Goal: Task Accomplishment & Management: Use online tool/utility

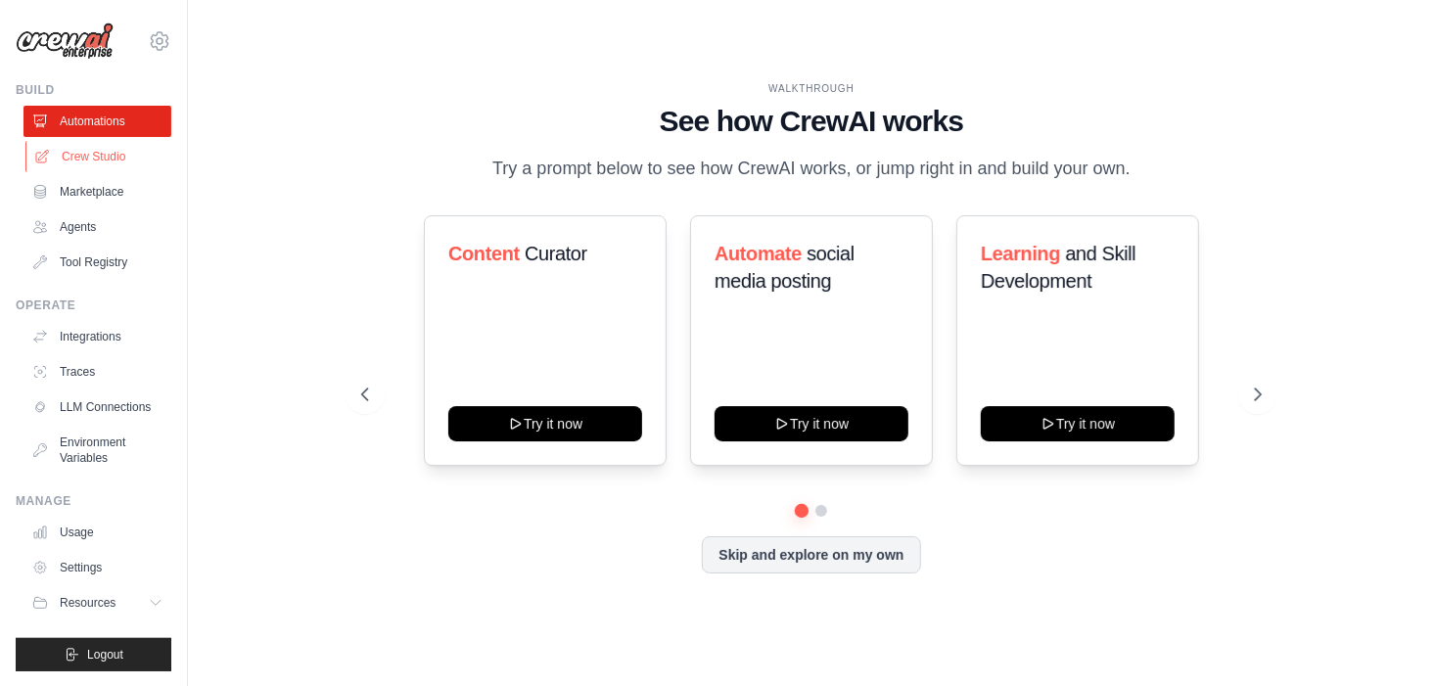
click at [110, 153] on link "Crew Studio" at bounding box center [99, 156] width 148 height 31
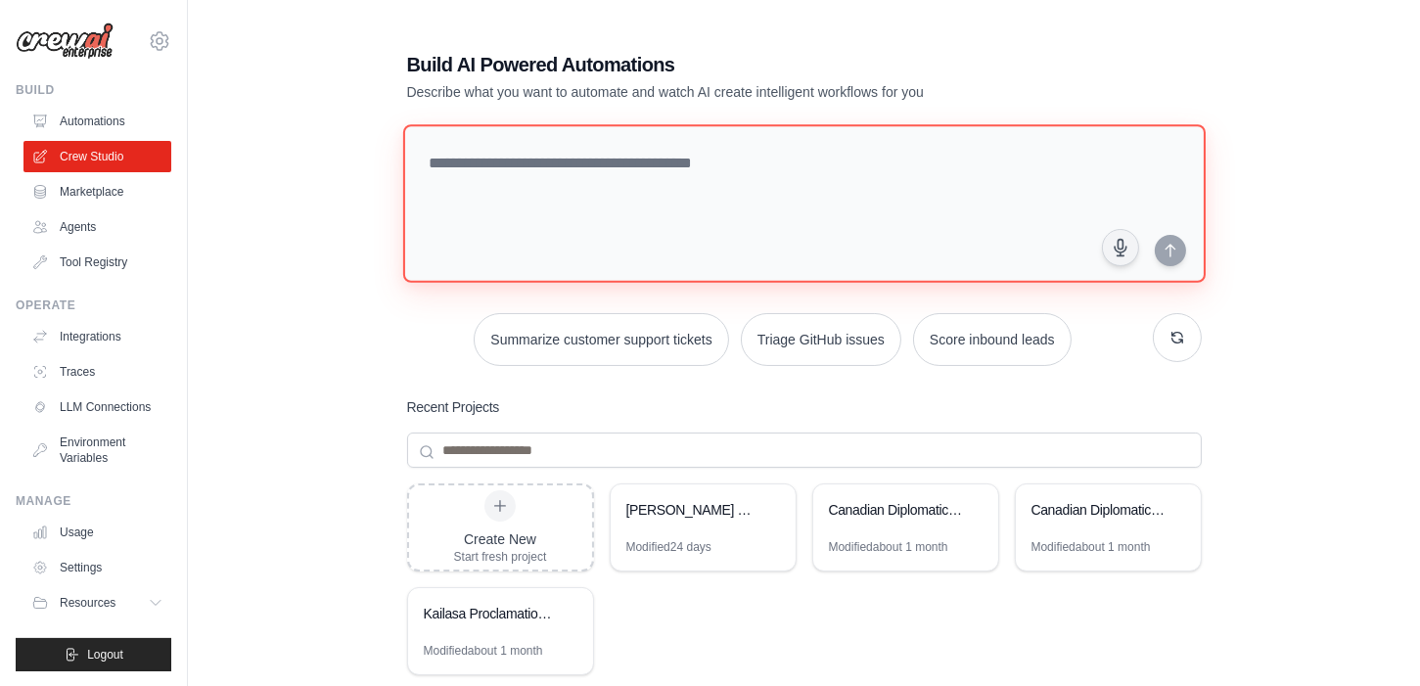
click at [525, 179] on textarea at bounding box center [803, 203] width 803 height 159
drag, startPoint x: 777, startPoint y: 163, endPoint x: 416, endPoint y: 158, distance: 361.2
click at [416, 158] on textarea at bounding box center [803, 203] width 803 height 159
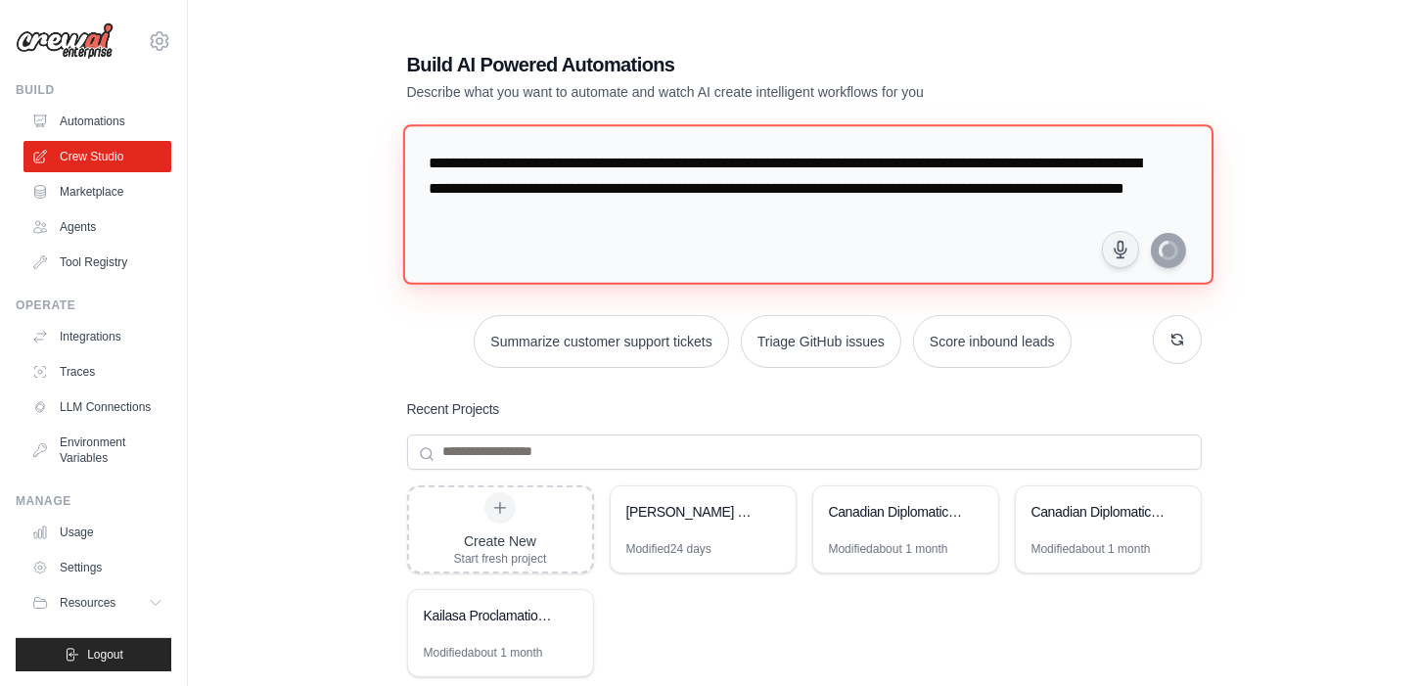
type textarea "**********"
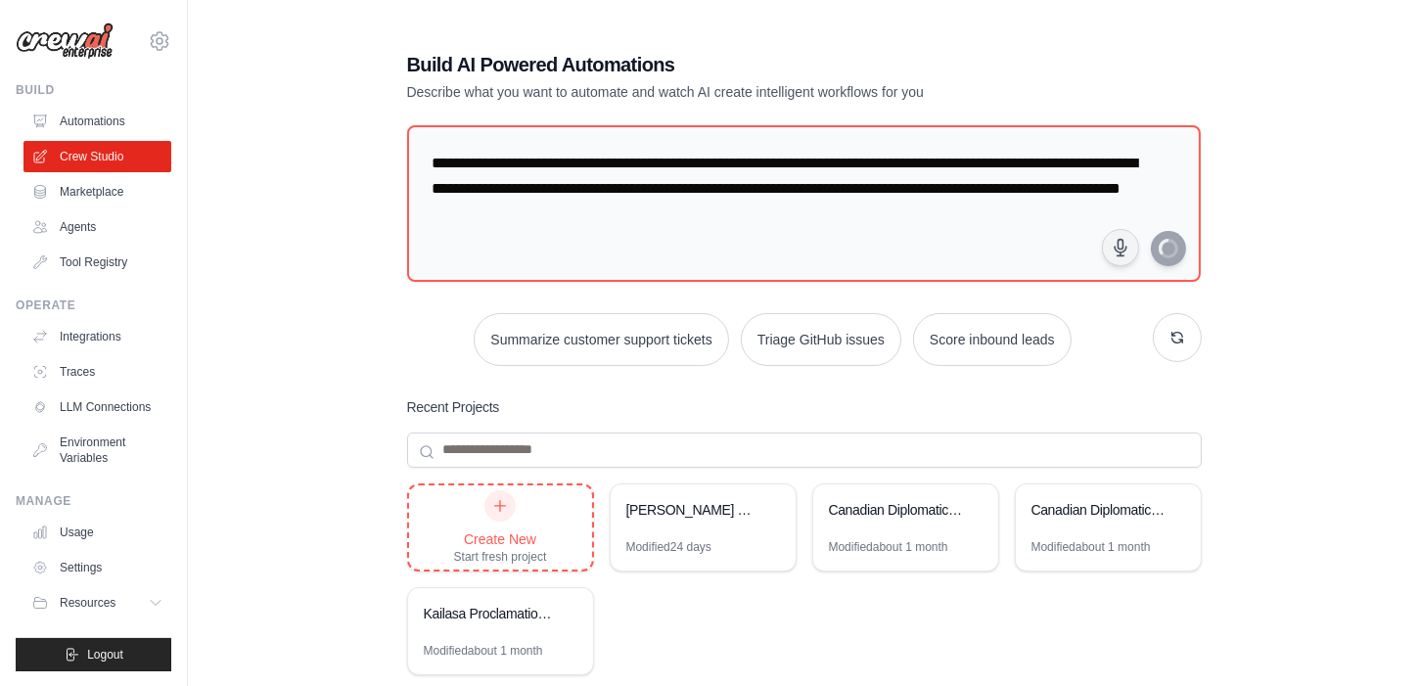
click at [519, 508] on div "Create New Start fresh project" at bounding box center [500, 527] width 93 height 74
click at [545, 505] on div "Create New Start fresh project" at bounding box center [500, 527] width 93 height 74
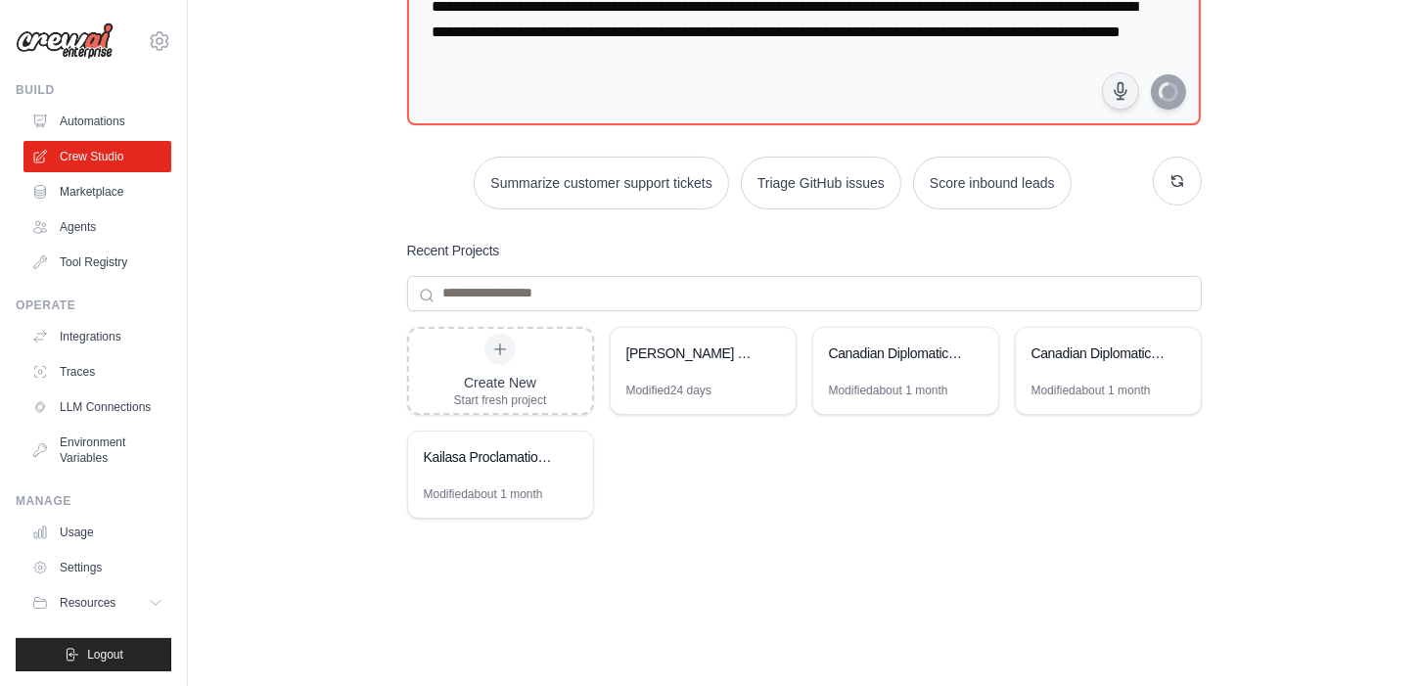
scroll to position [160, 0]
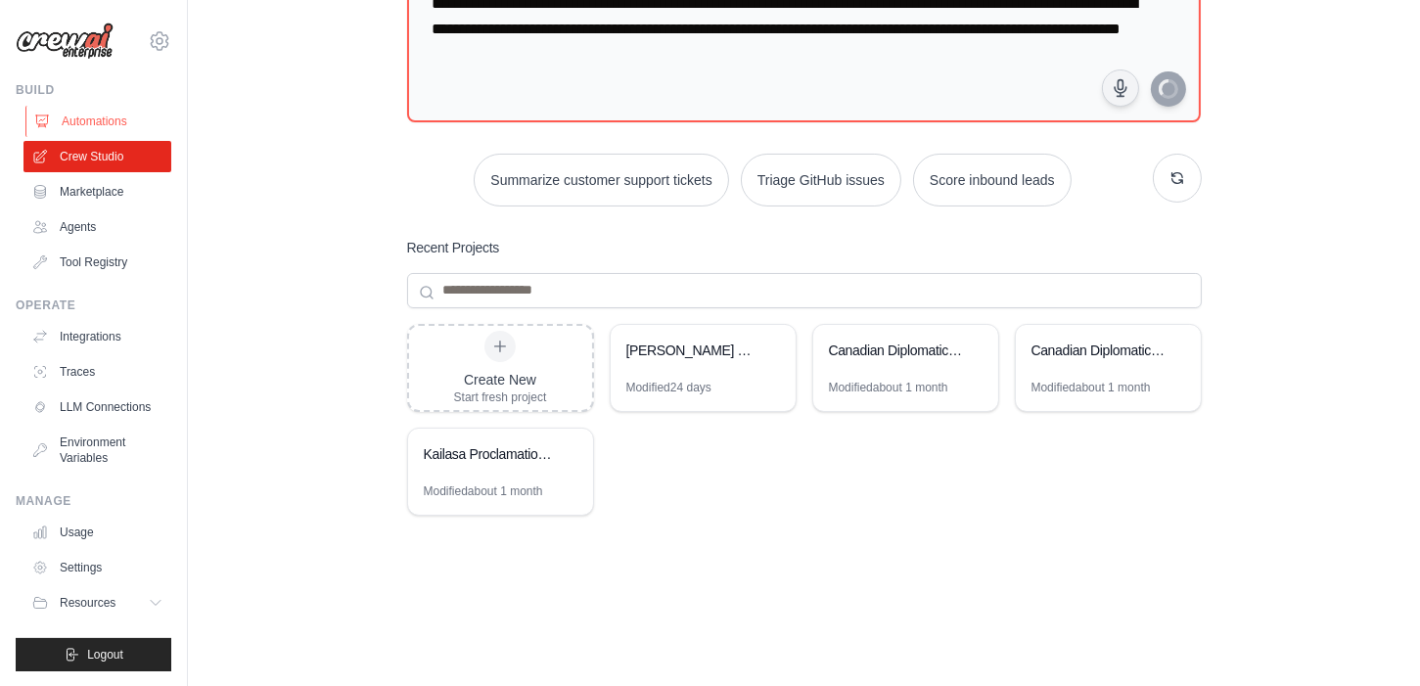
click at [116, 124] on link "Automations" at bounding box center [99, 121] width 148 height 31
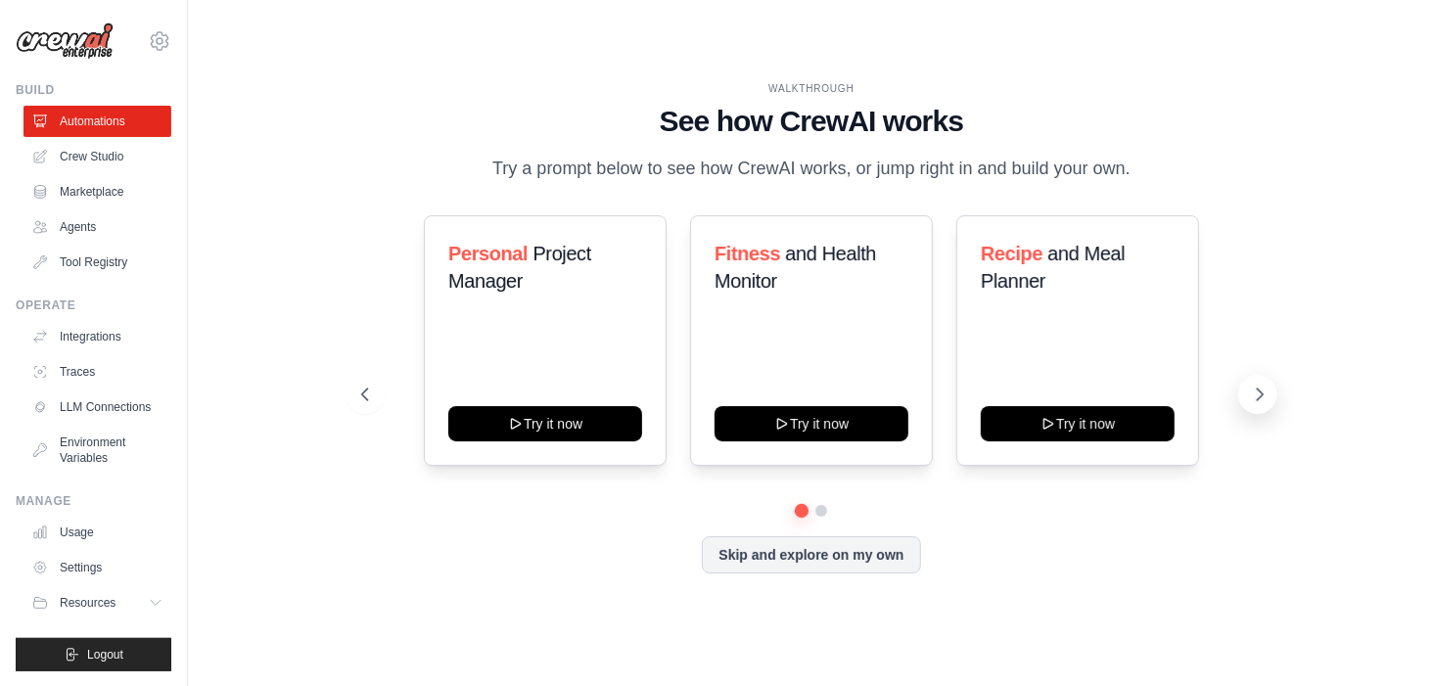
click at [1262, 404] on icon at bounding box center [1260, 395] width 20 height 20
click at [359, 402] on icon at bounding box center [363, 395] width 20 height 20
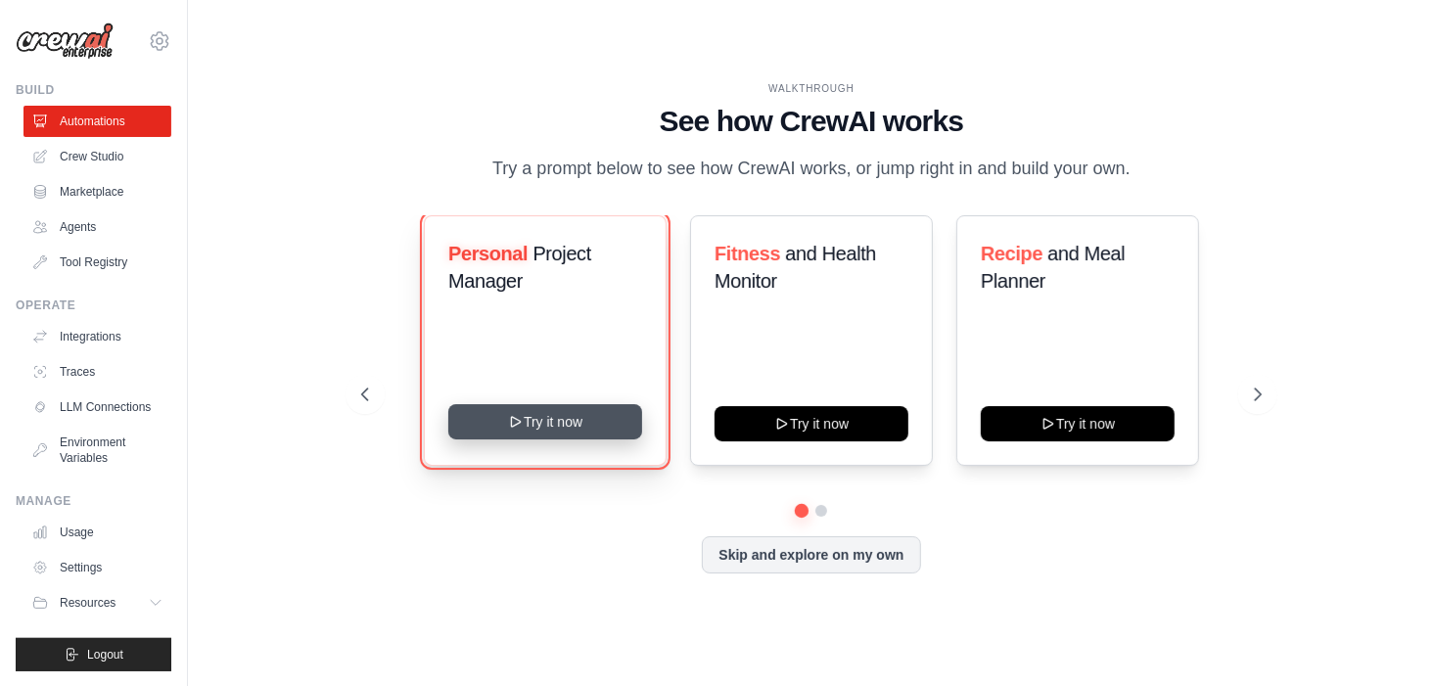
click at [561, 438] on button "Try it now" at bounding box center [545, 421] width 194 height 35
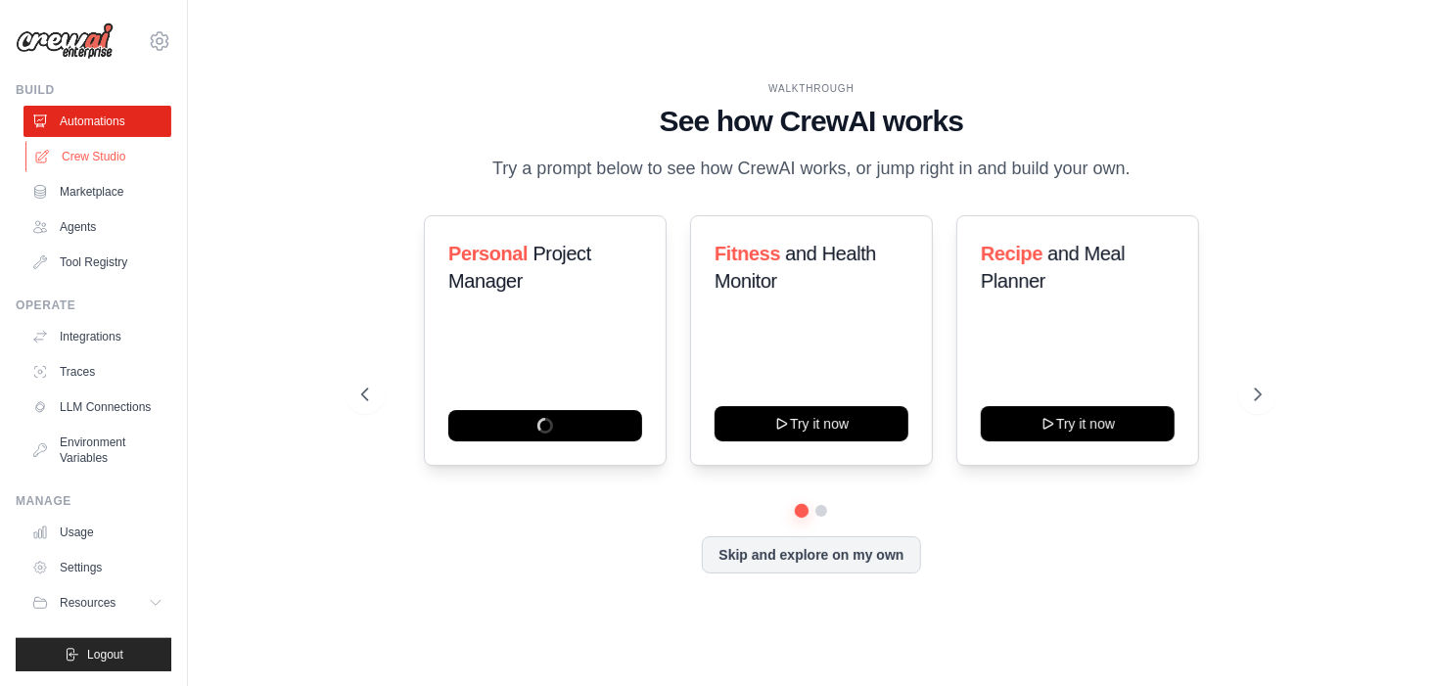
click at [78, 152] on link "Crew Studio" at bounding box center [99, 156] width 148 height 31
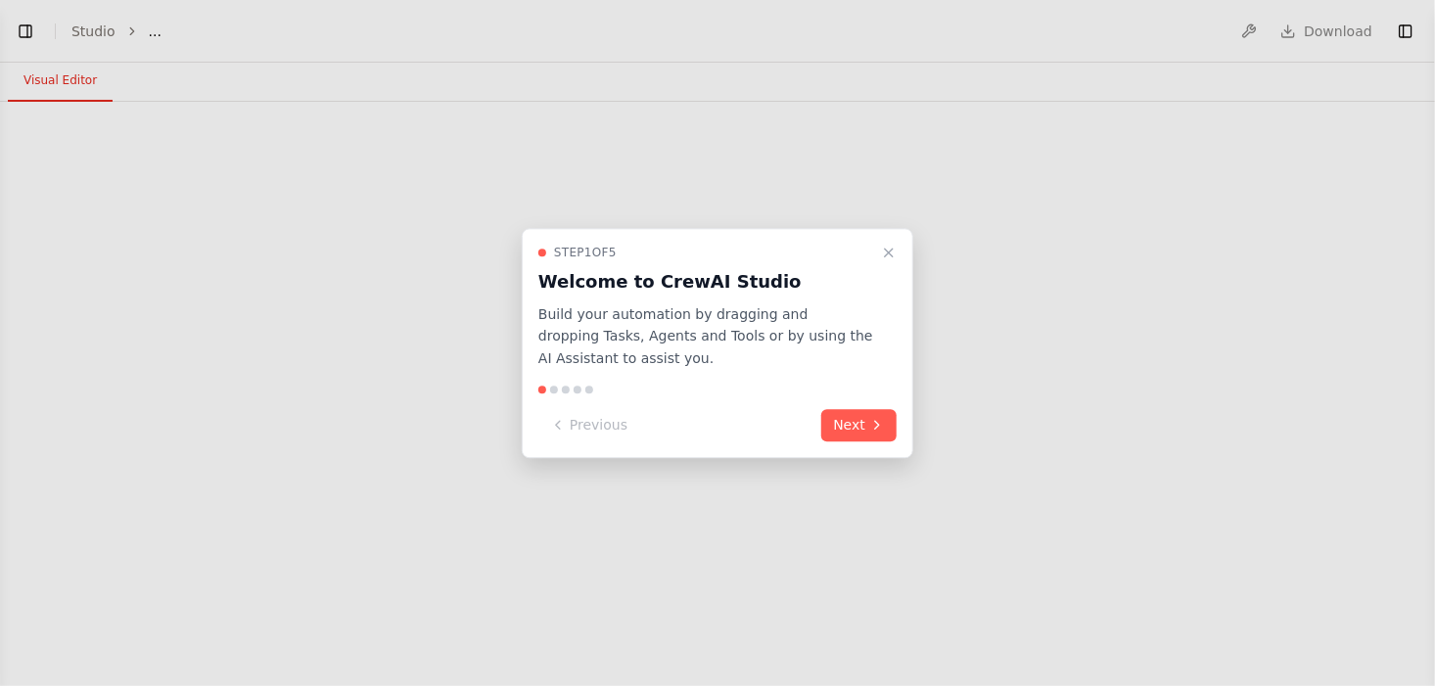
select select "****"
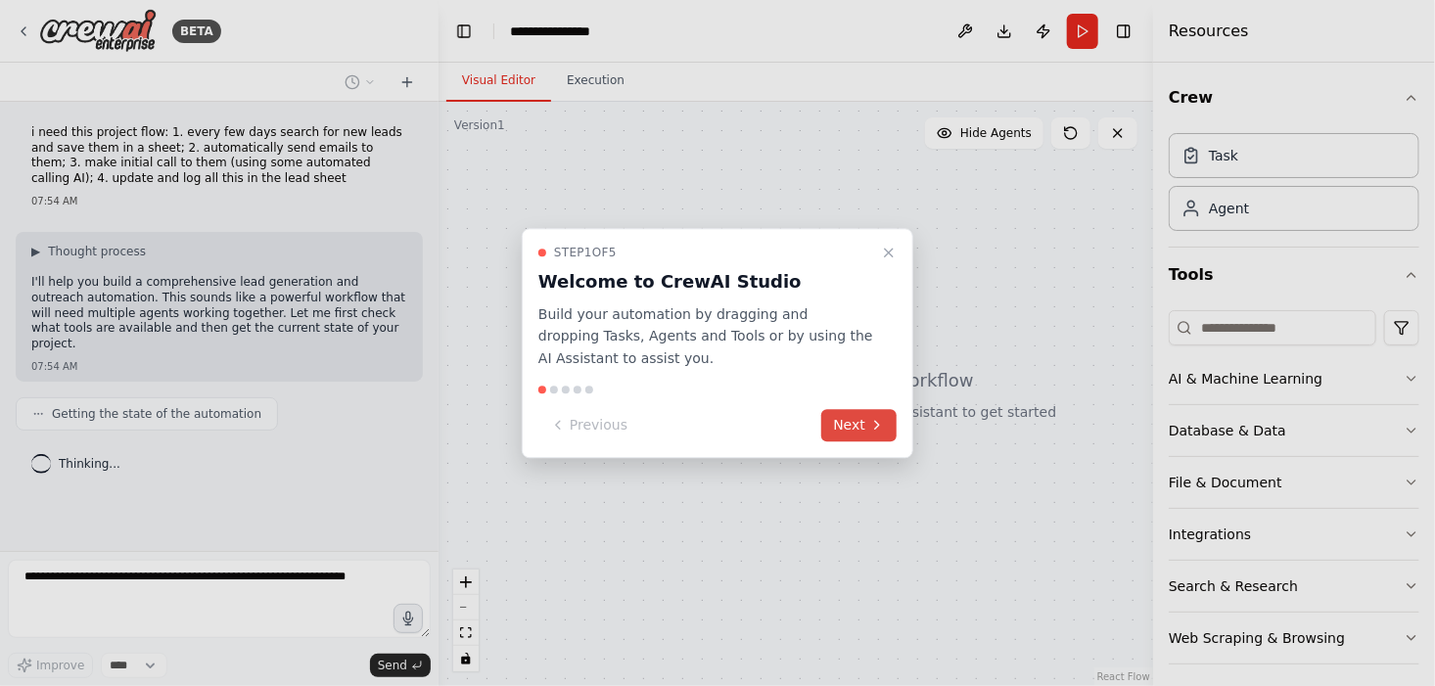
click at [843, 420] on button "Next" at bounding box center [858, 425] width 75 height 32
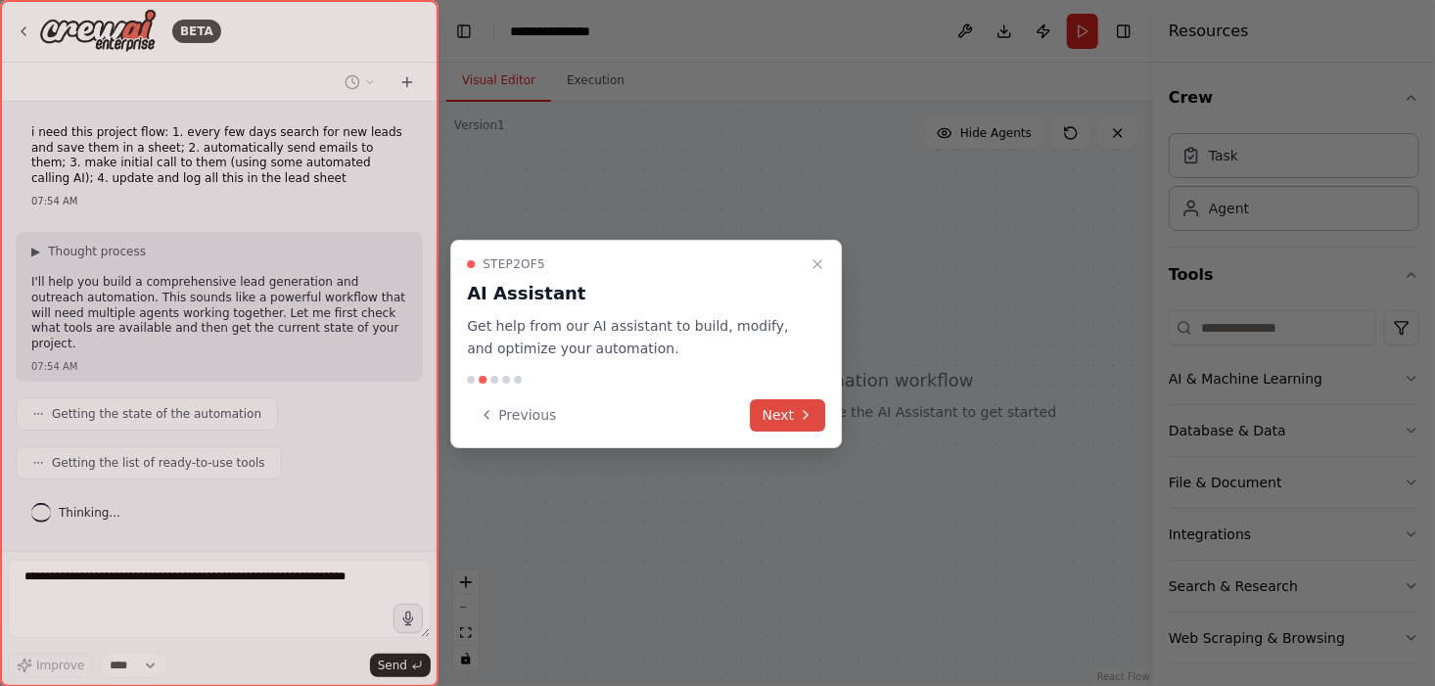
click at [795, 413] on button "Next" at bounding box center [788, 415] width 75 height 32
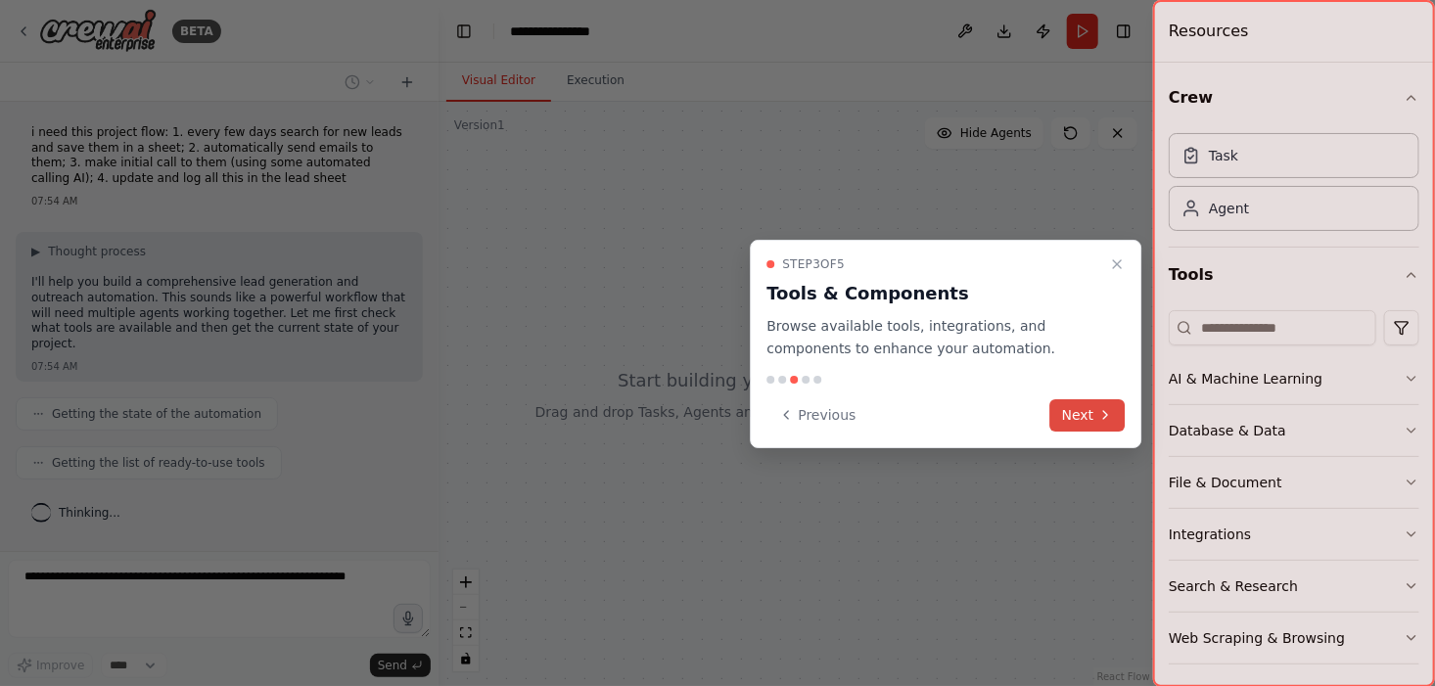
click at [1084, 418] on button "Next" at bounding box center [1087, 415] width 75 height 32
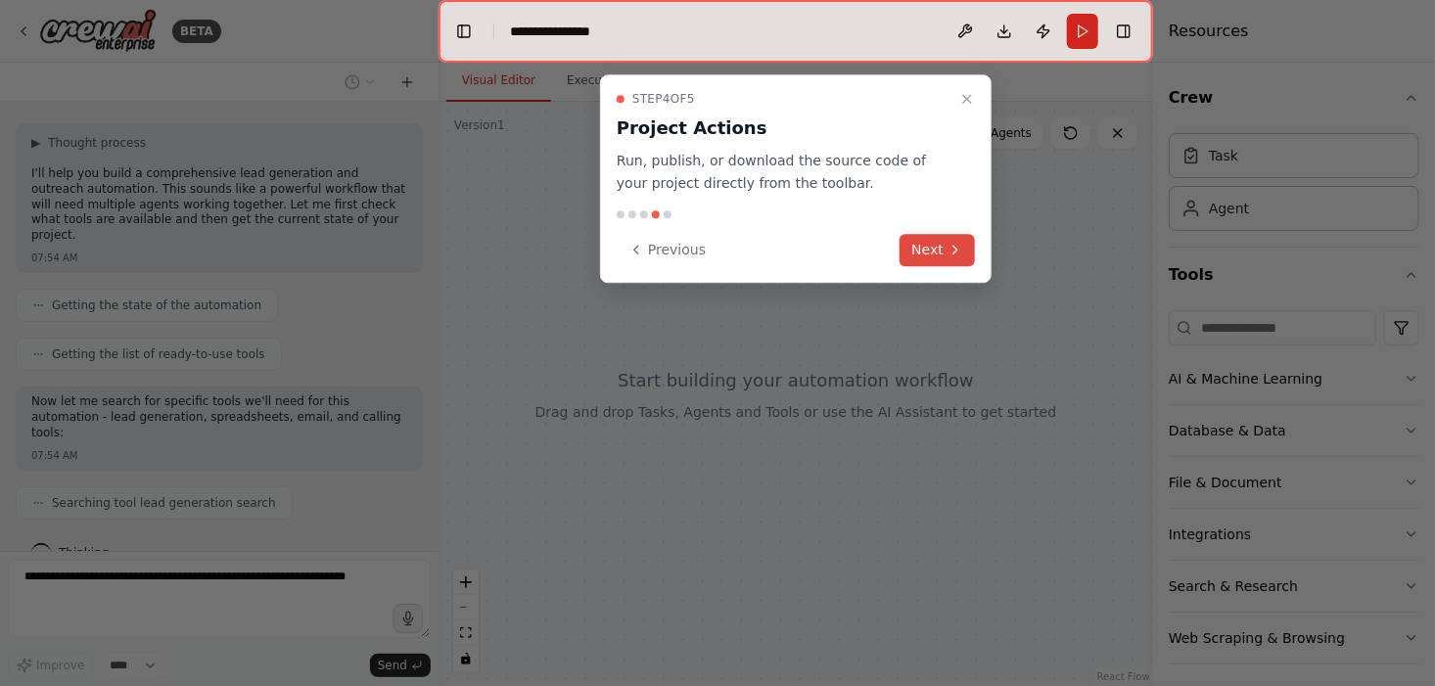
scroll to position [158, 0]
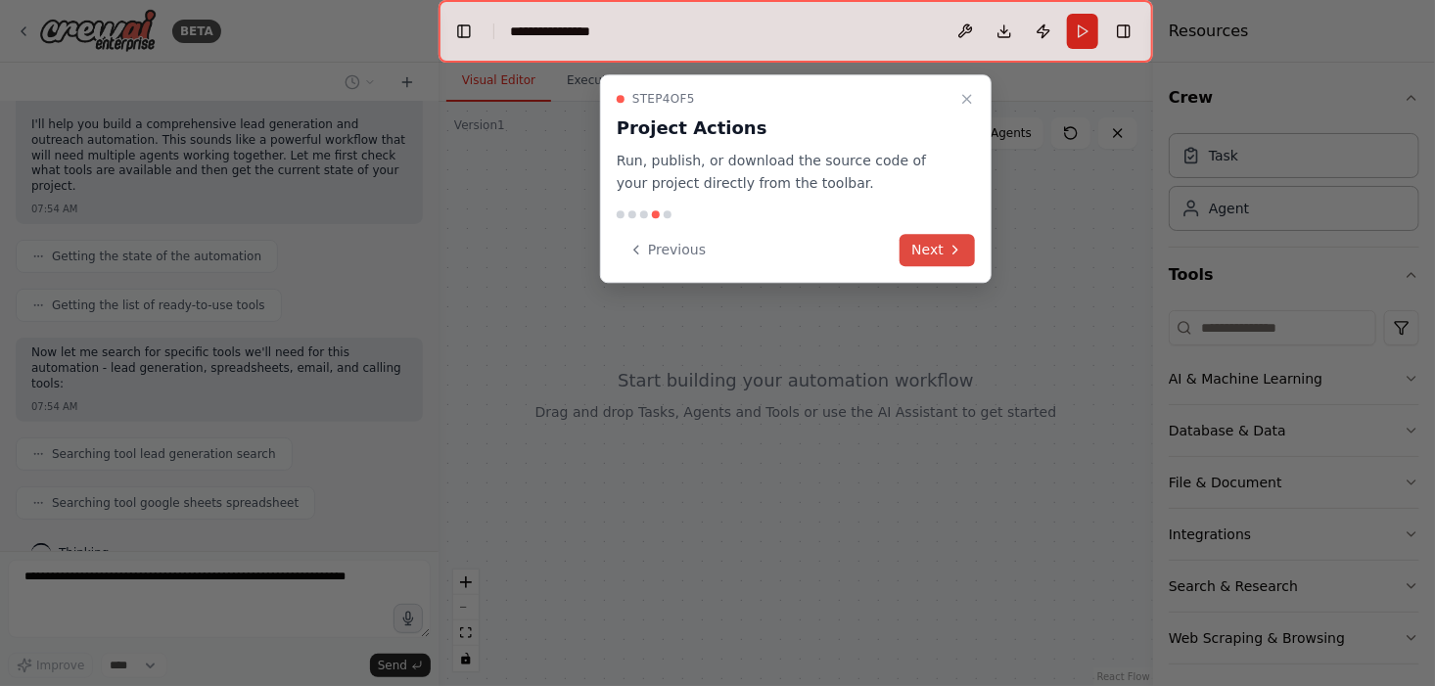
click at [934, 251] on button "Next" at bounding box center [937, 250] width 75 height 32
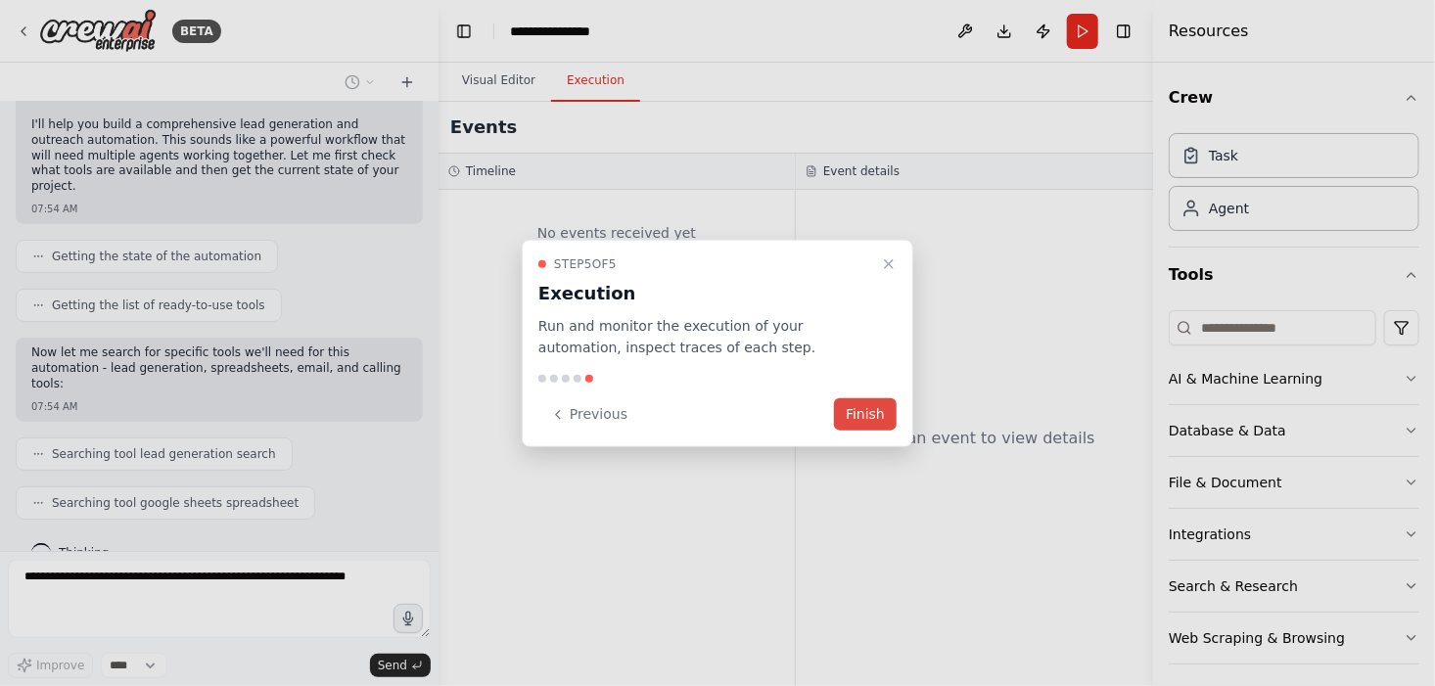
click at [868, 417] on button "Finish" at bounding box center [865, 414] width 63 height 32
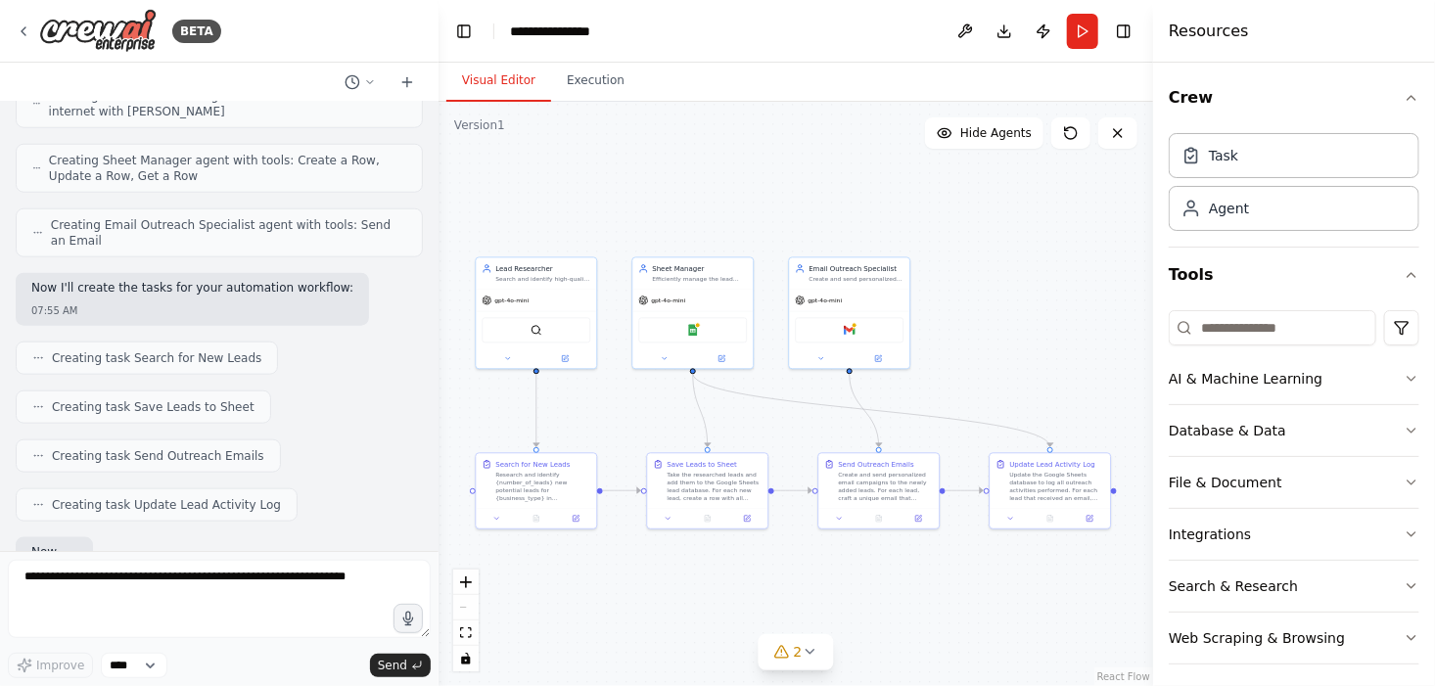
scroll to position [1039, 0]
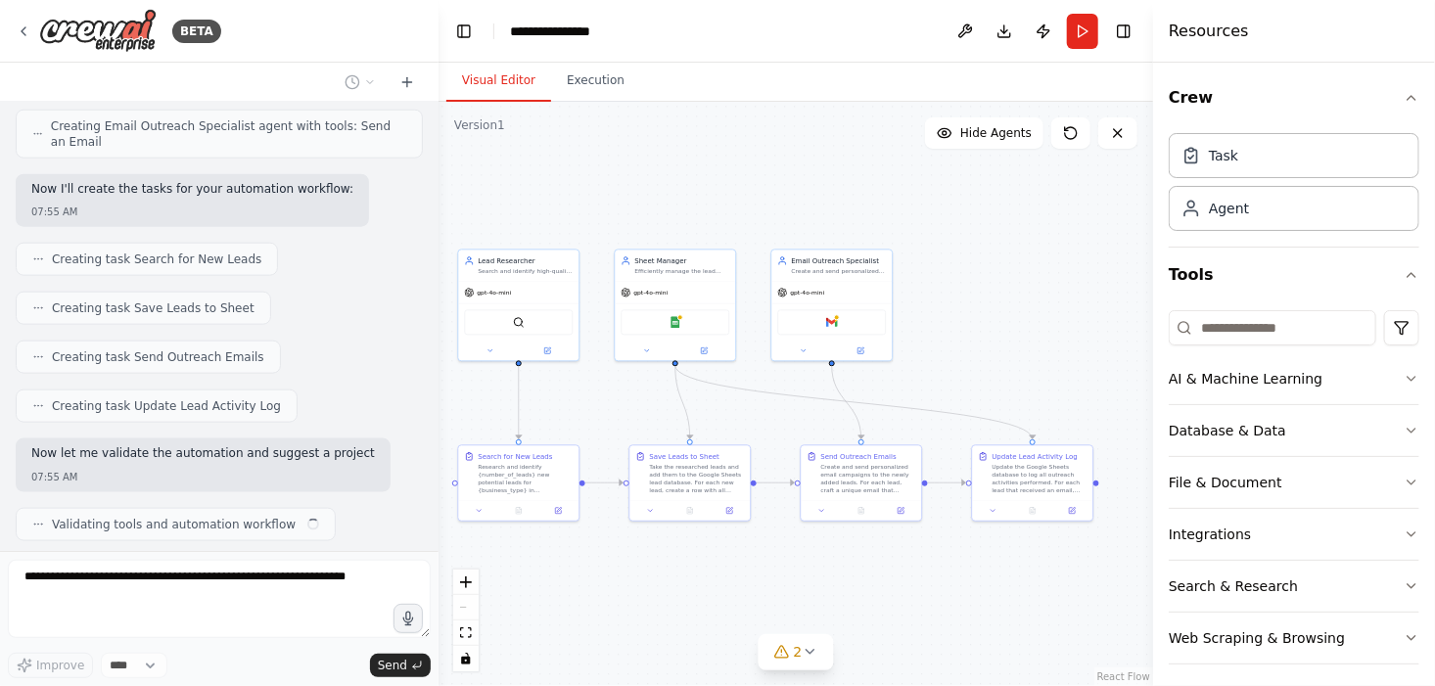
drag, startPoint x: 925, startPoint y: 237, endPoint x: 675, endPoint y: 197, distance: 252.8
click at [675, 197] on div ".deletable-edge-delete-btn { width: 20px; height: 20px; border: 0px solid #ffff…" at bounding box center [795, 394] width 715 height 584
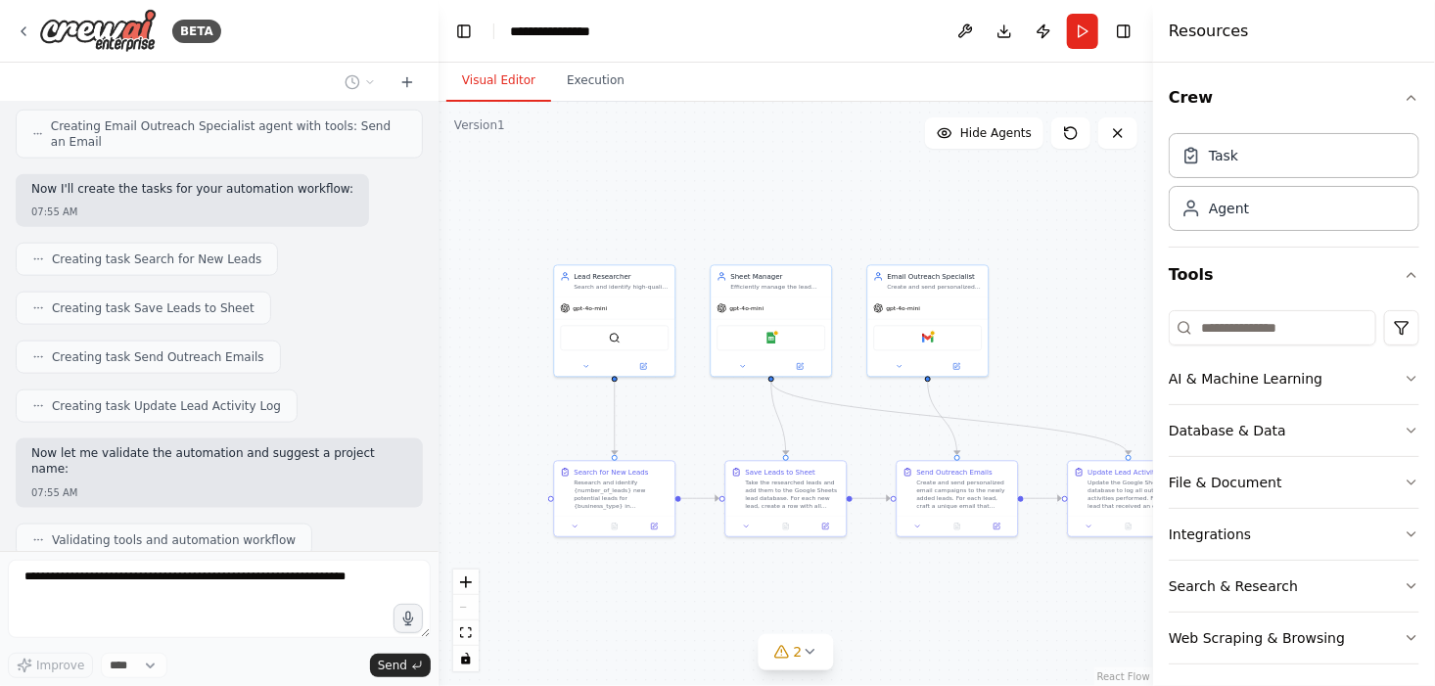
drag, startPoint x: 597, startPoint y: 587, endPoint x: 763, endPoint y: 602, distance: 167.0
click at [763, 602] on div ".deletable-edge-delete-btn { width: 20px; height: 20px; border: 0px solid #ffff…" at bounding box center [795, 394] width 715 height 584
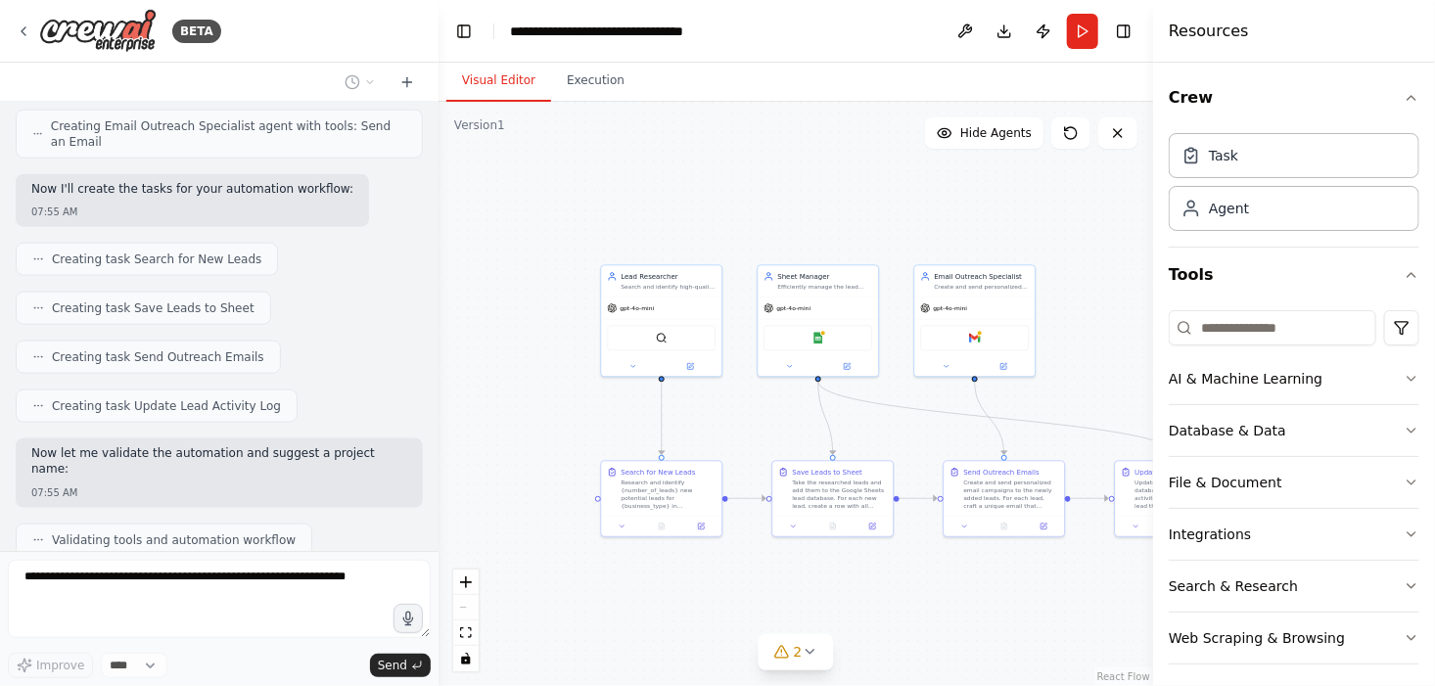
scroll to position [1088, 0]
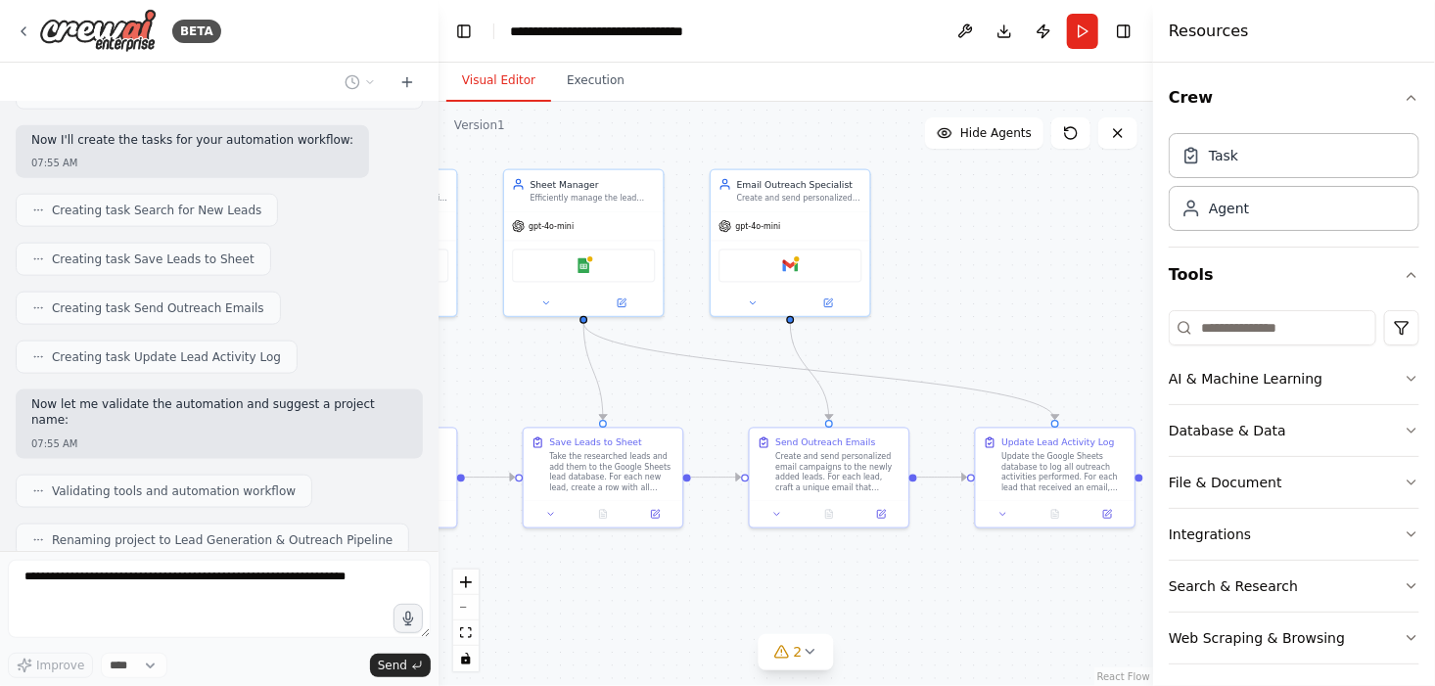
drag, startPoint x: 991, startPoint y: 597, endPoint x: 734, endPoint y: 604, distance: 256.5
click at [734, 604] on div ".deletable-edge-delete-btn { width: 20px; height: 20px; border: 0px solid #ffff…" at bounding box center [795, 394] width 715 height 584
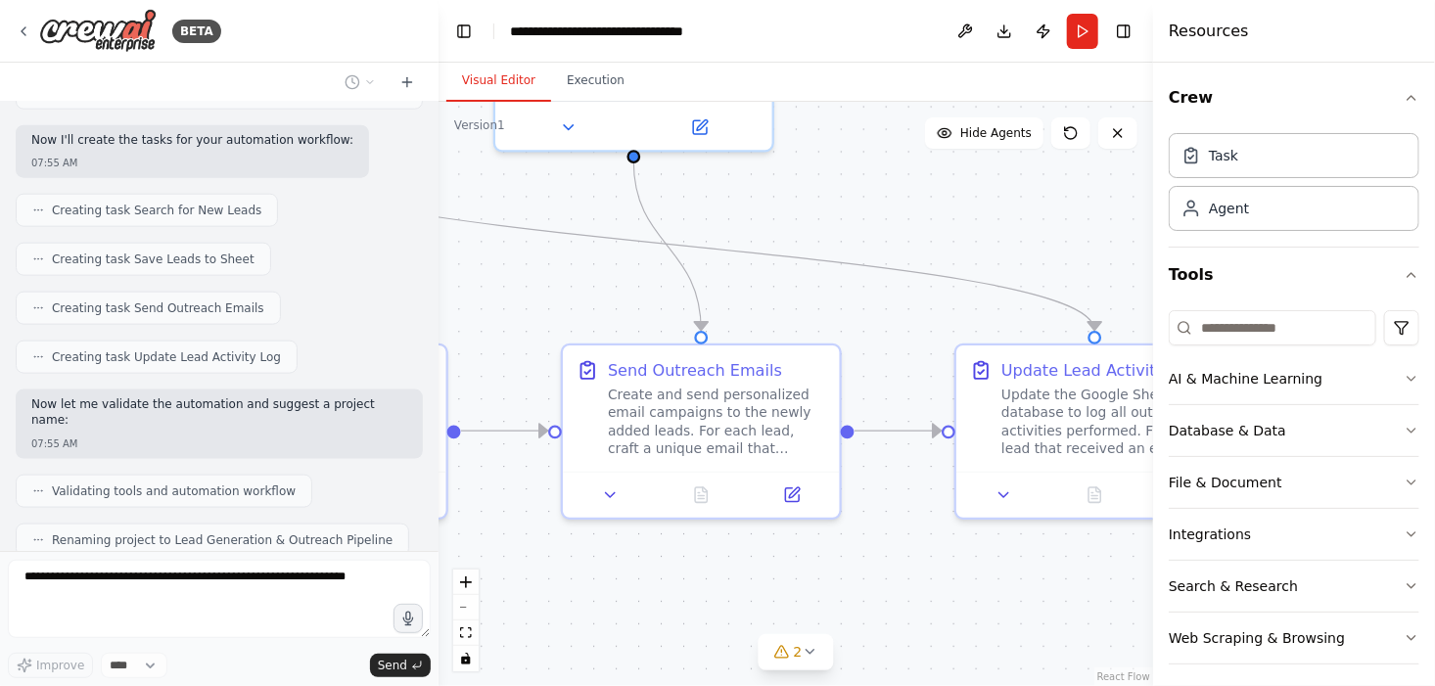
drag, startPoint x: 1057, startPoint y: 631, endPoint x: 1105, endPoint y: 622, distance: 48.9
click at [1105, 622] on div ".deletable-edge-delete-btn { width: 20px; height: 20px; border: 0px solid #ffff…" at bounding box center [795, 394] width 715 height 584
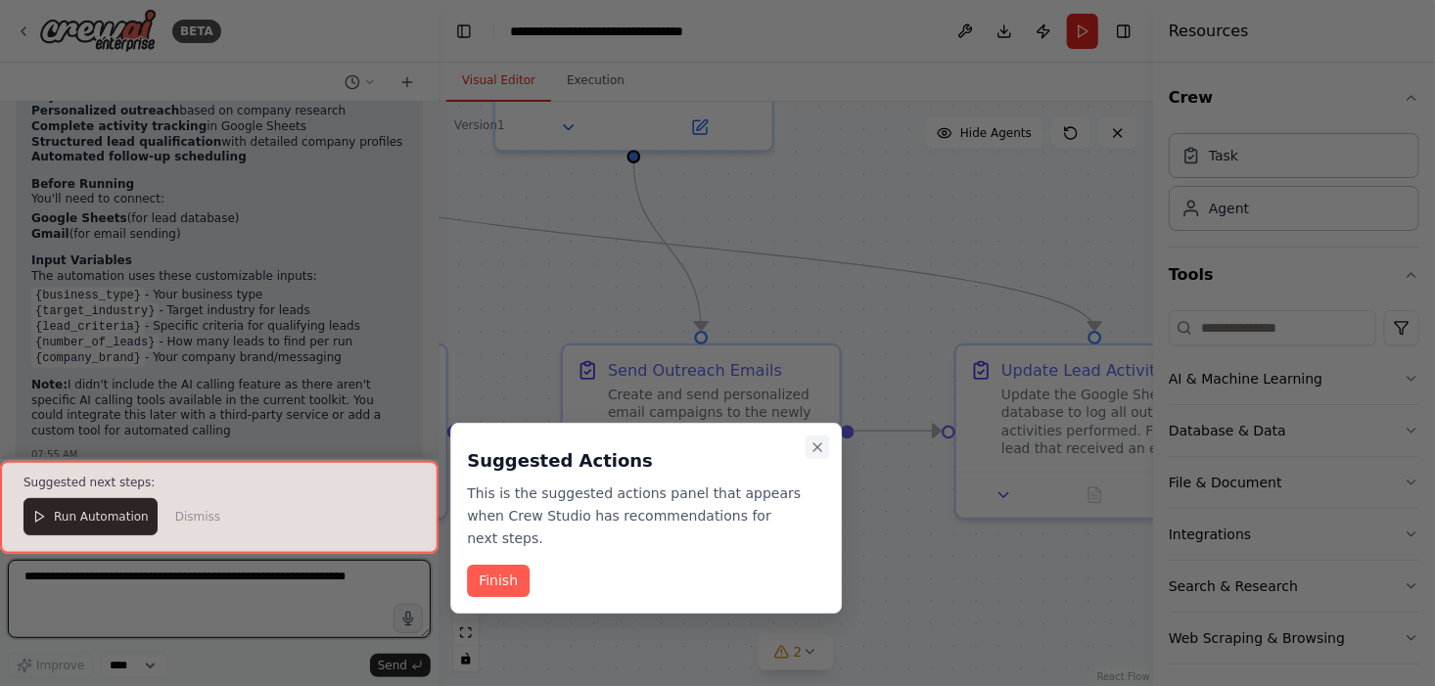
scroll to position [1925, 0]
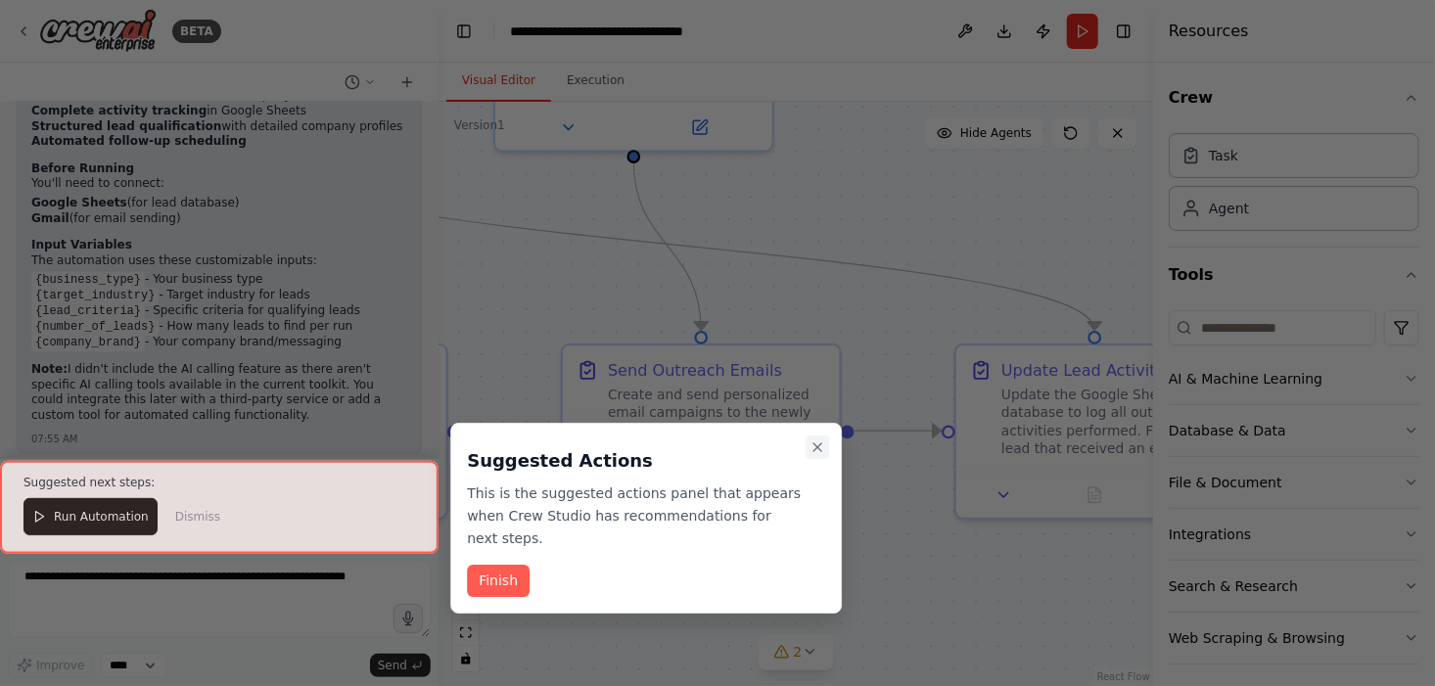
click at [812, 442] on icon "Close walkthrough" at bounding box center [817, 447] width 16 height 16
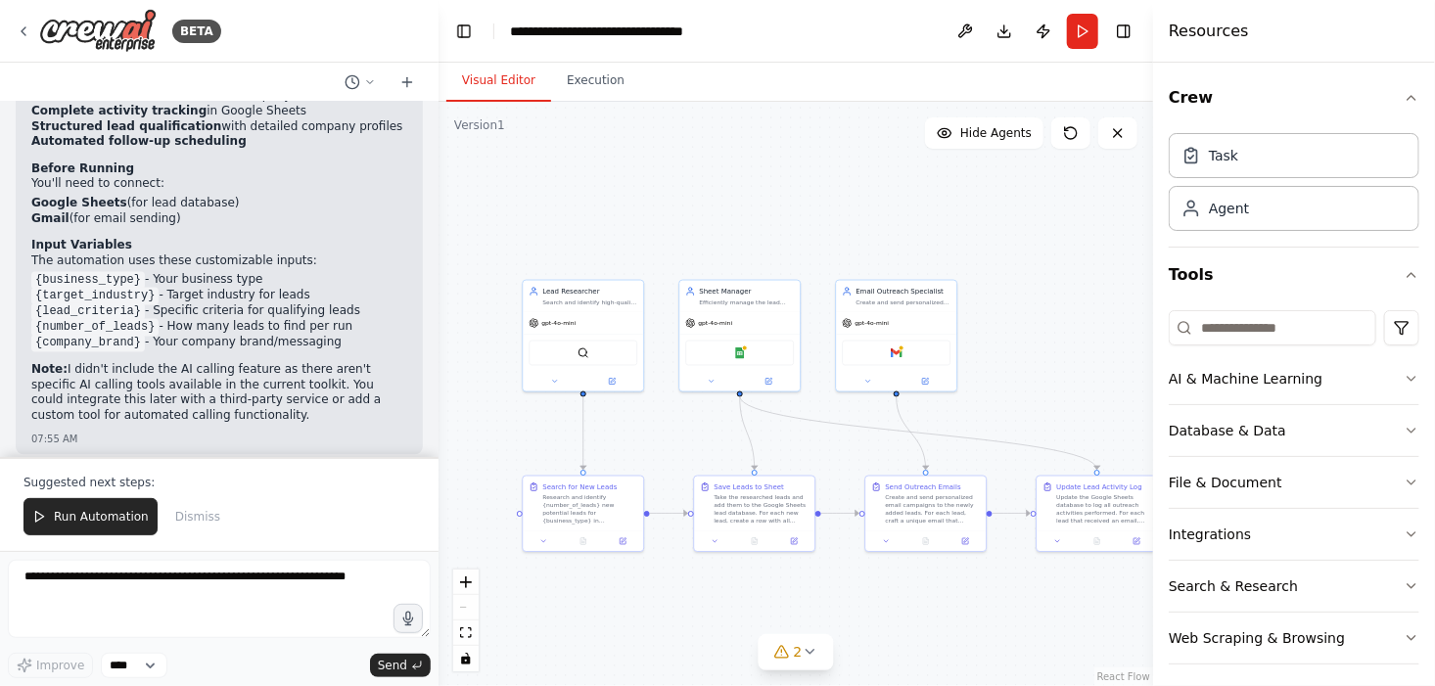
drag, startPoint x: 604, startPoint y: 571, endPoint x: 734, endPoint y: 568, distance: 130.2
click at [738, 573] on div ".deletable-edge-delete-btn { width: 20px; height: 20px; border: 0px solid #ffff…" at bounding box center [795, 394] width 715 height 584
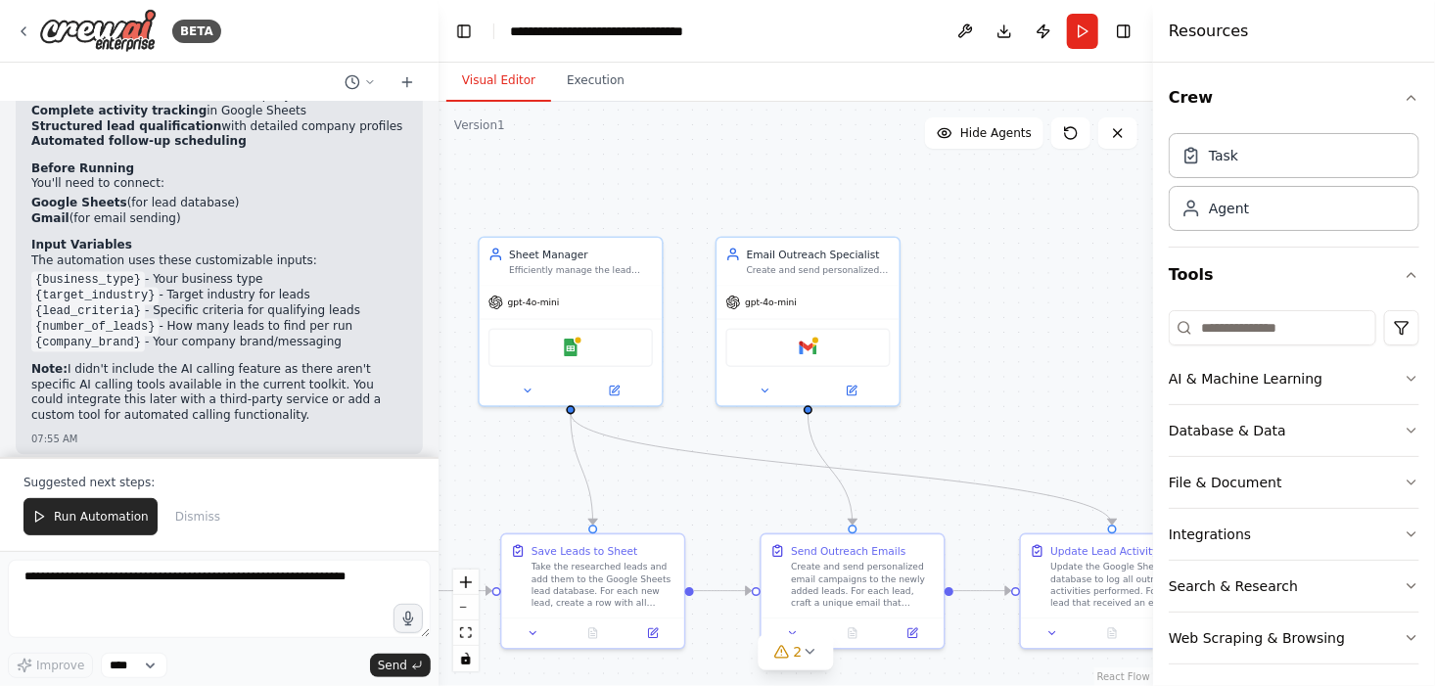
drag, startPoint x: 944, startPoint y: 200, endPoint x: 711, endPoint y: 196, distance: 233.0
click at [711, 196] on div ".deletable-edge-delete-btn { width: 20px; height: 20px; border: 0px solid #ffff…" at bounding box center [795, 394] width 715 height 584
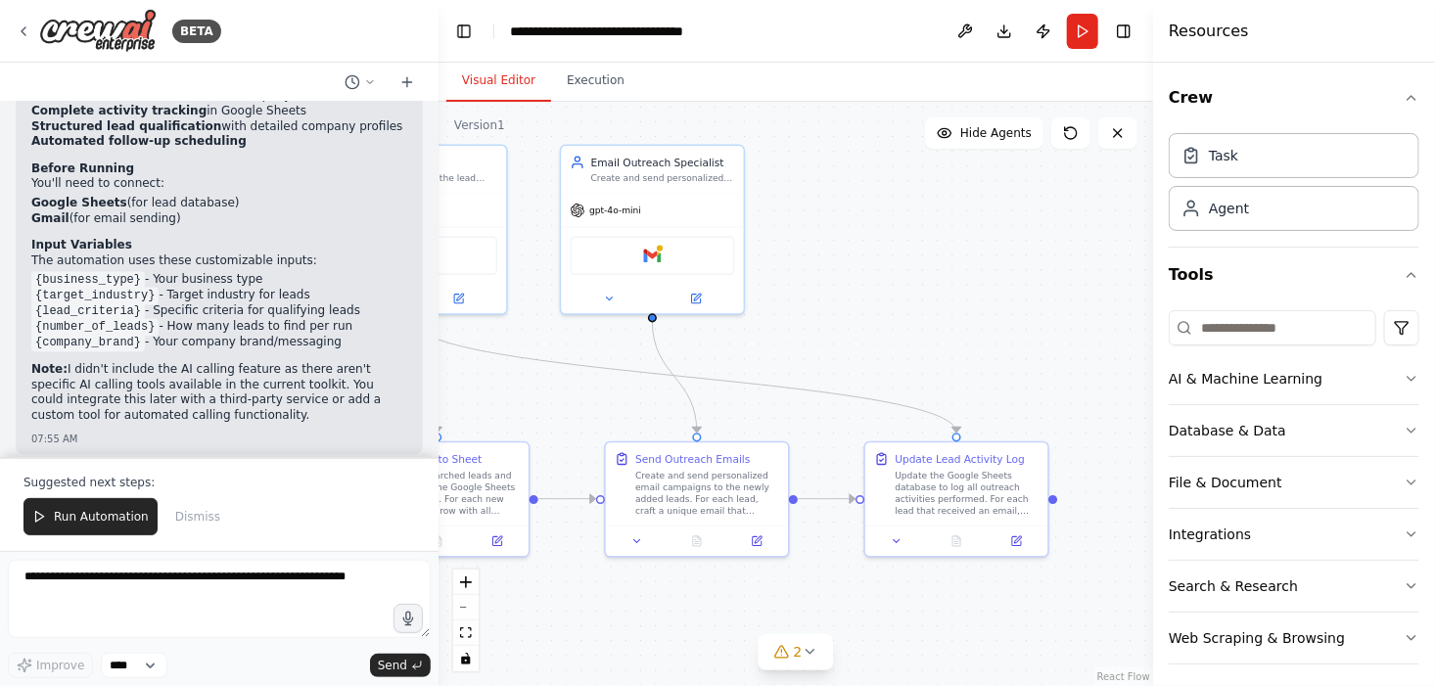
drag, startPoint x: 999, startPoint y: 336, endPoint x: 844, endPoint y: 244, distance: 180.8
click at [844, 244] on div ".deletable-edge-delete-btn { width: 20px; height: 20px; border: 0px solid #ffff…" at bounding box center [795, 394] width 715 height 584
click at [171, 583] on textarea at bounding box center [219, 599] width 423 height 78
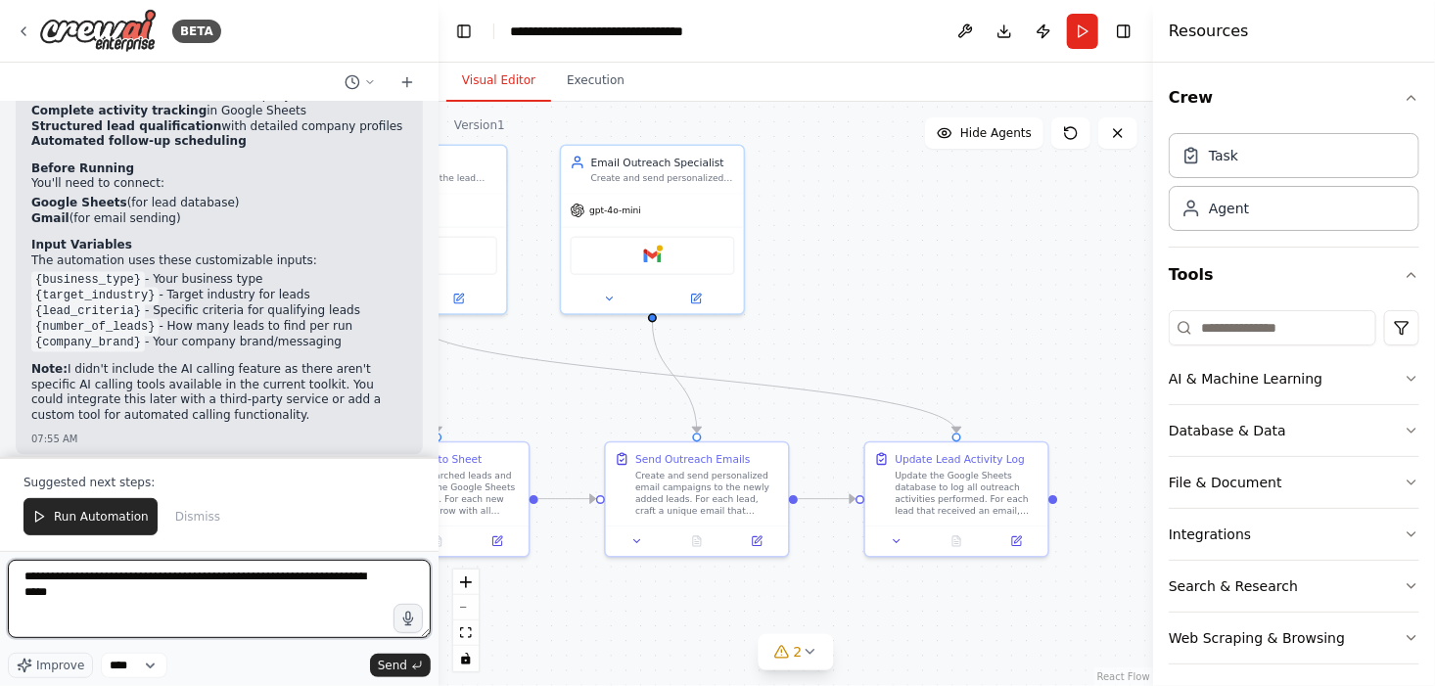
type textarea "**********"
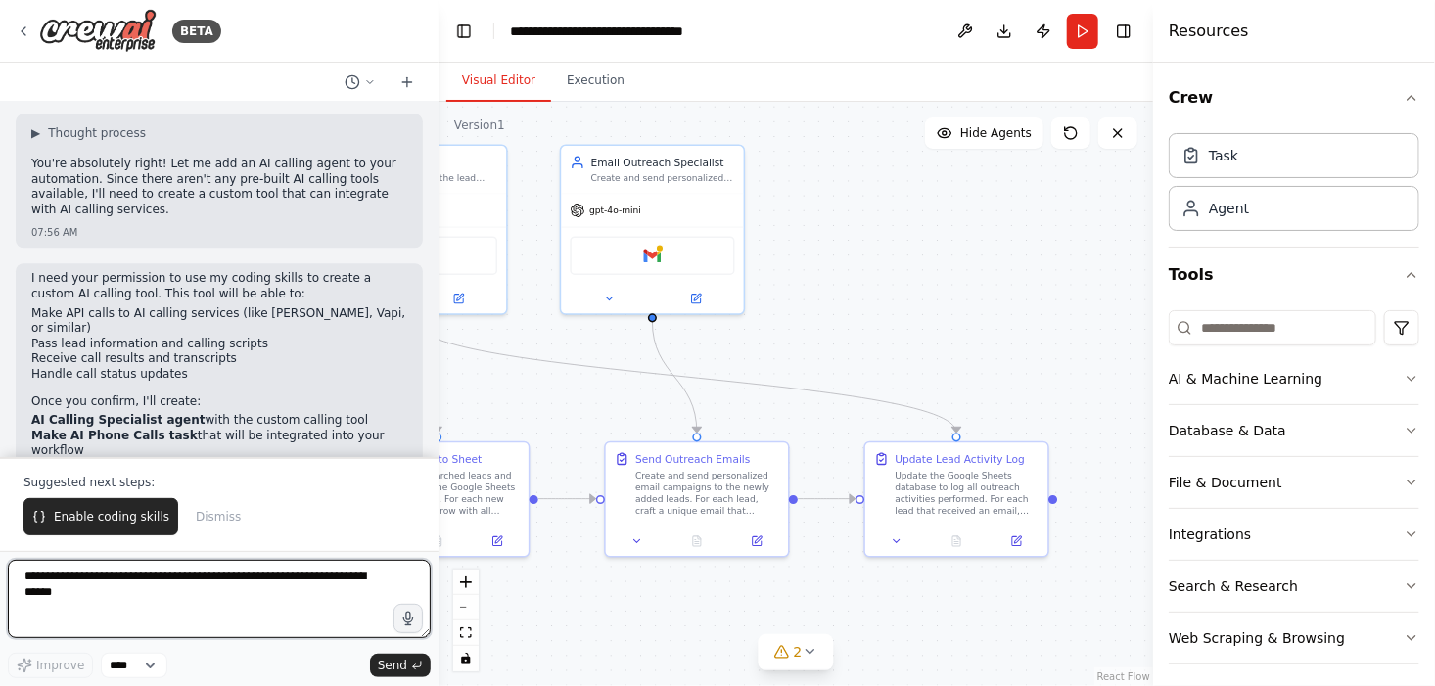
scroll to position [2466, 0]
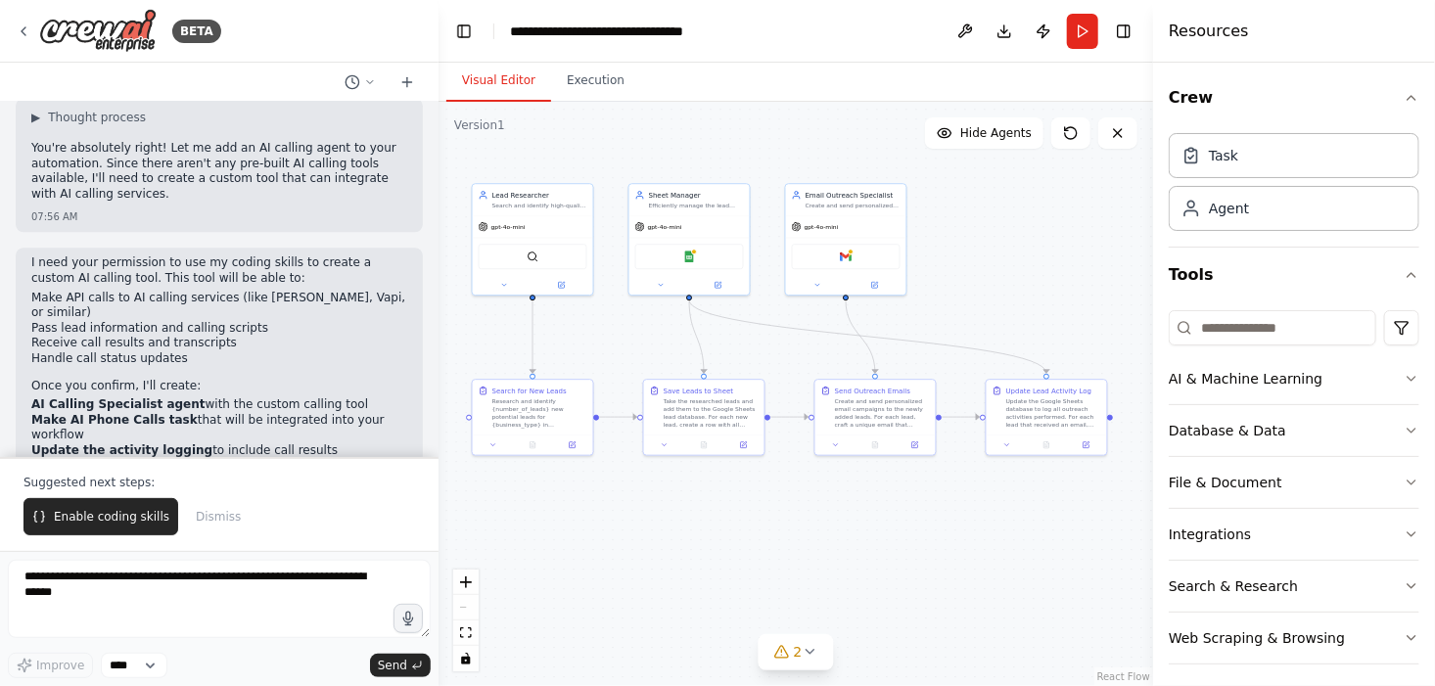
drag, startPoint x: 650, startPoint y: 543, endPoint x: 790, endPoint y: 509, distance: 144.1
click at [790, 509] on div ".deletable-edge-delete-btn { width: 20px; height: 20px; border: 0px solid #ffff…" at bounding box center [795, 394] width 715 height 584
click at [807, 653] on icon at bounding box center [810, 652] width 16 height 16
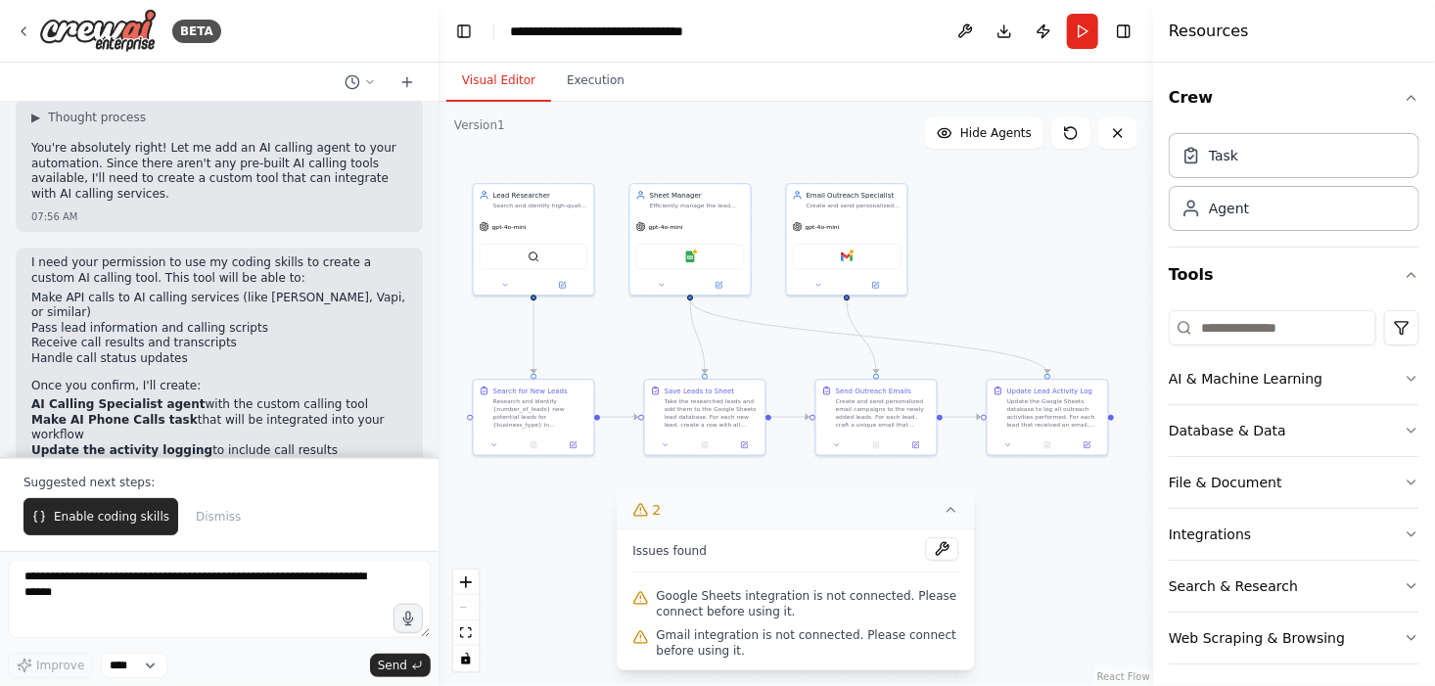
click at [531, 571] on div ".deletable-edge-delete-btn { width: 20px; height: 20px; border: 0px solid #ffff…" at bounding box center [795, 394] width 715 height 584
click at [91, 531] on button "Enable coding skills" at bounding box center [100, 516] width 155 height 37
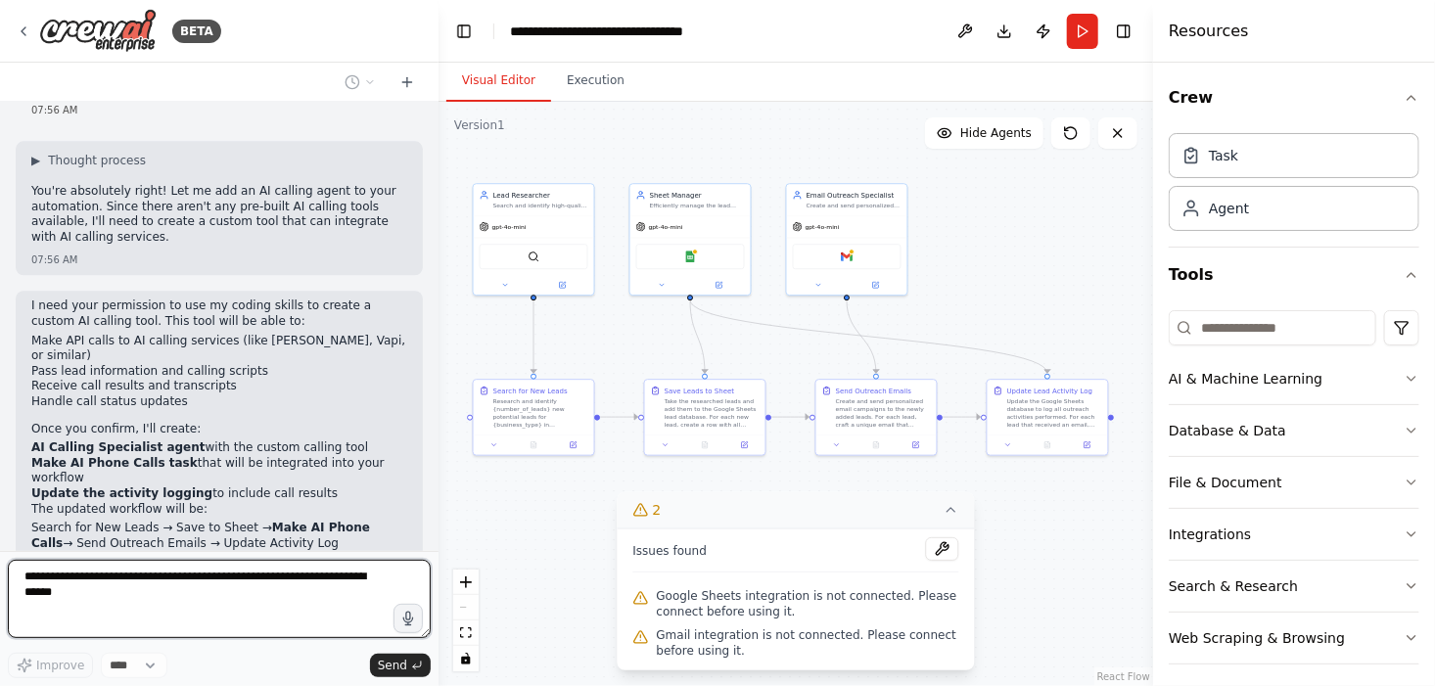
scroll to position [3022, 0]
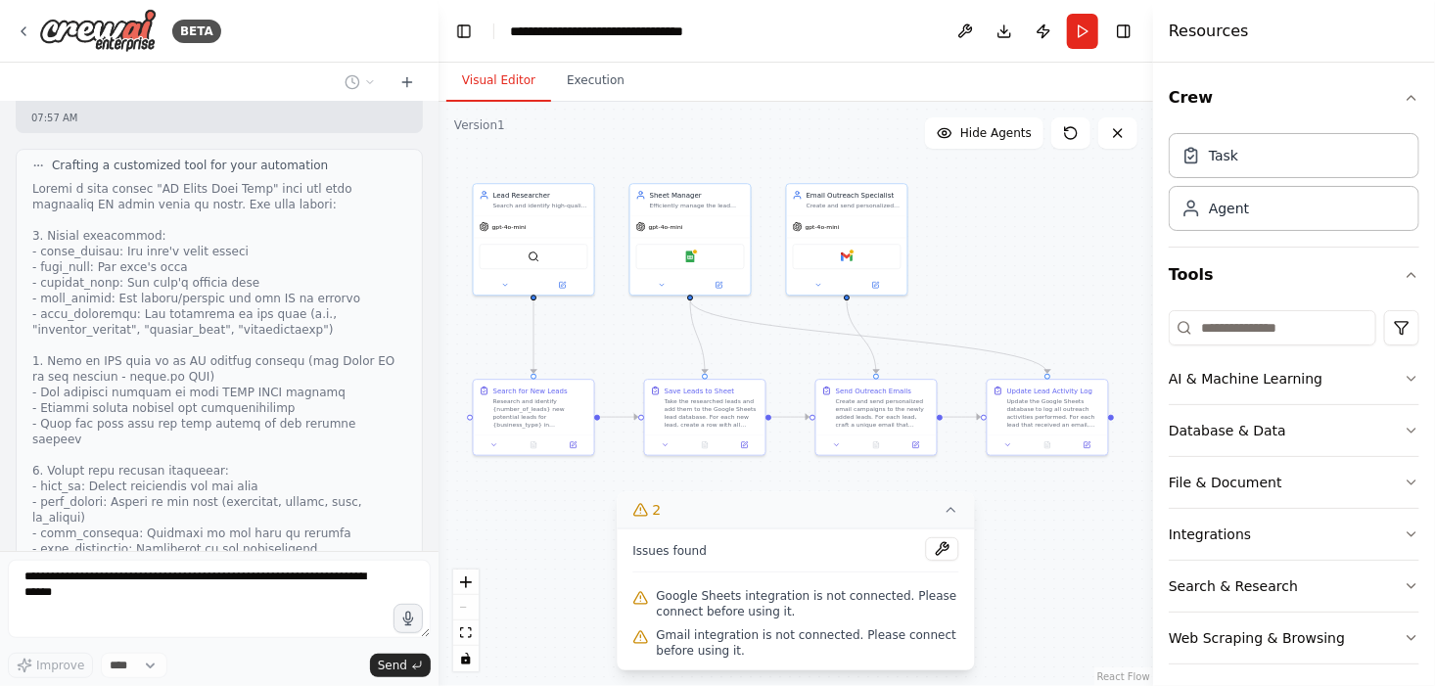
click at [1083, 237] on div ".deletable-edge-delete-btn { width: 20px; height: 20px; border: 0px solid #ffff…" at bounding box center [795, 394] width 715 height 584
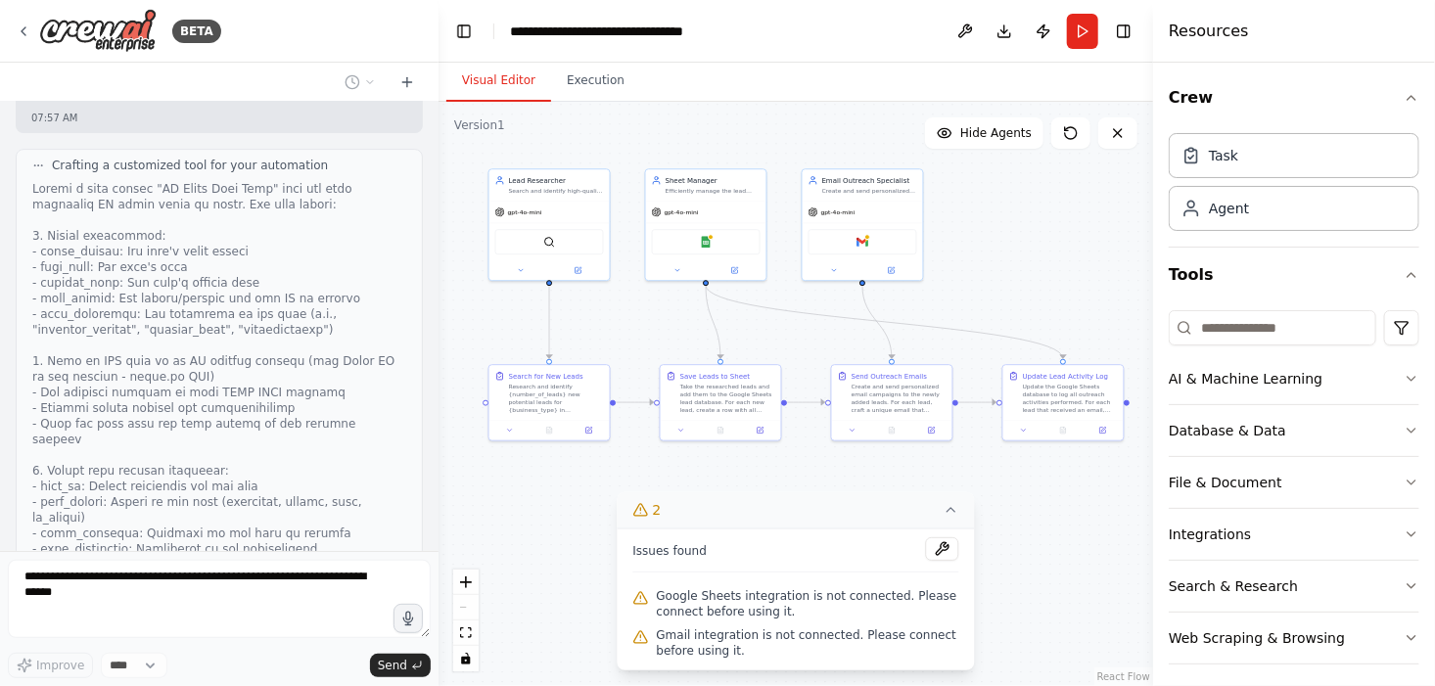
drag, startPoint x: 1083, startPoint y: 237, endPoint x: 1098, endPoint y: 222, distance: 21.5
click at [1098, 222] on div ".deletable-edge-delete-btn { width: 20px; height: 20px; border: 0px solid #ffff…" at bounding box center [795, 394] width 715 height 584
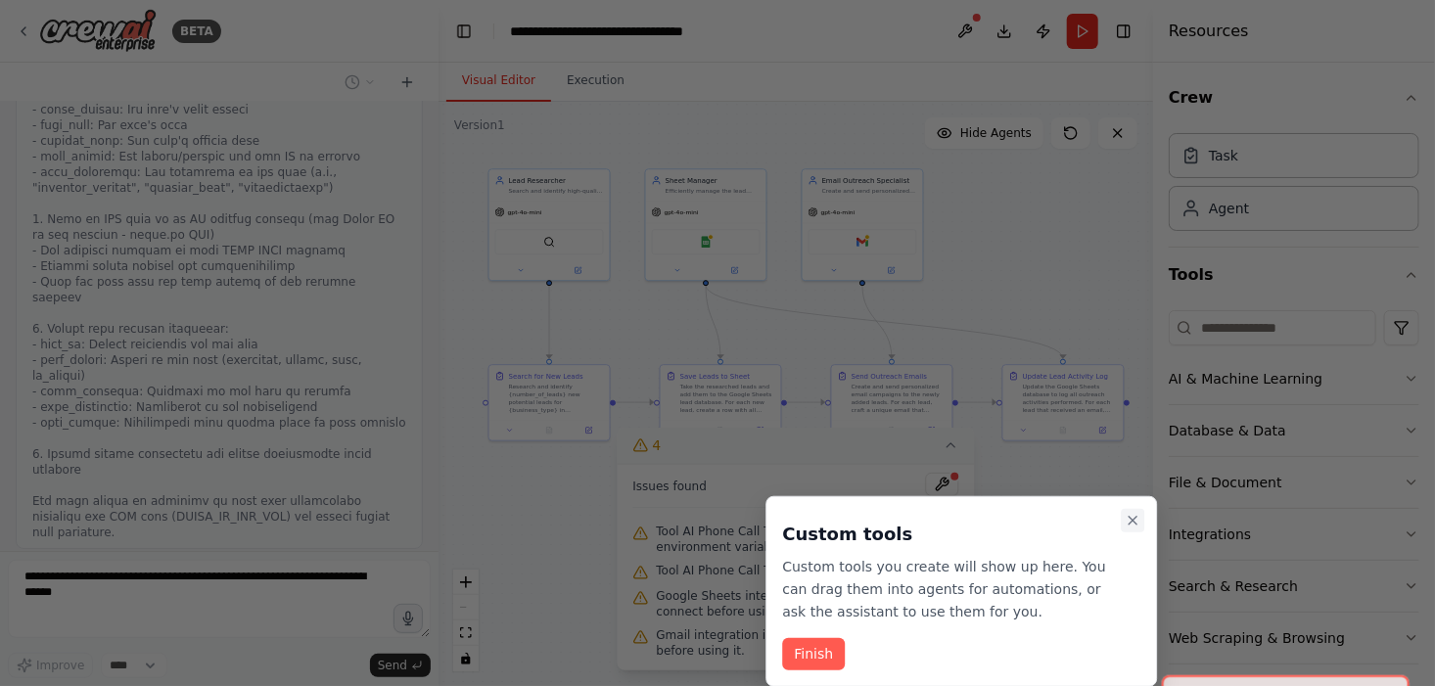
click at [1136, 517] on icon "Close walkthrough" at bounding box center [1133, 521] width 8 height 8
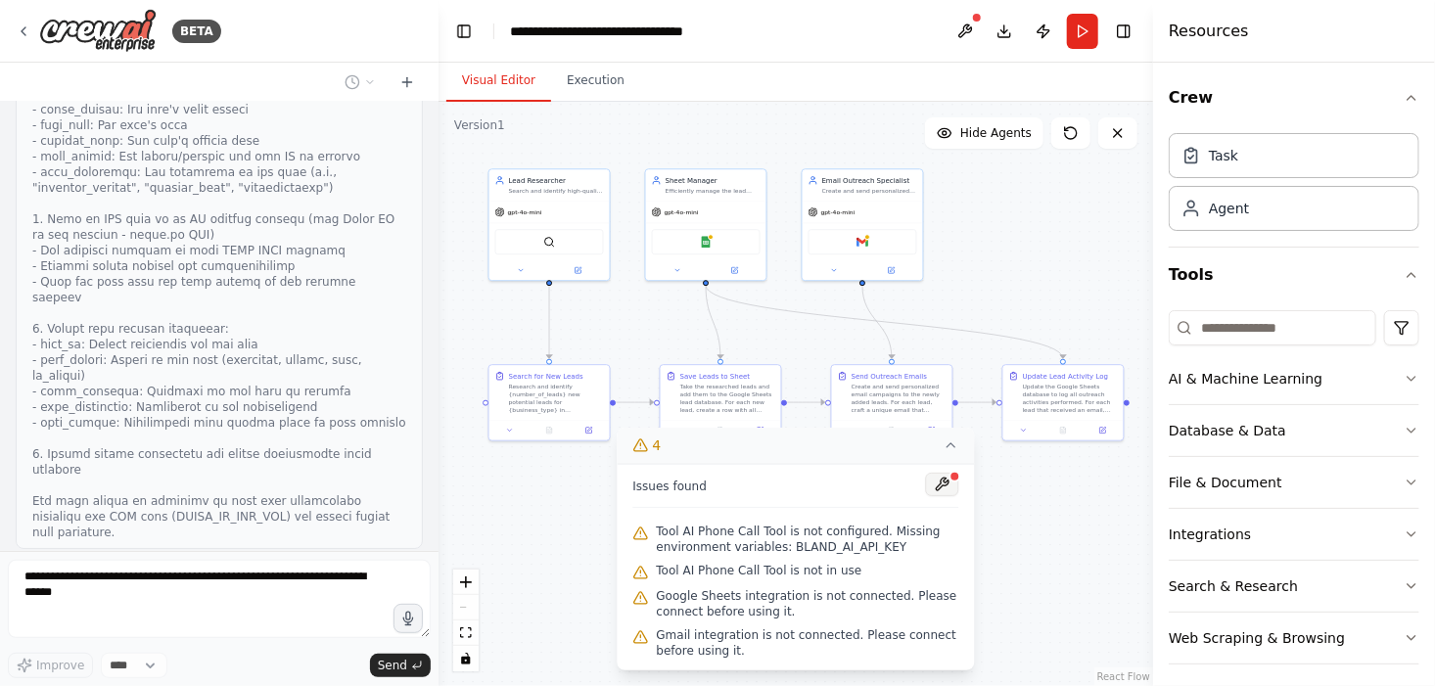
click at [941, 485] on button at bounding box center [942, 484] width 33 height 23
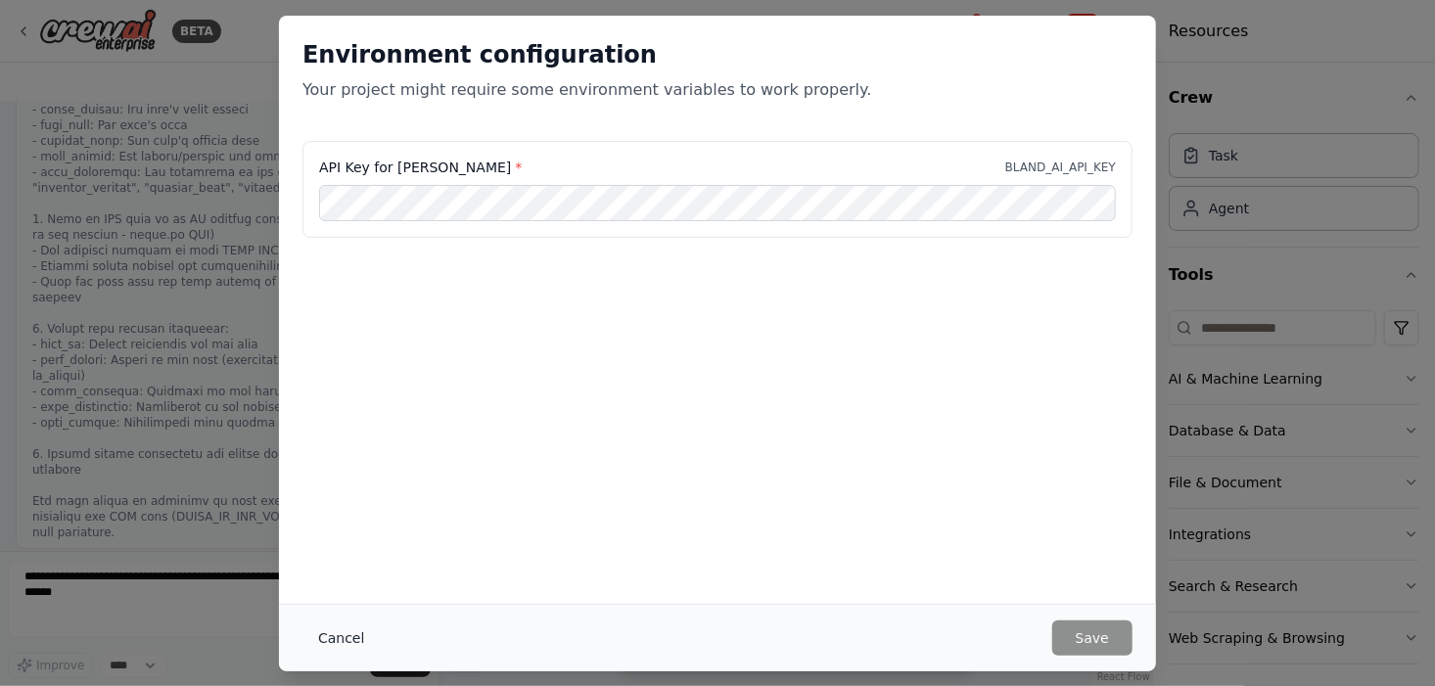
click at [347, 631] on button "Cancel" at bounding box center [340, 638] width 77 height 35
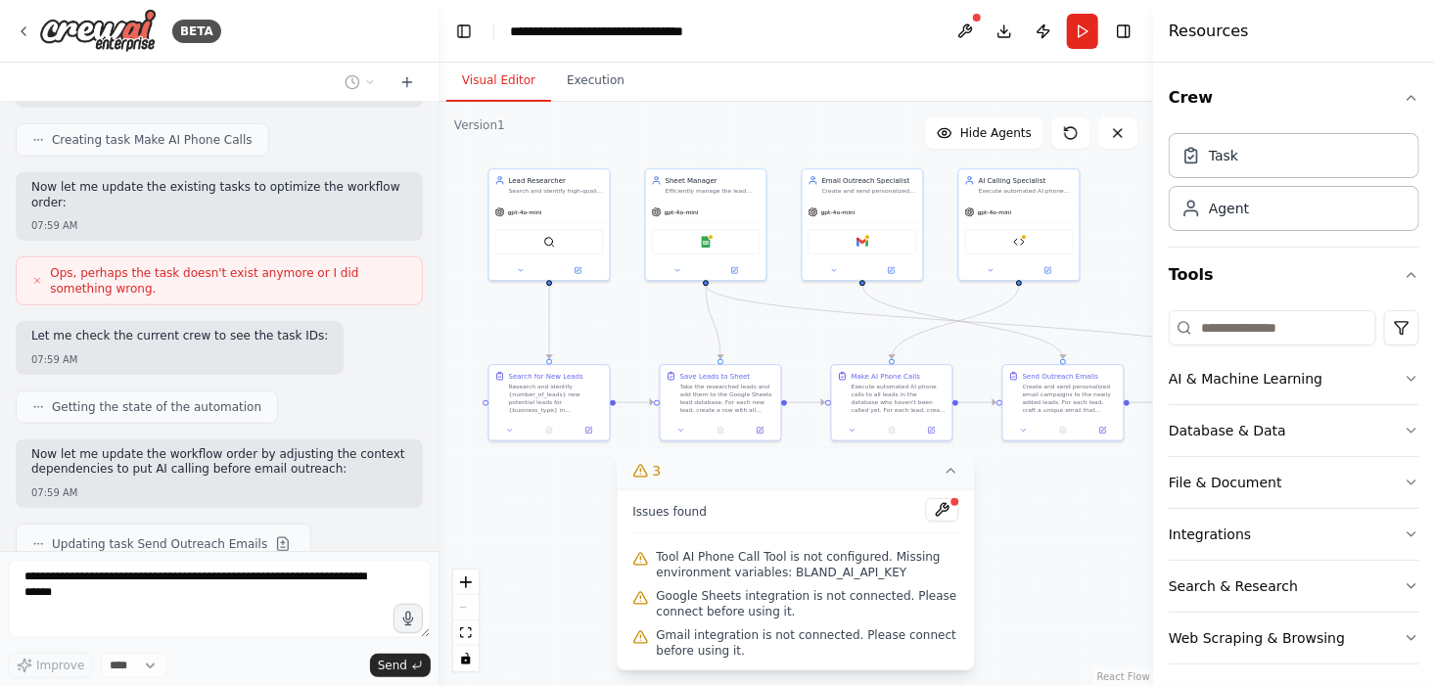
scroll to position [4064, 0]
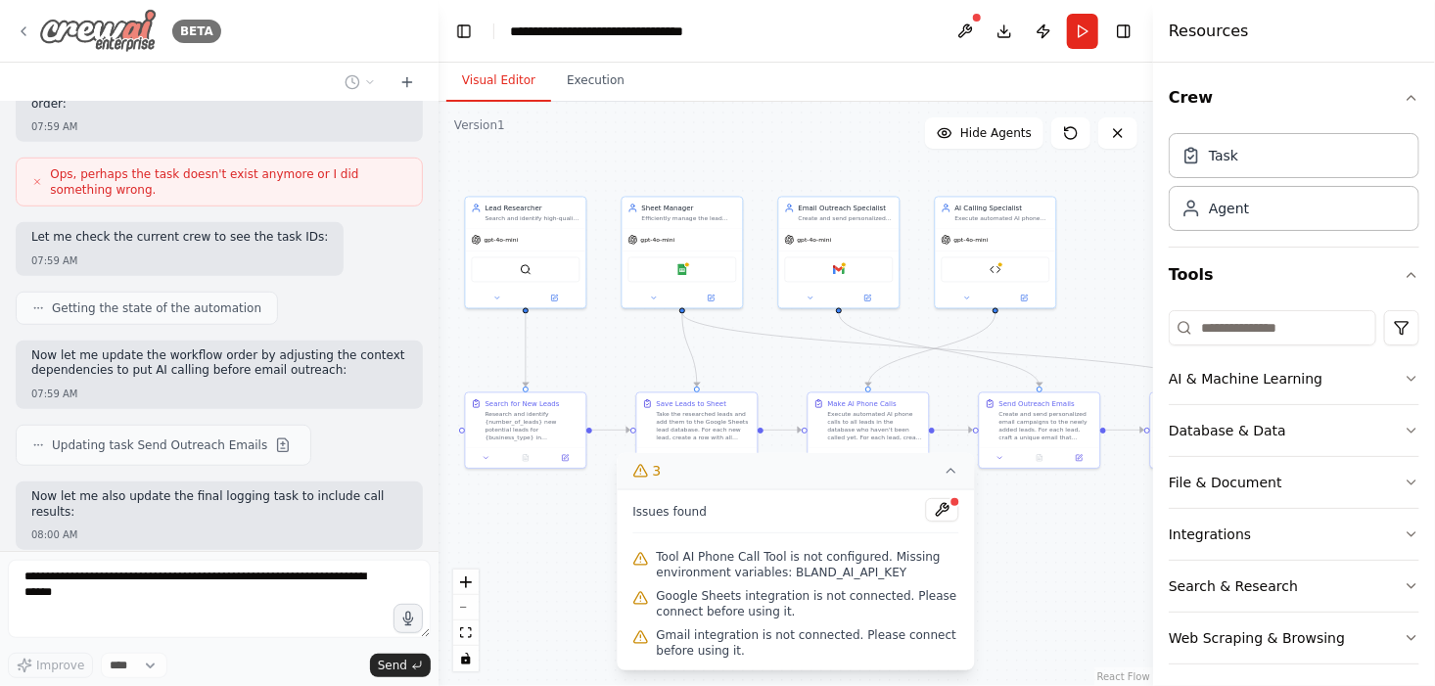
click at [19, 31] on icon at bounding box center [24, 31] width 16 height 16
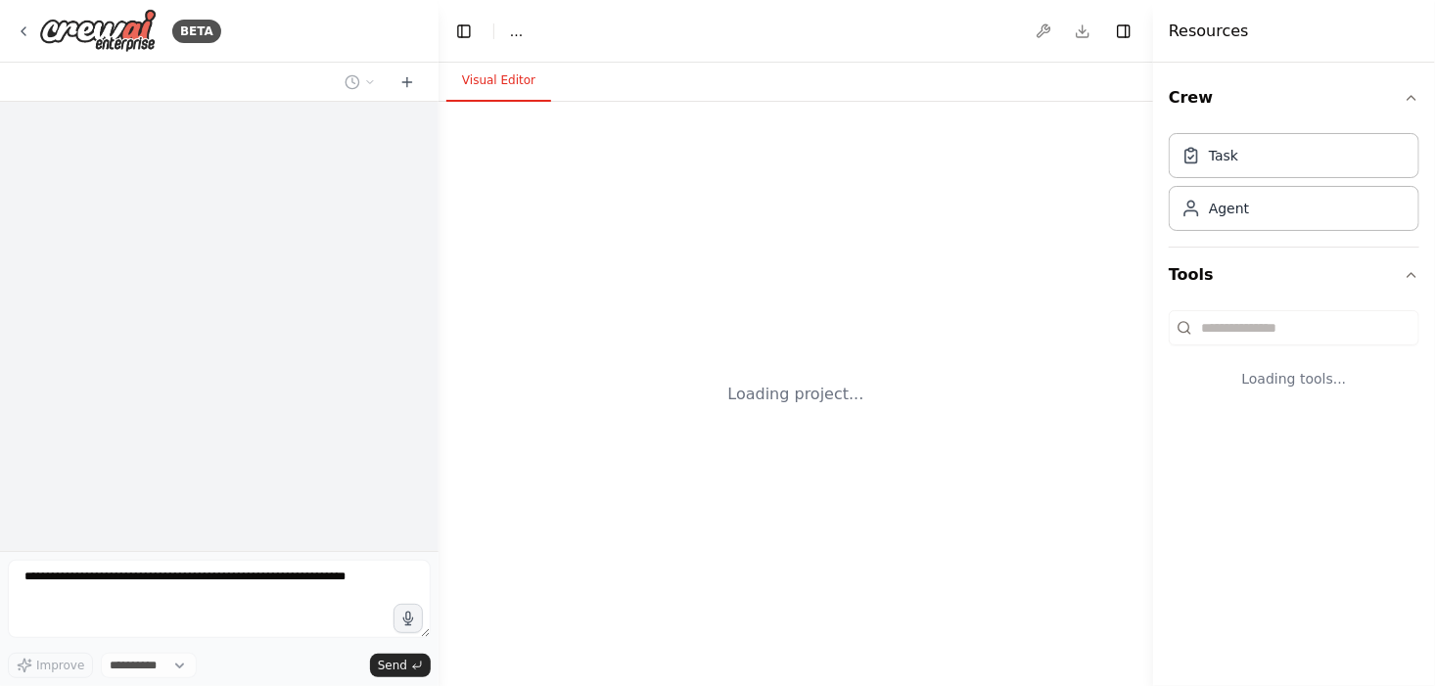
select select "****"
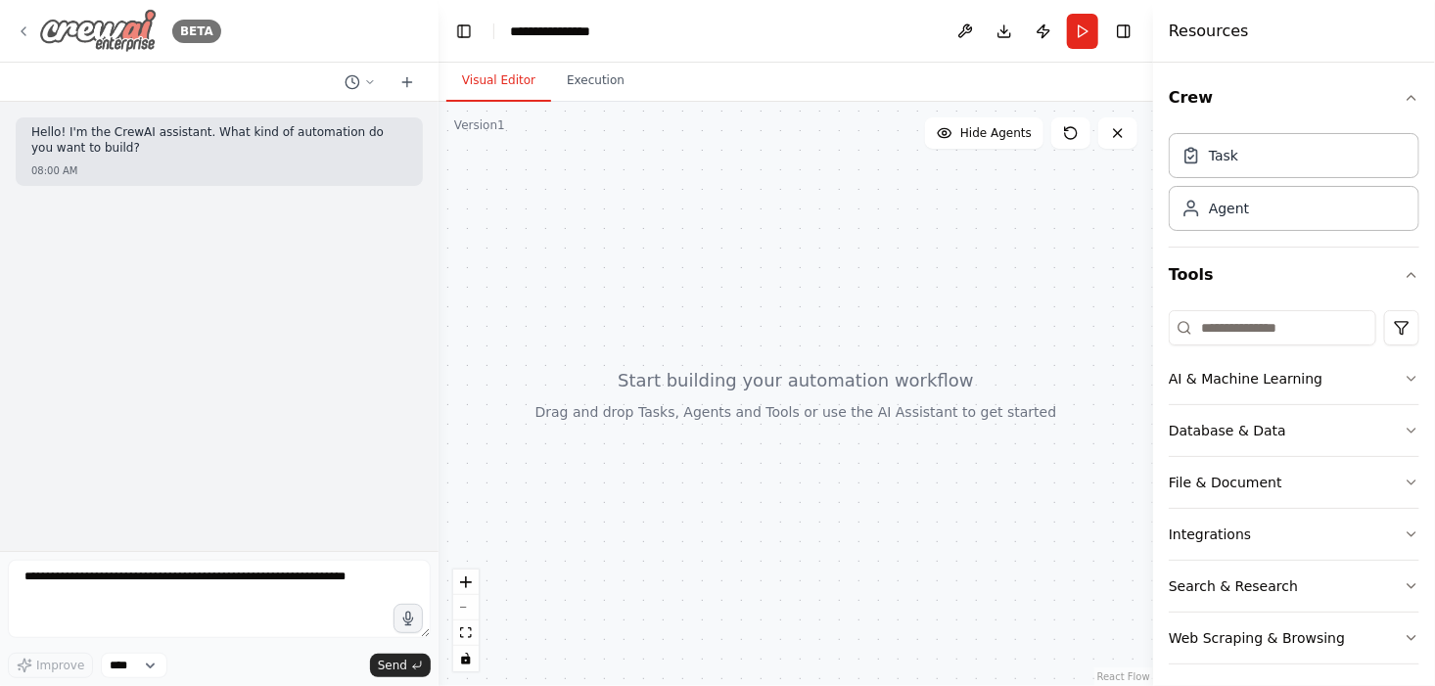
click at [18, 31] on icon at bounding box center [24, 31] width 16 height 16
click at [30, 23] on icon at bounding box center [24, 31] width 16 height 16
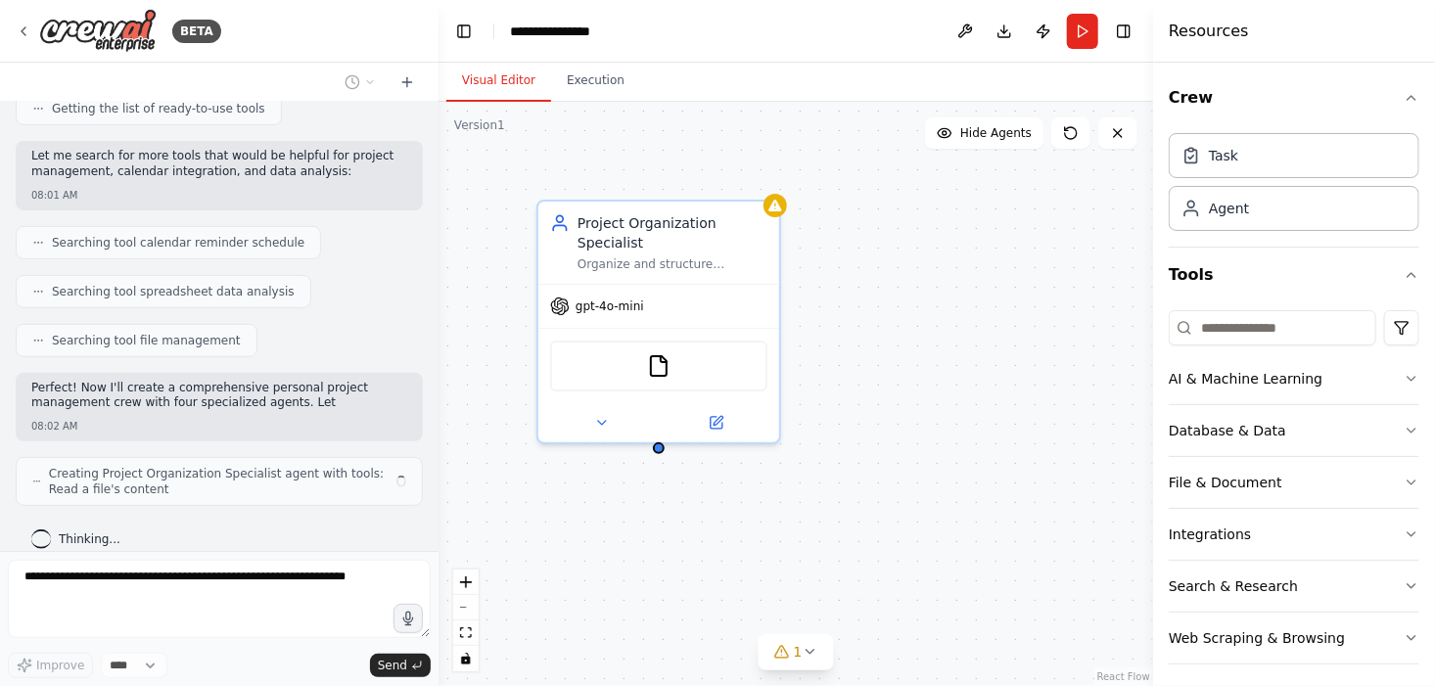
scroll to position [321, 0]
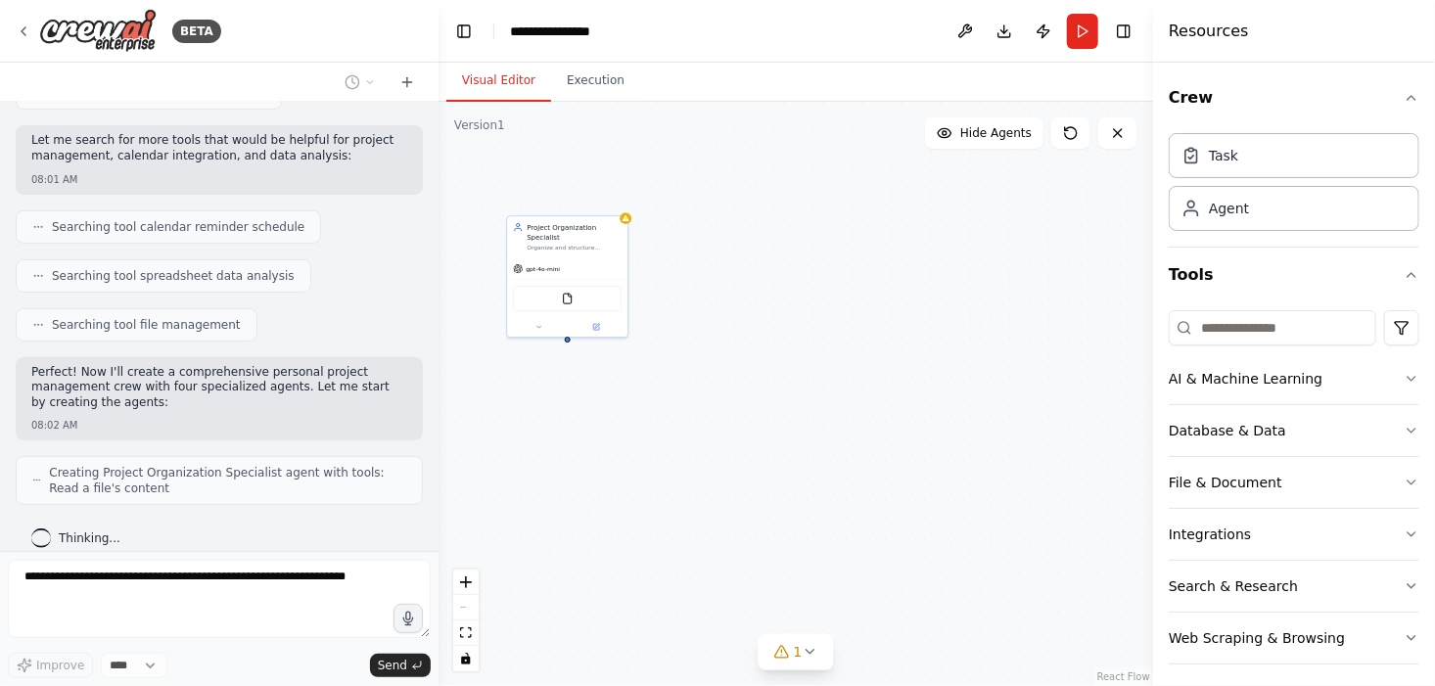
drag, startPoint x: 938, startPoint y: 339, endPoint x: 716, endPoint y: 292, distance: 226.1
click at [716, 292] on div "Project Organization Specialist Organize and structure personal projects by cre…" at bounding box center [795, 394] width 715 height 584
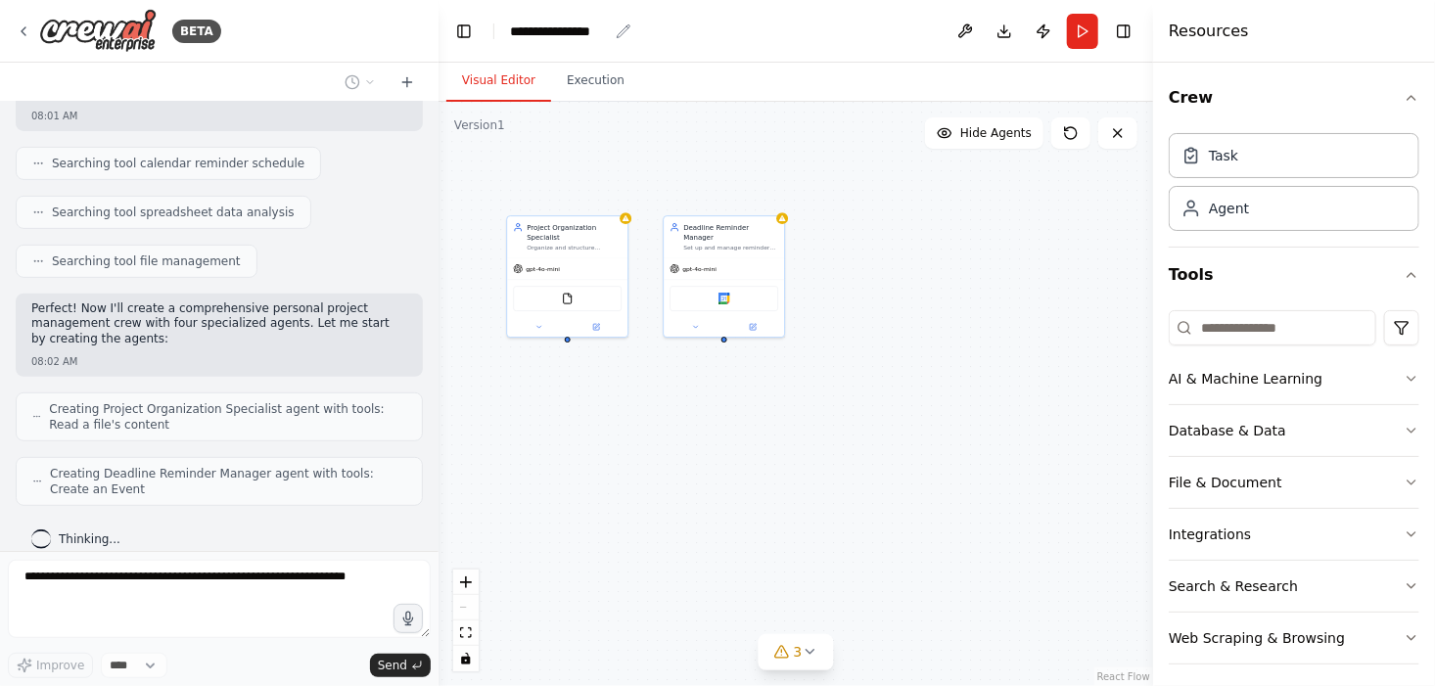
click at [552, 33] on div "**********" at bounding box center [559, 32] width 98 height 20
click at [578, 24] on div "**********" at bounding box center [583, 32] width 147 height 20
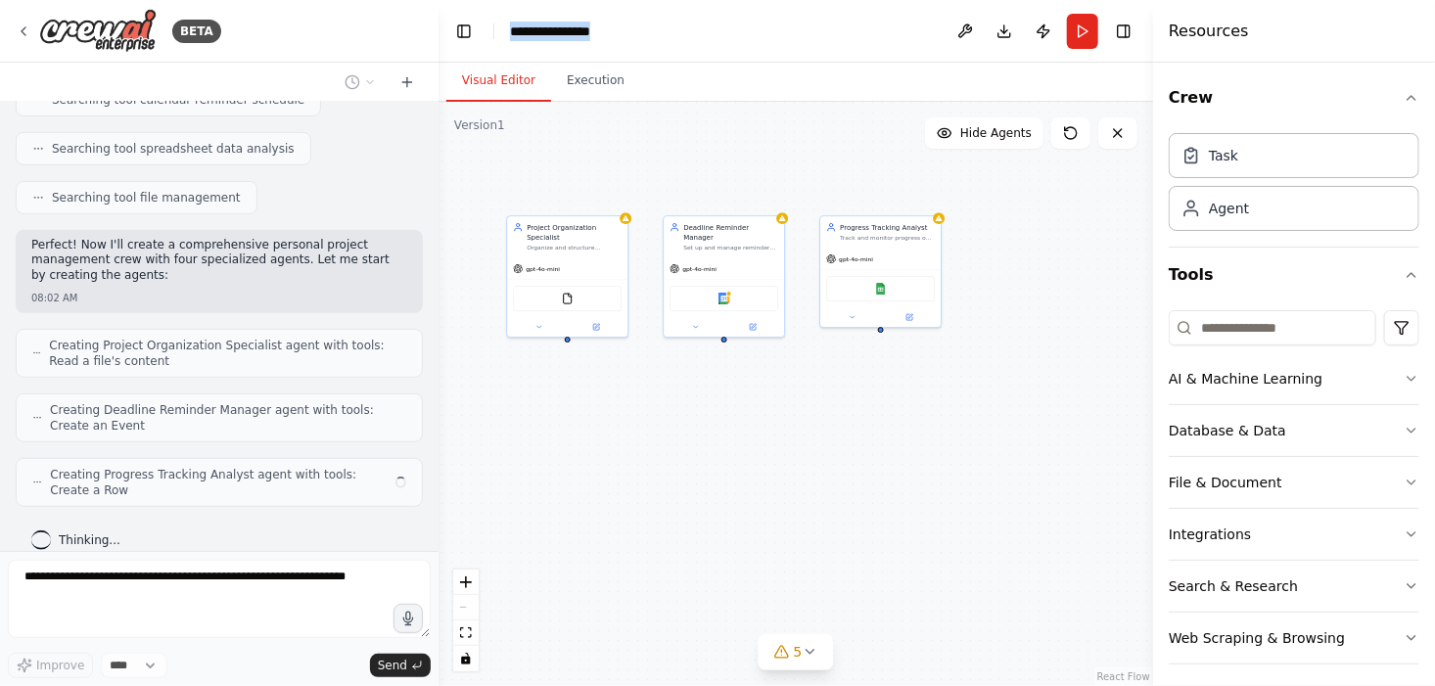
scroll to position [433, 0]
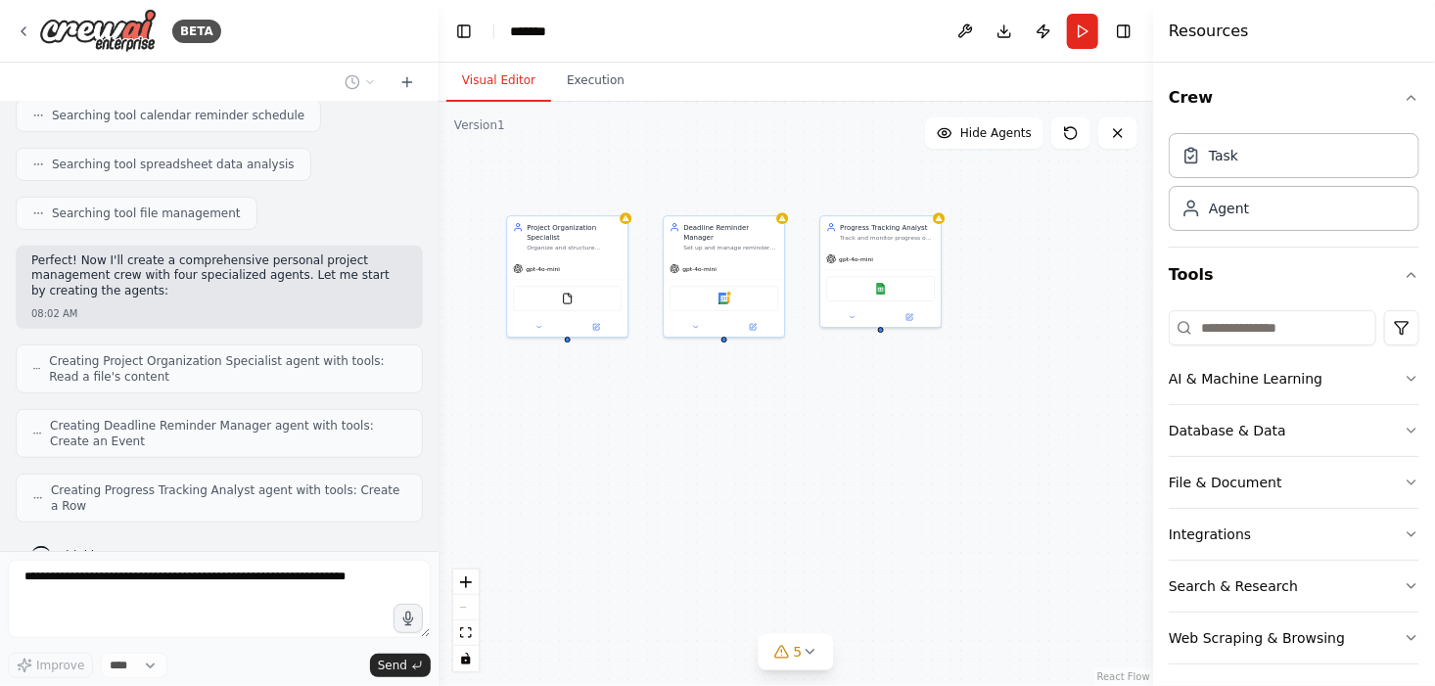
click at [748, 149] on div "Project Organization Specialist Organize and structure personal projects by cre…" at bounding box center [795, 394] width 715 height 584
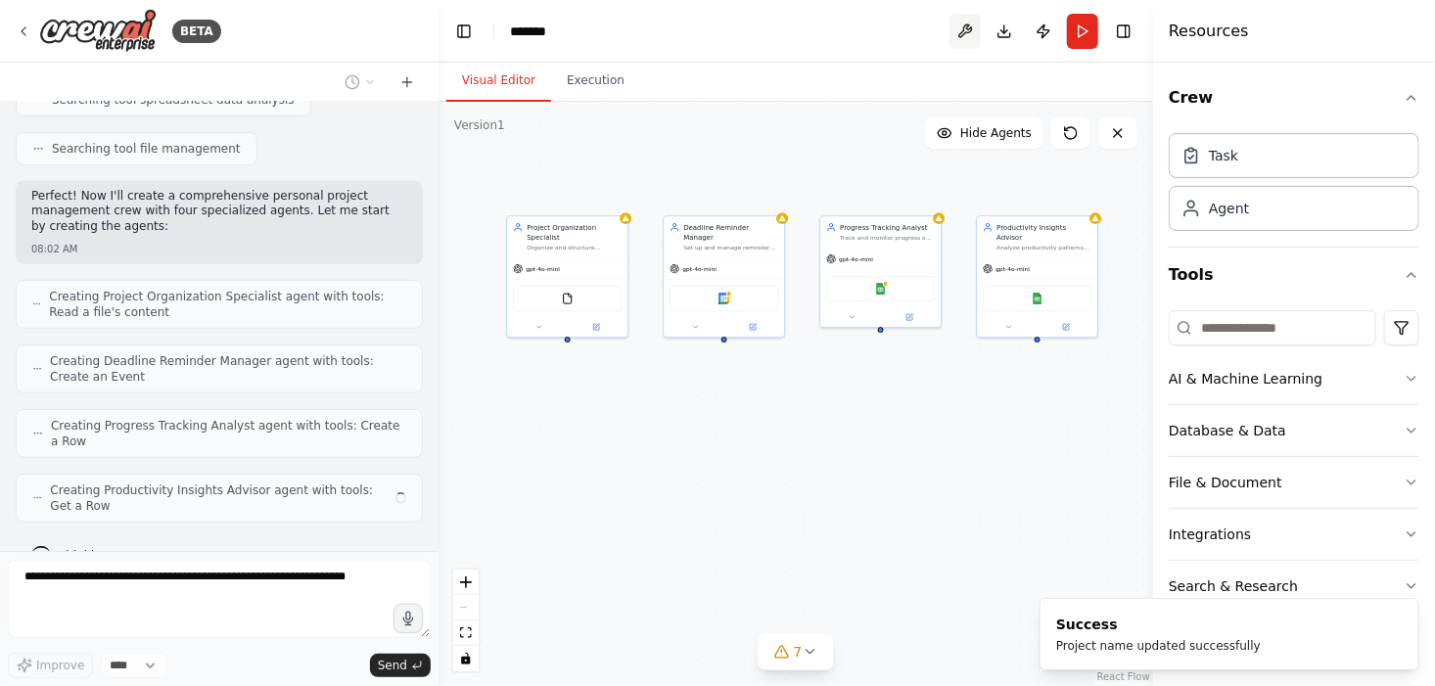
scroll to position [482, 0]
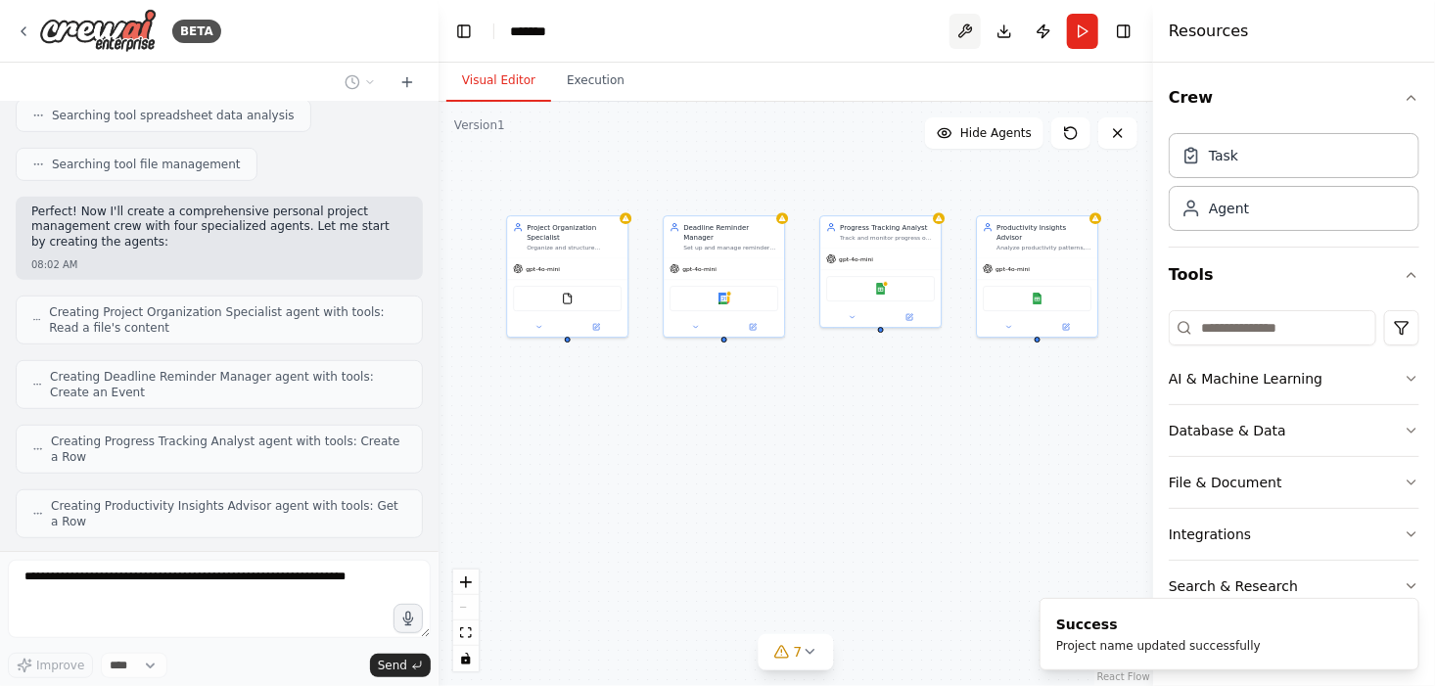
click at [969, 25] on button at bounding box center [964, 31] width 31 height 35
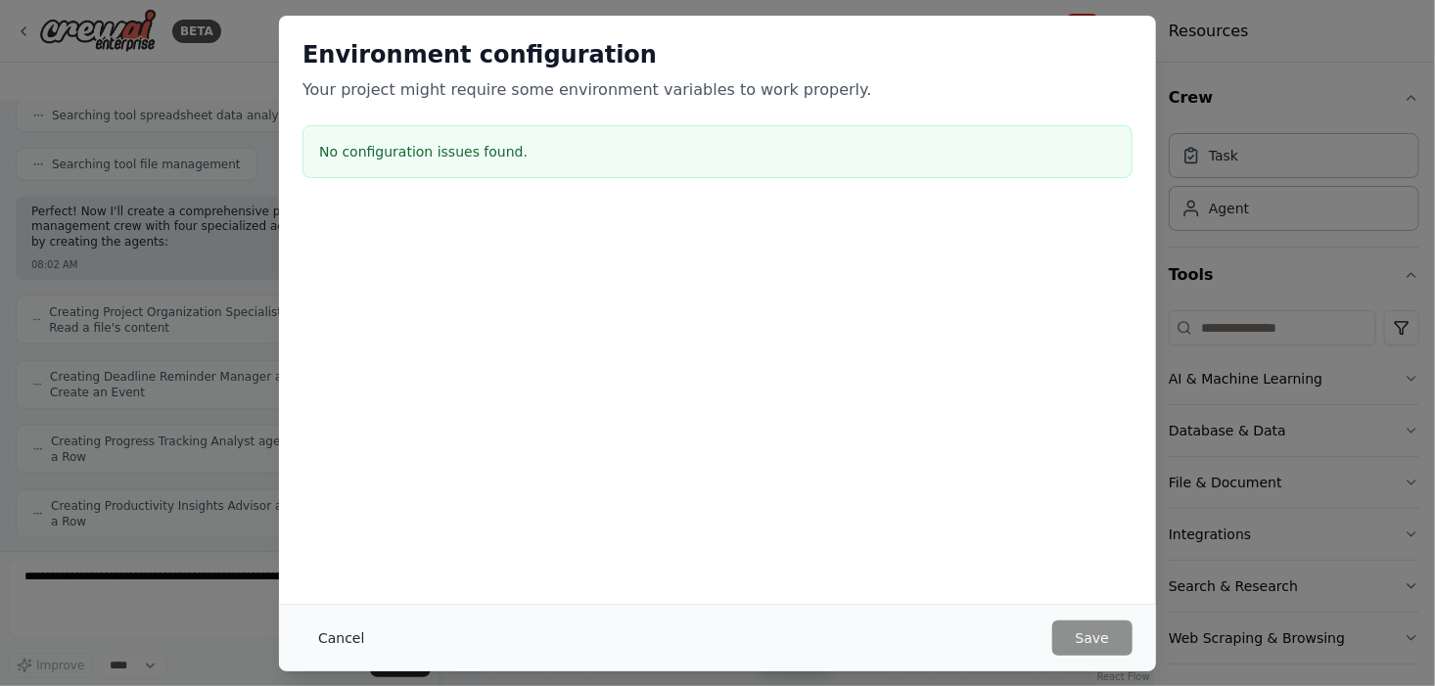
click at [325, 637] on button "Cancel" at bounding box center [340, 638] width 77 height 35
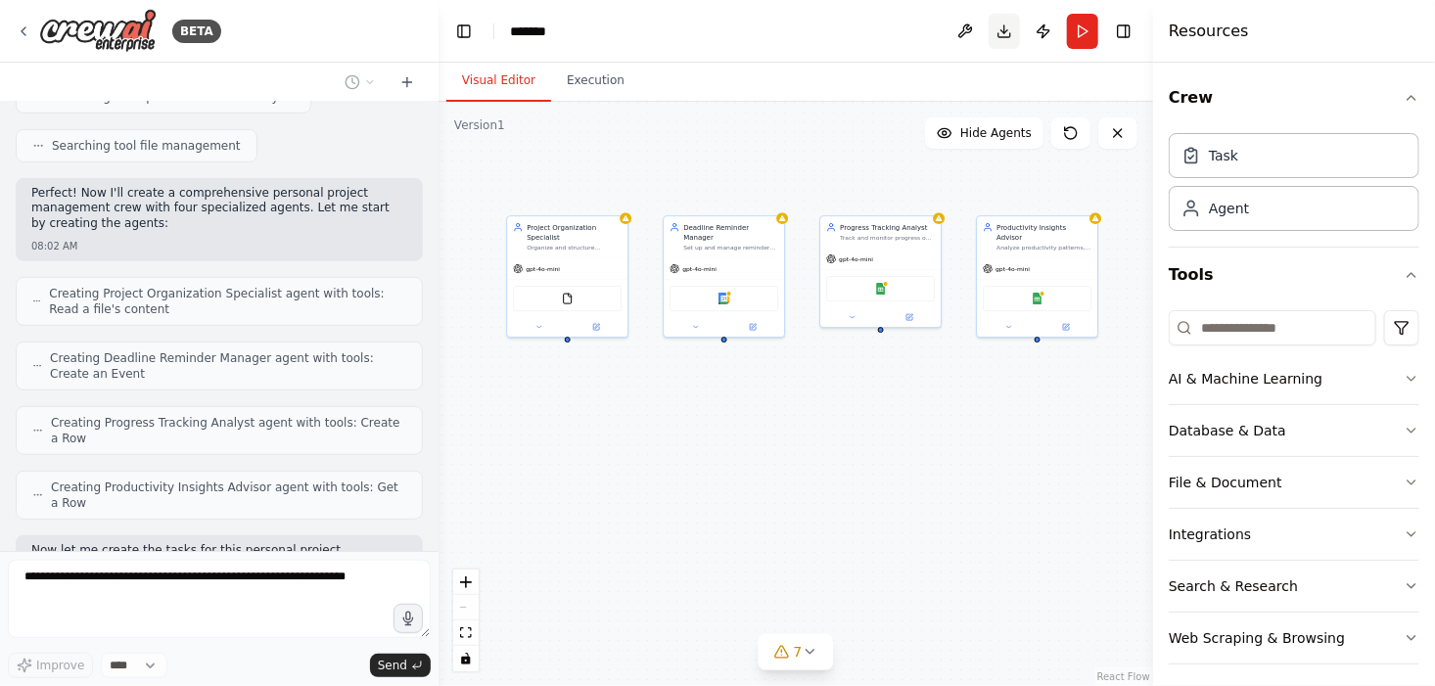
scroll to position [615, 0]
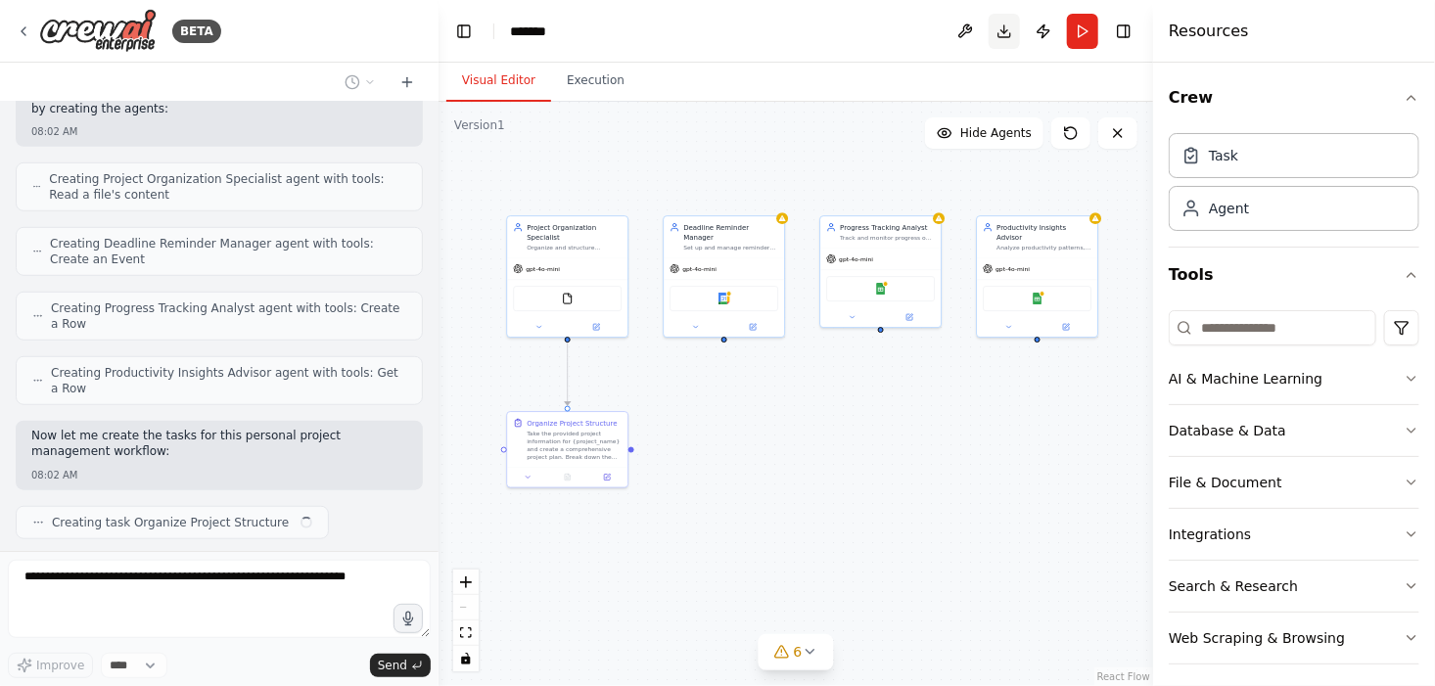
click at [1000, 30] on button "Download" at bounding box center [1004, 31] width 31 height 35
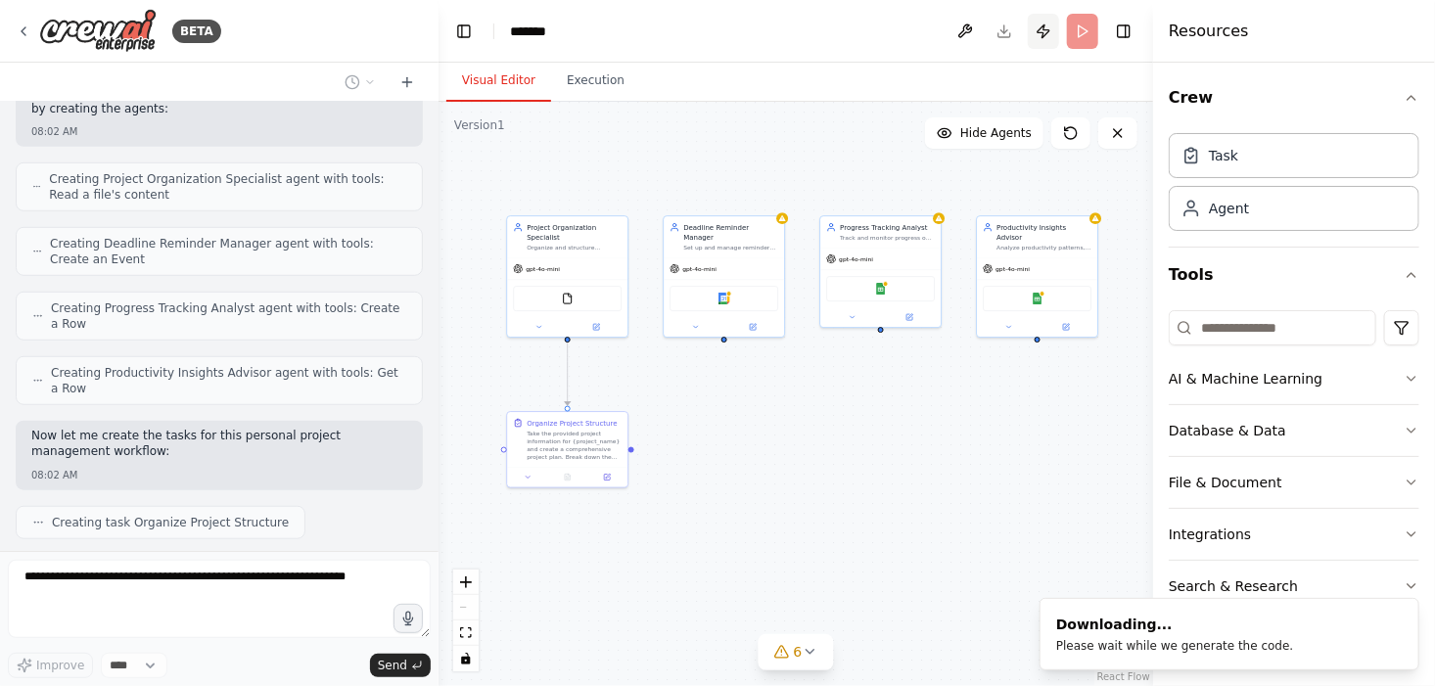
click at [1045, 25] on button "Publish" at bounding box center [1043, 31] width 31 height 35
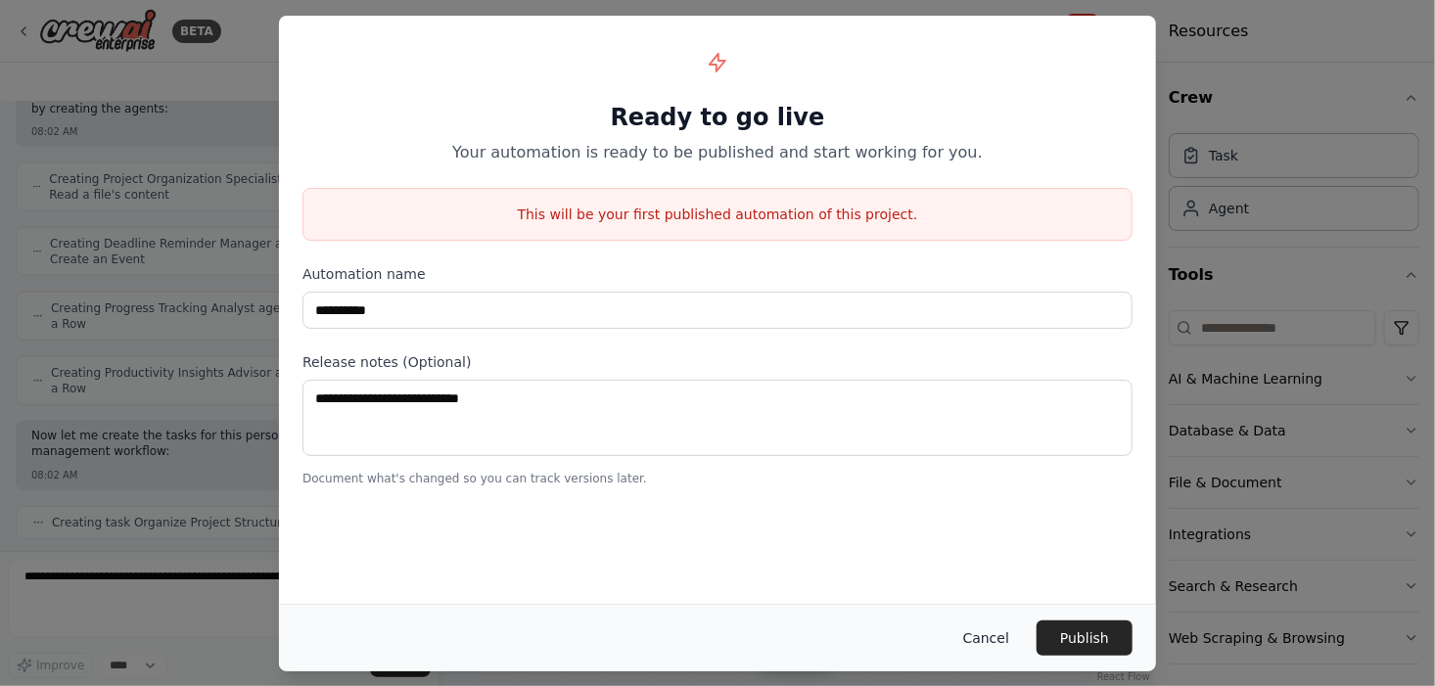
click at [990, 638] on button "Cancel" at bounding box center [985, 638] width 77 height 35
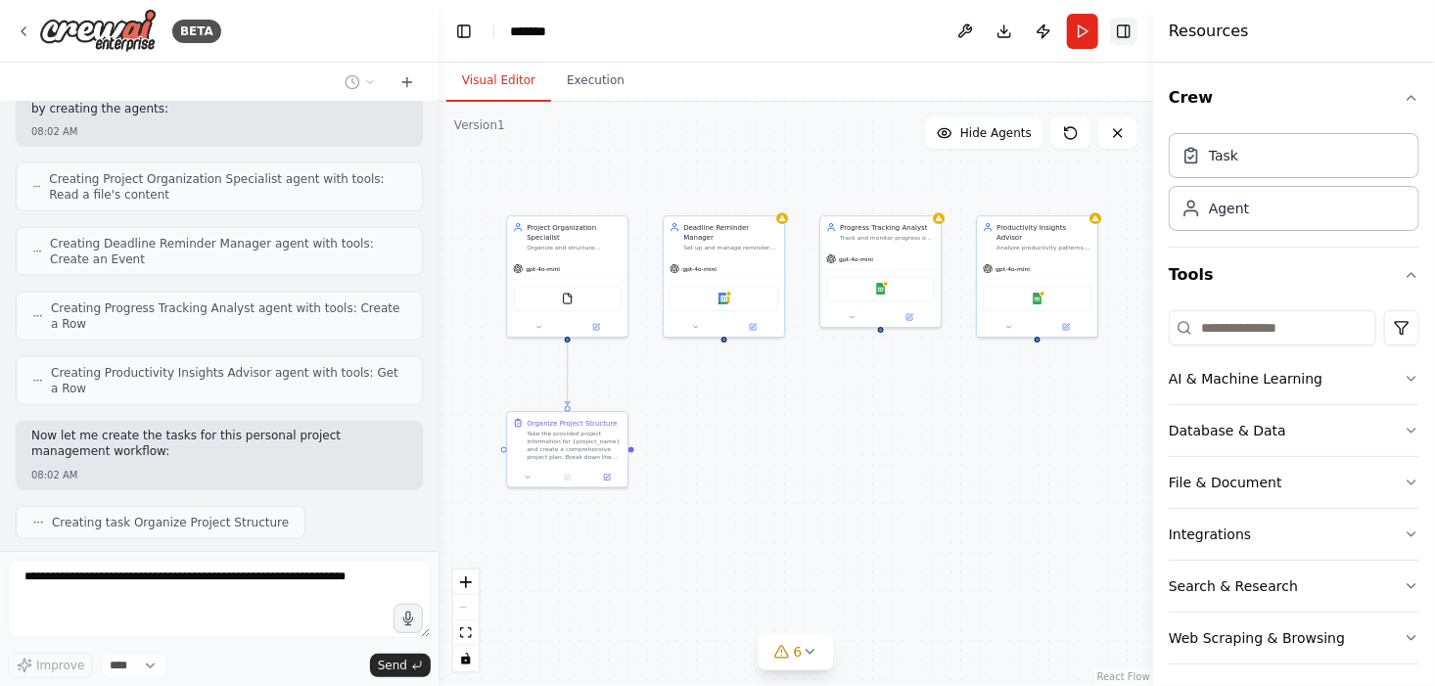
click at [1127, 28] on button "Toggle Right Sidebar" at bounding box center [1123, 31] width 27 height 27
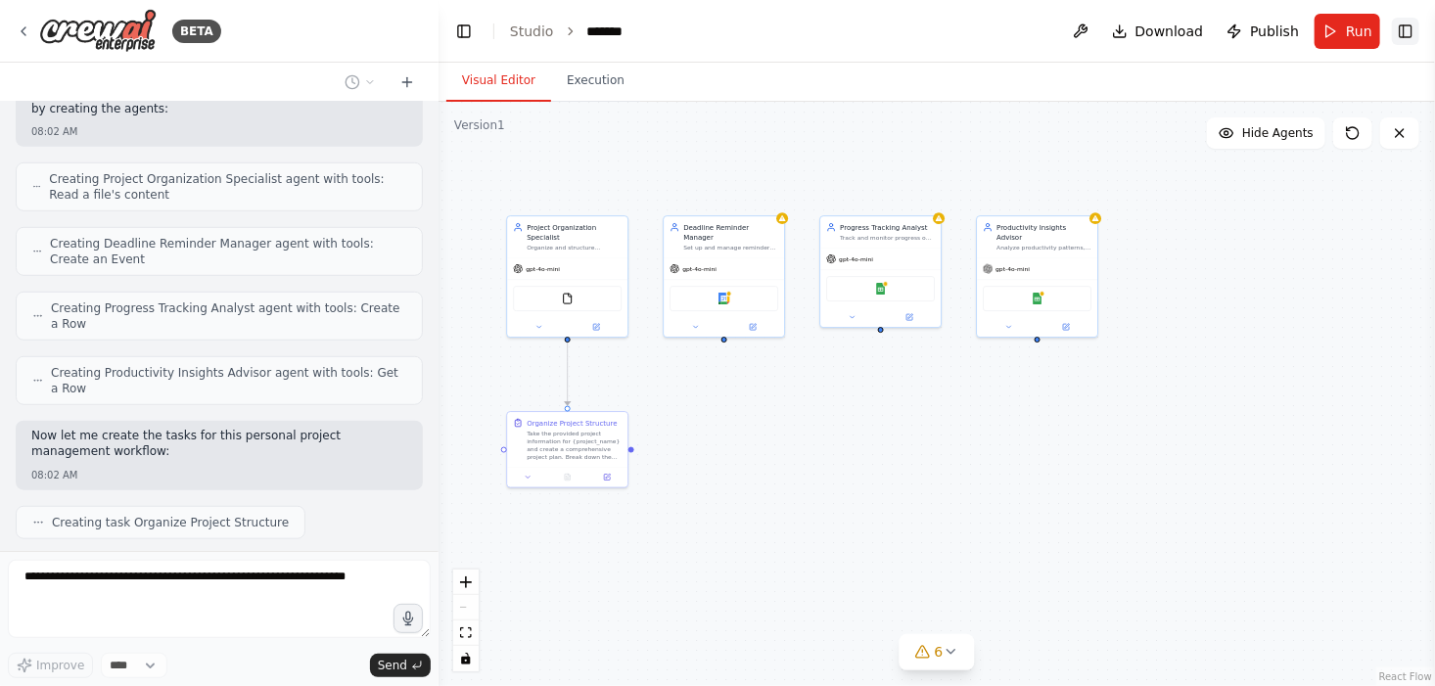
scroll to position [663, 0]
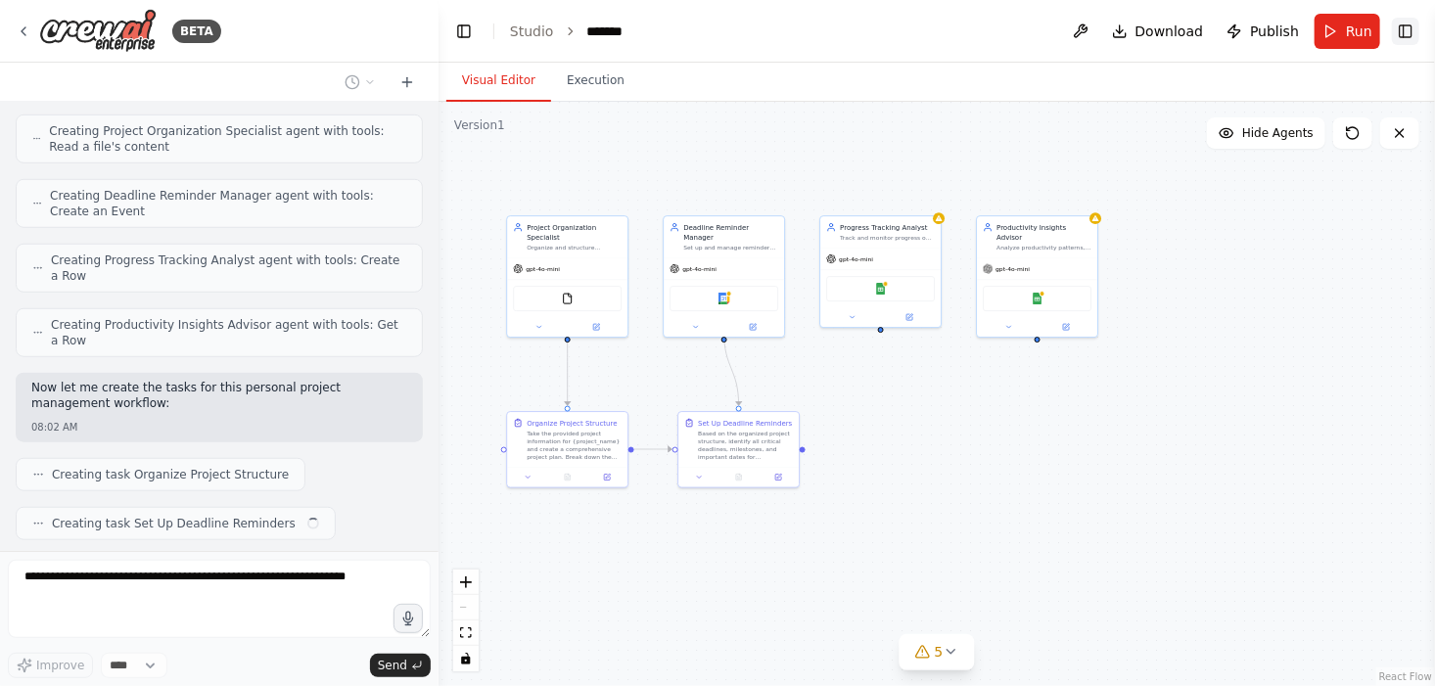
click at [1407, 31] on button "Toggle Right Sidebar" at bounding box center [1405, 31] width 27 height 27
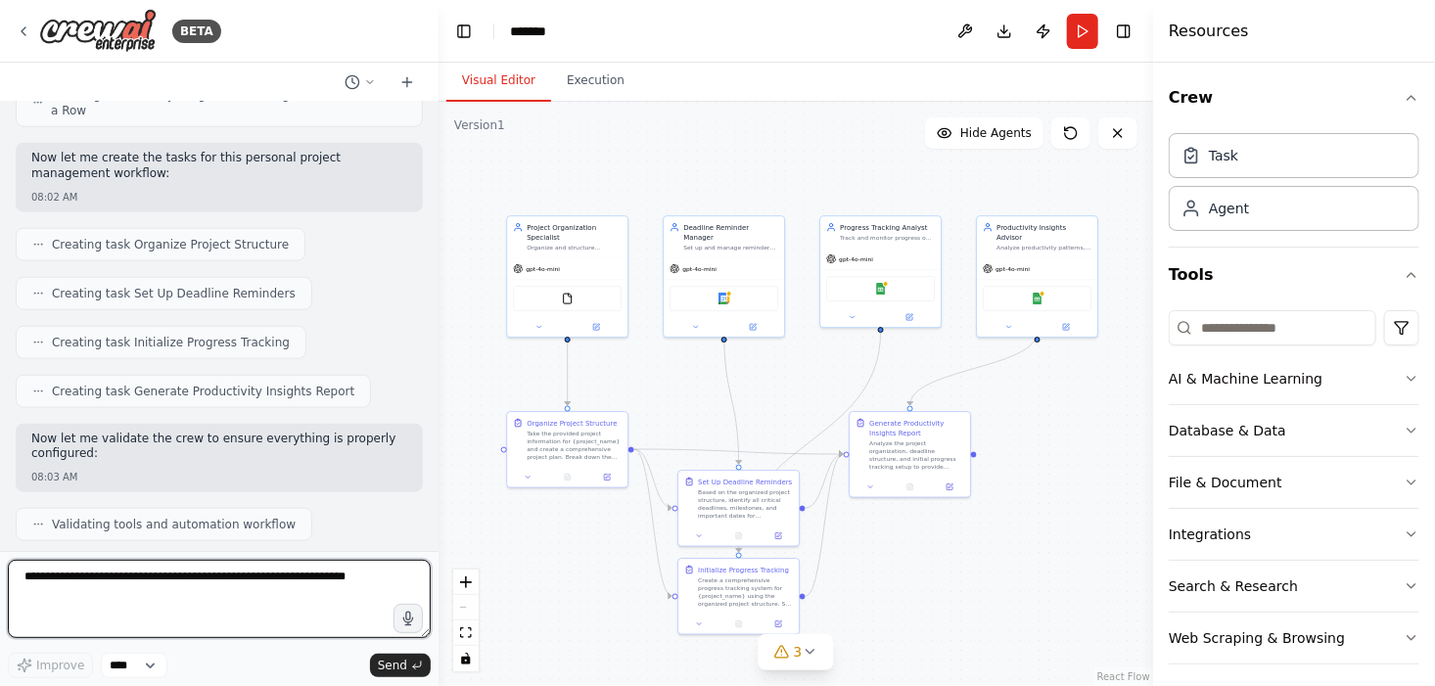
scroll to position [1010, 0]
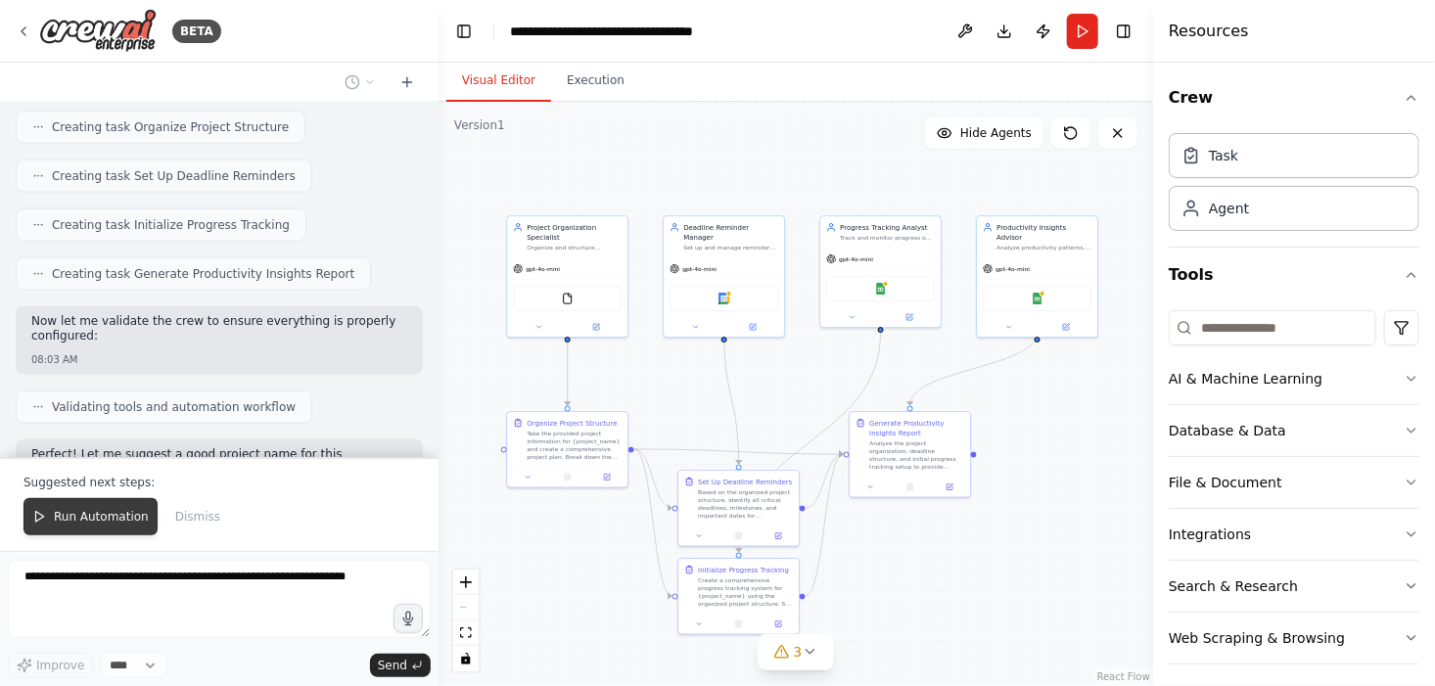
click at [95, 519] on span "Run Automation" at bounding box center [101, 517] width 95 height 16
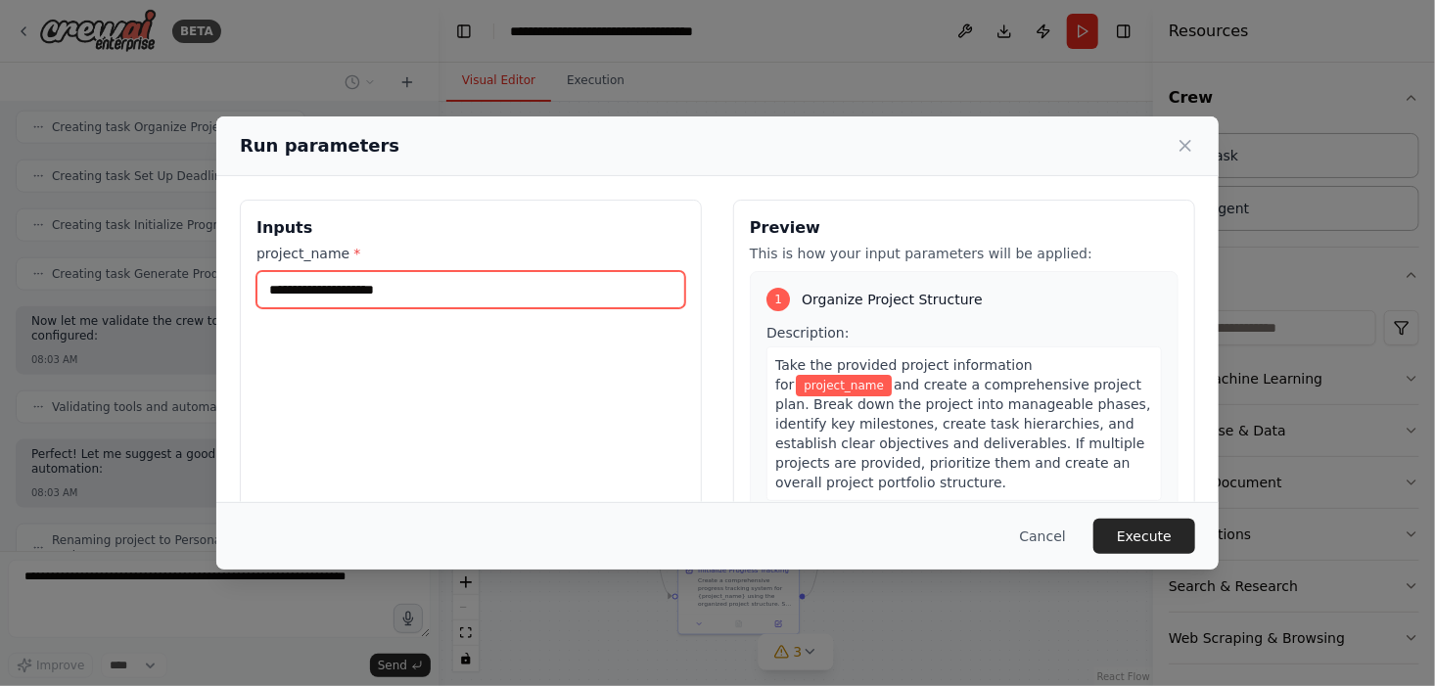
click at [398, 290] on input "project_name *" at bounding box center [470, 289] width 429 height 37
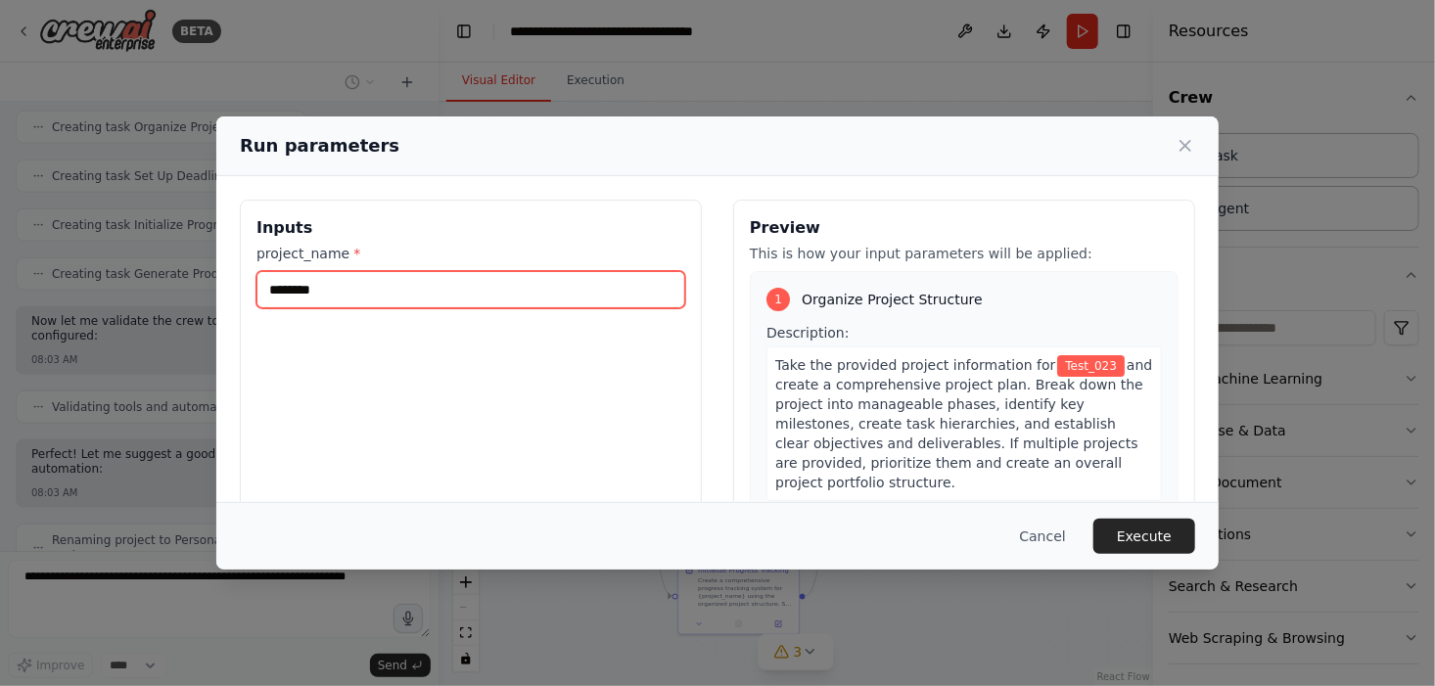
type input "********"
click at [1154, 542] on button "Execute" at bounding box center [1144, 536] width 102 height 35
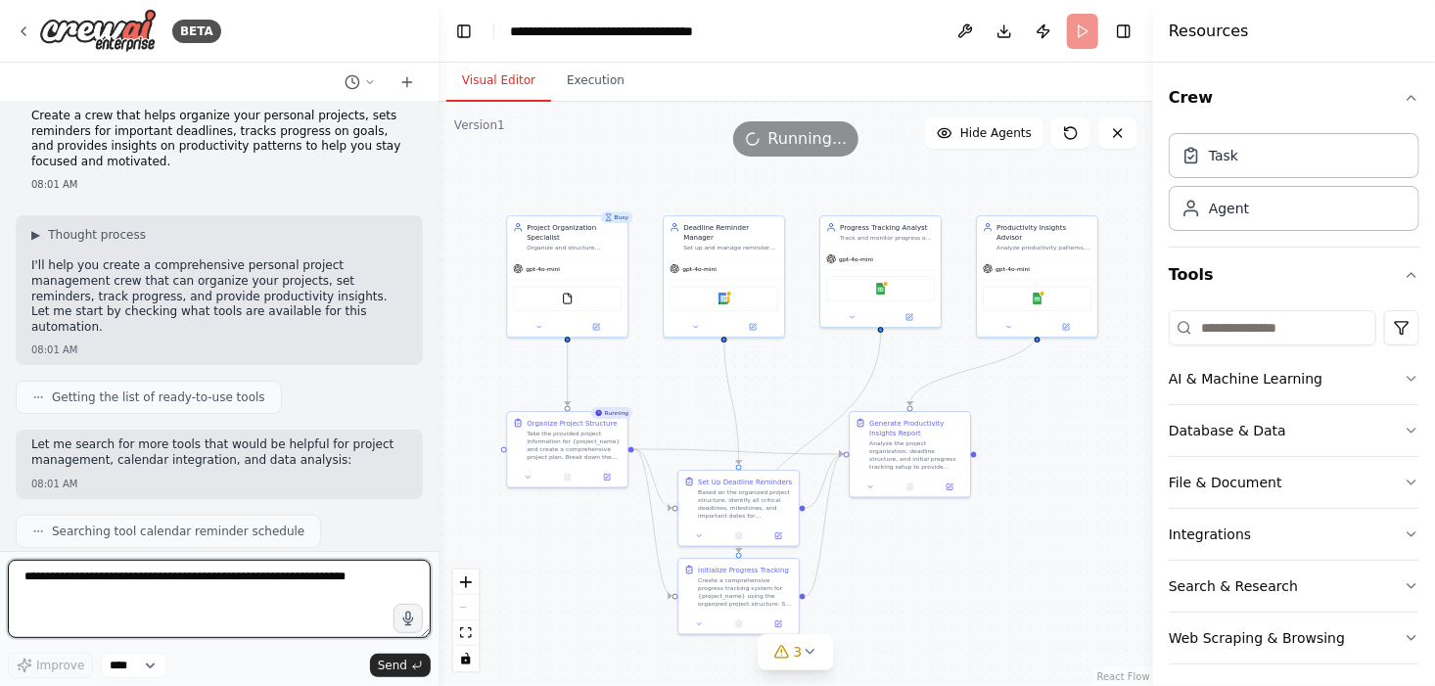
scroll to position [0, 0]
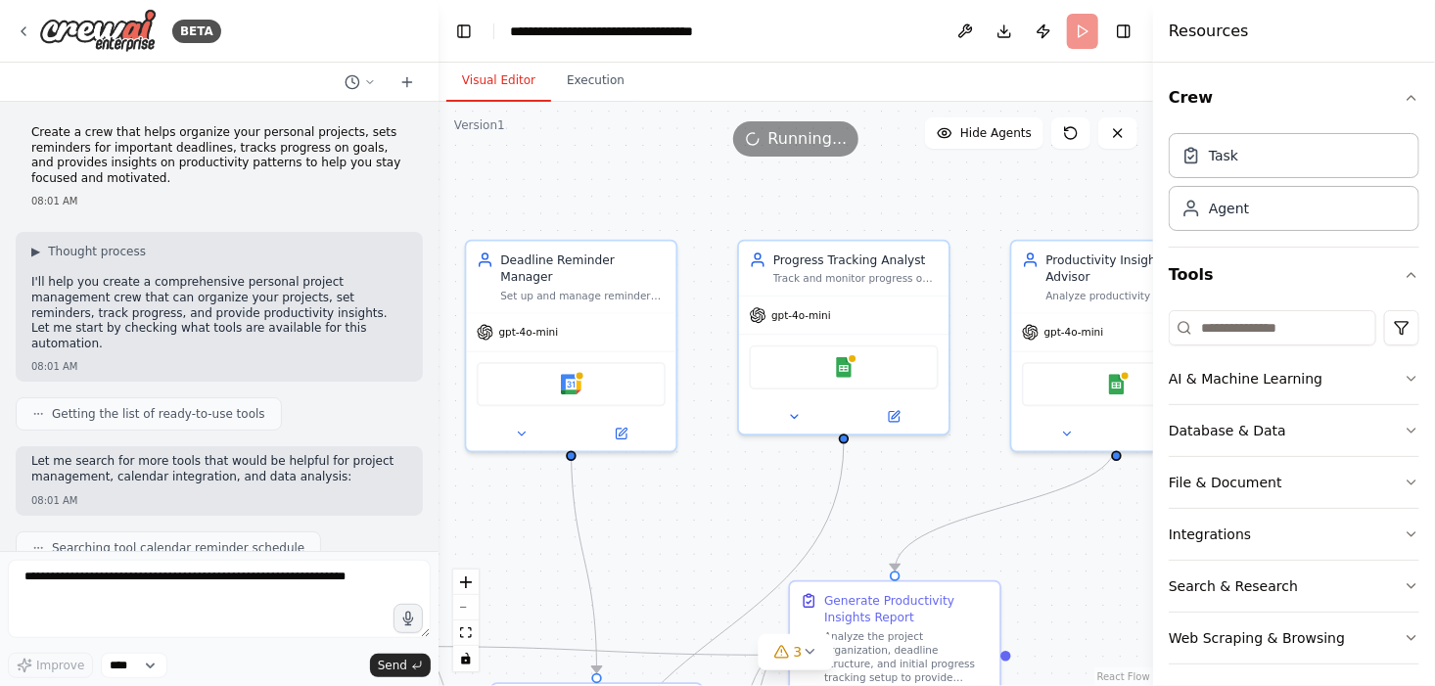
drag, startPoint x: 931, startPoint y: 505, endPoint x: 754, endPoint y: 565, distance: 187.0
click at [754, 565] on div ".deletable-edge-delete-btn { width: 20px; height: 20px; border: 0px solid #ffff…" at bounding box center [795, 394] width 715 height 584
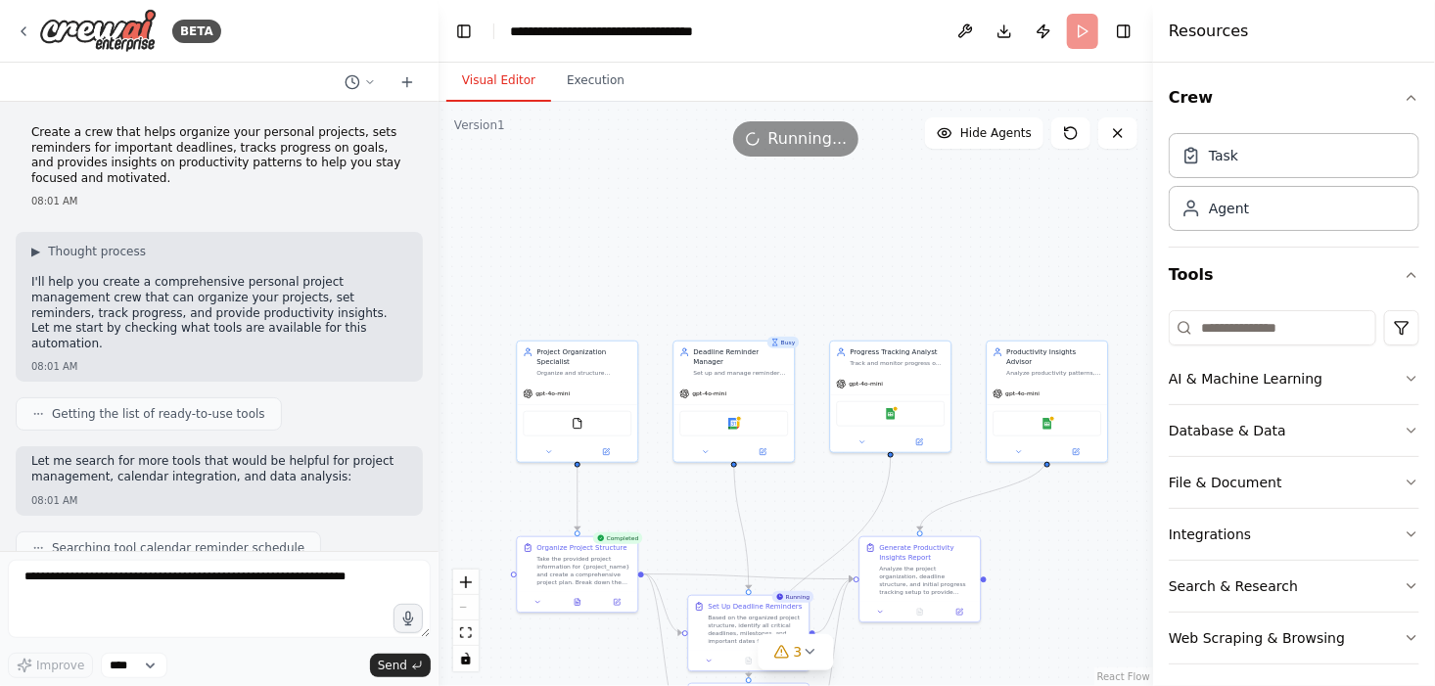
drag, startPoint x: 540, startPoint y: 274, endPoint x: 599, endPoint y: 277, distance: 58.8
click at [599, 277] on div ".deletable-edge-delete-btn { width: 20px; height: 20px; border: 0px solid #ffff…" at bounding box center [795, 394] width 715 height 584
click at [454, 33] on button "Toggle Left Sidebar" at bounding box center [463, 31] width 27 height 27
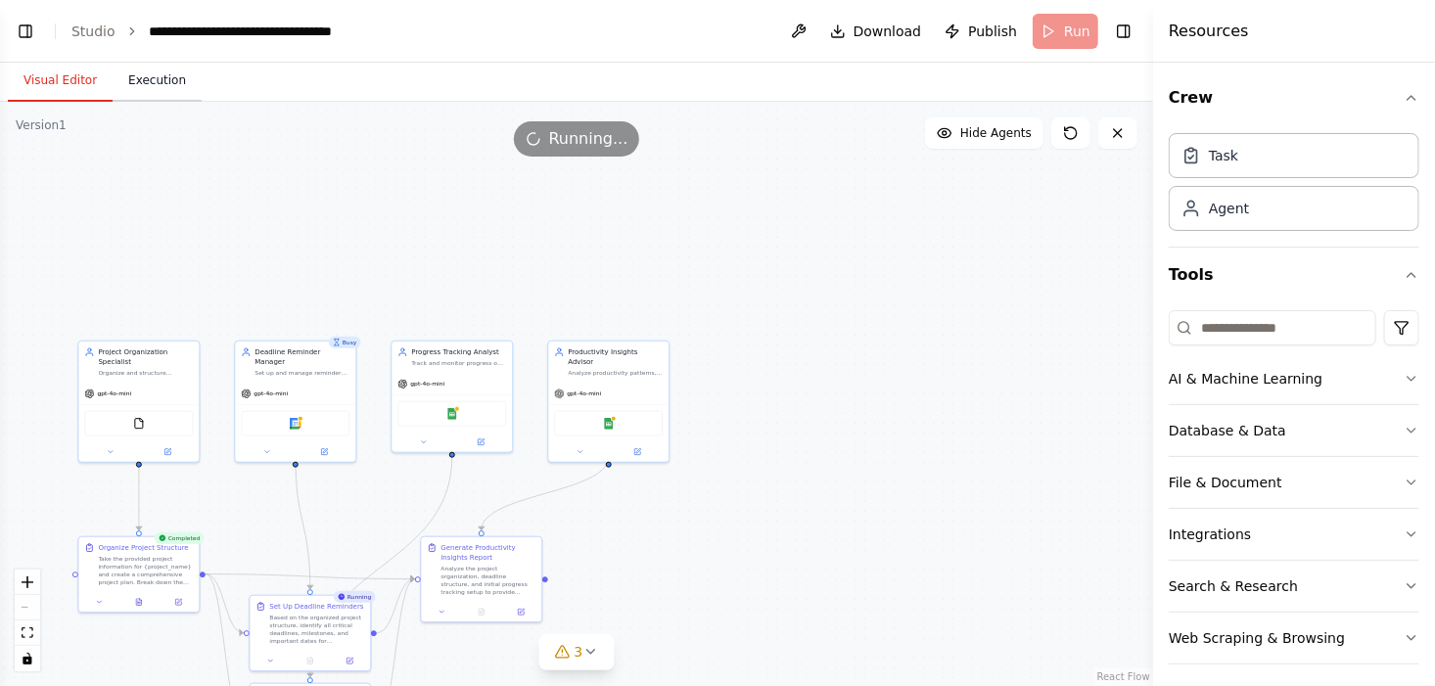
click at [127, 78] on button "Execution" at bounding box center [157, 81] width 89 height 41
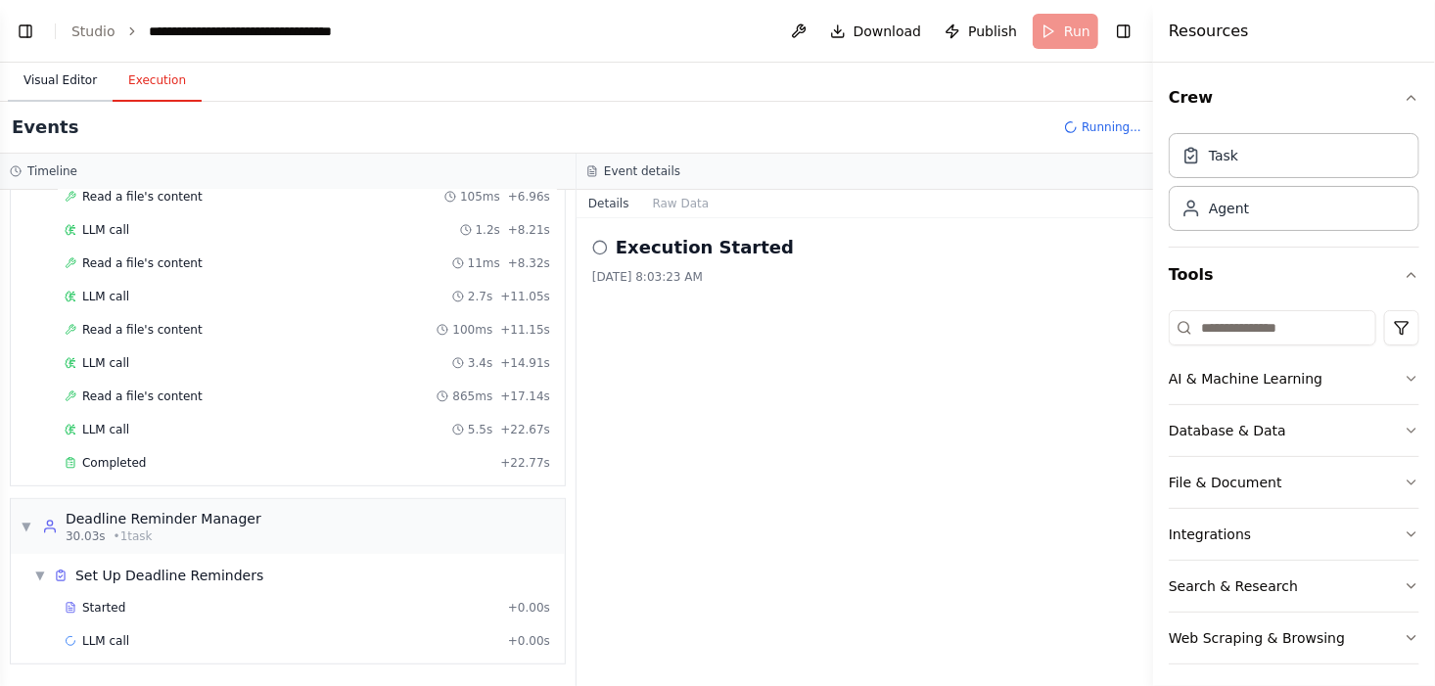
scroll to position [403, 0]
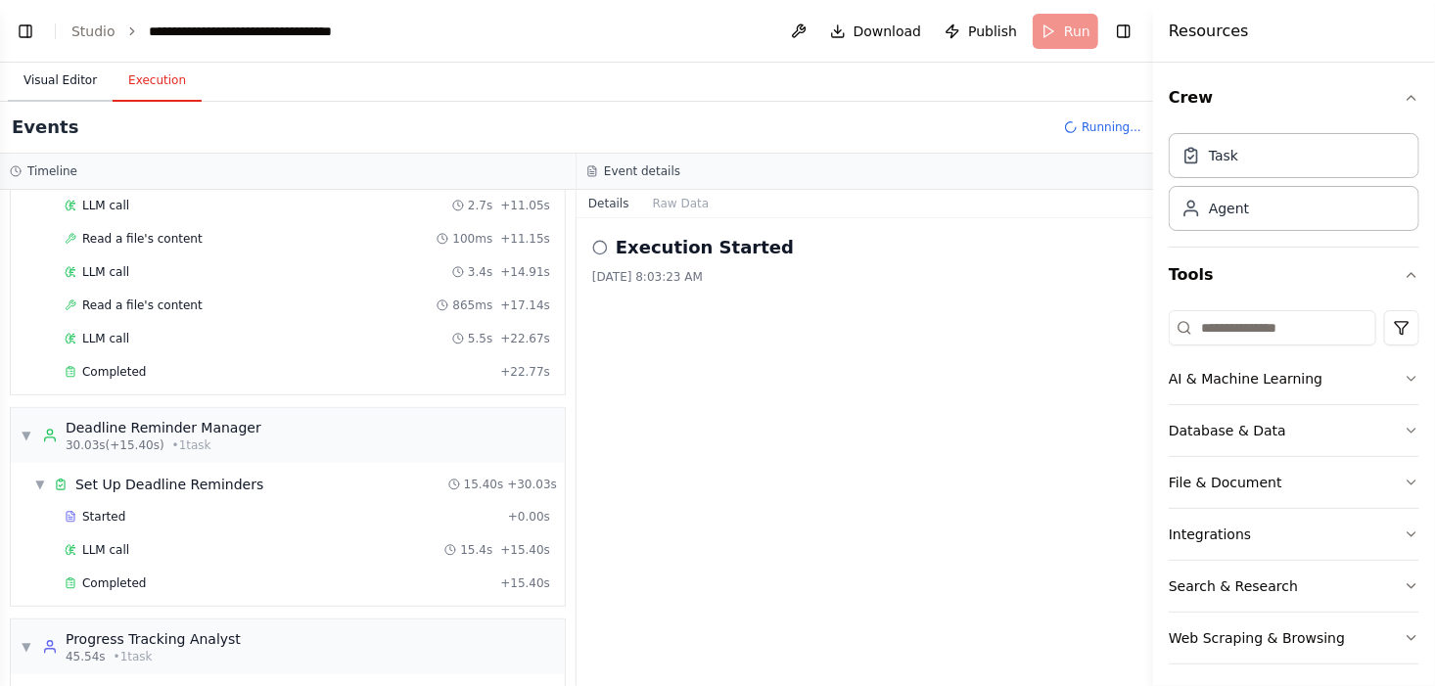
click at [36, 83] on button "Visual Editor" at bounding box center [60, 81] width 105 height 41
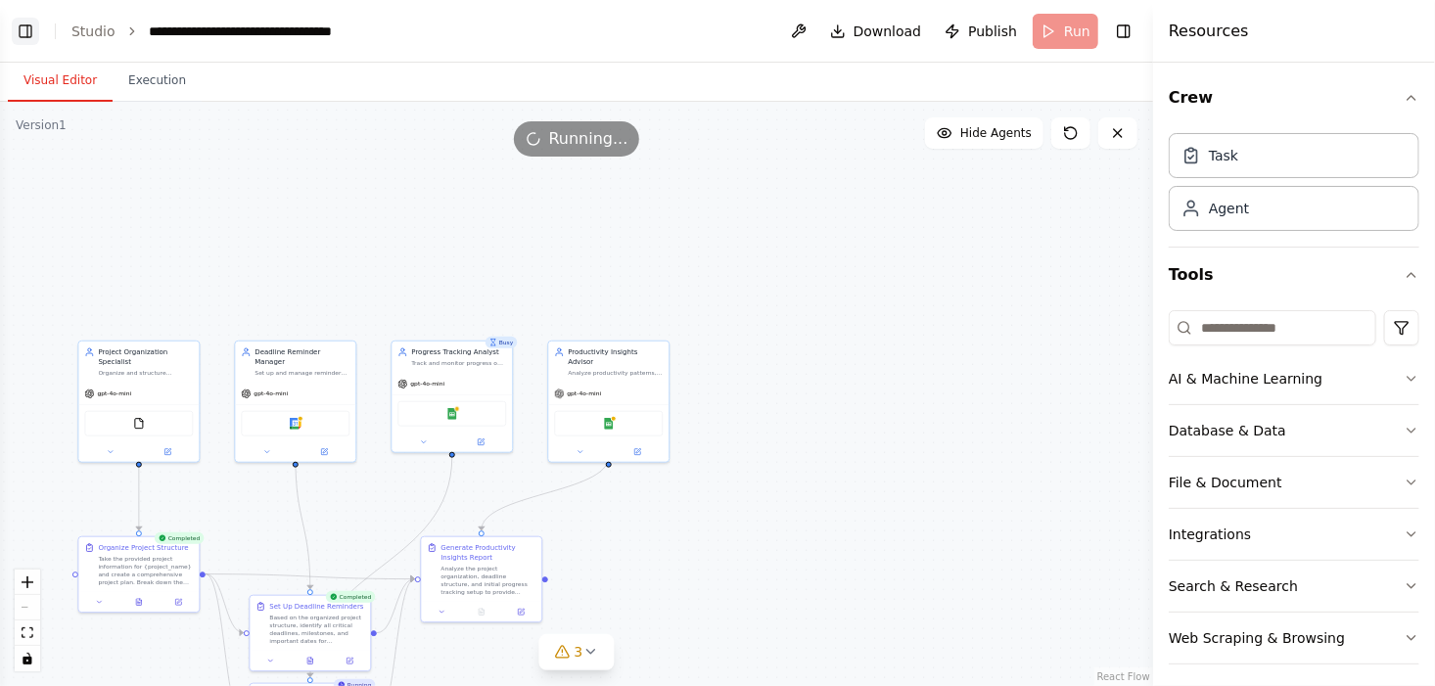
click at [27, 34] on button "Toggle Left Sidebar" at bounding box center [25, 31] width 27 height 27
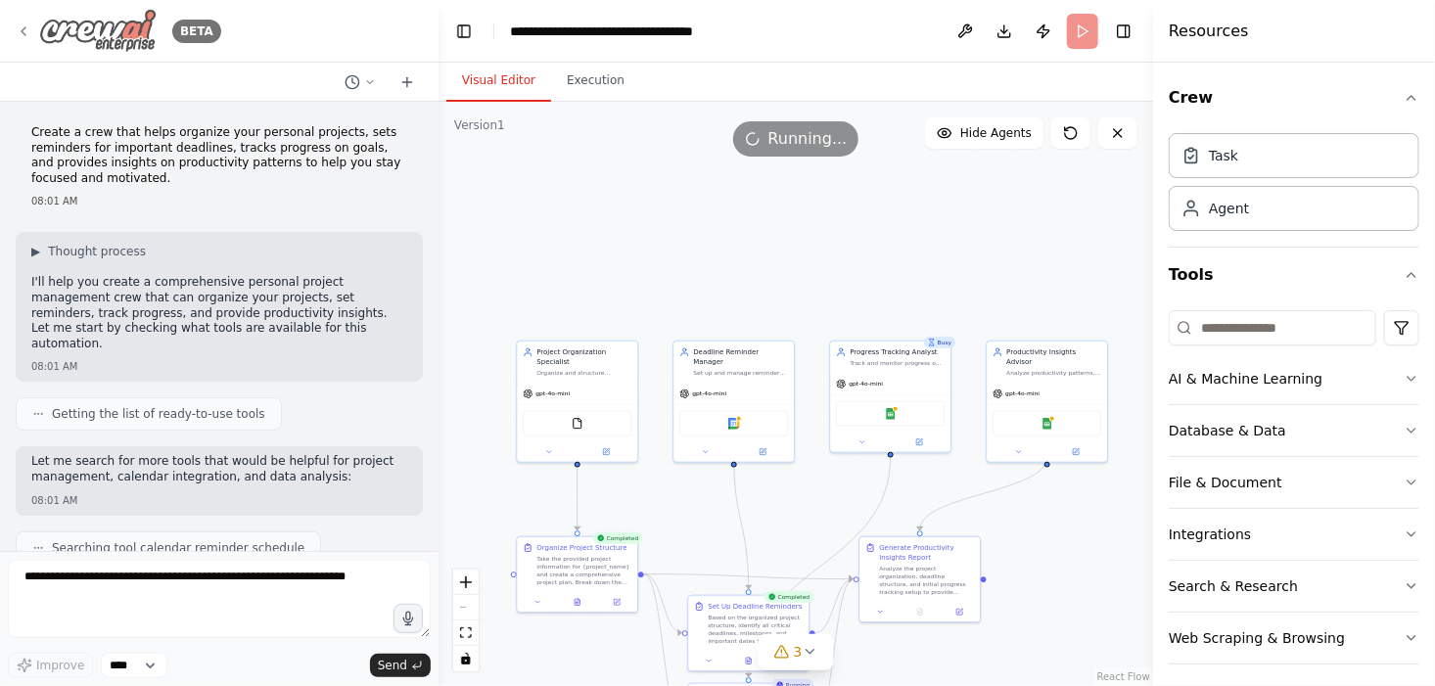
click at [28, 33] on icon at bounding box center [24, 31] width 16 height 16
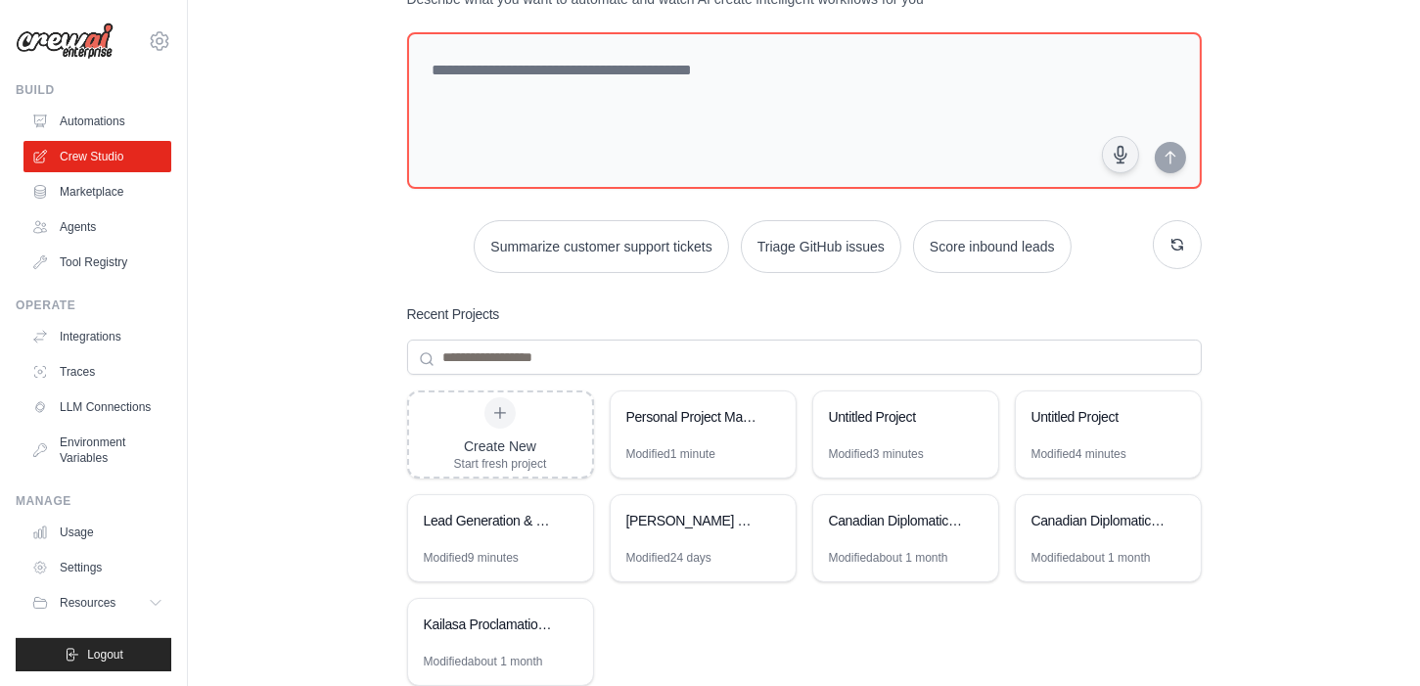
scroll to position [98, 0]
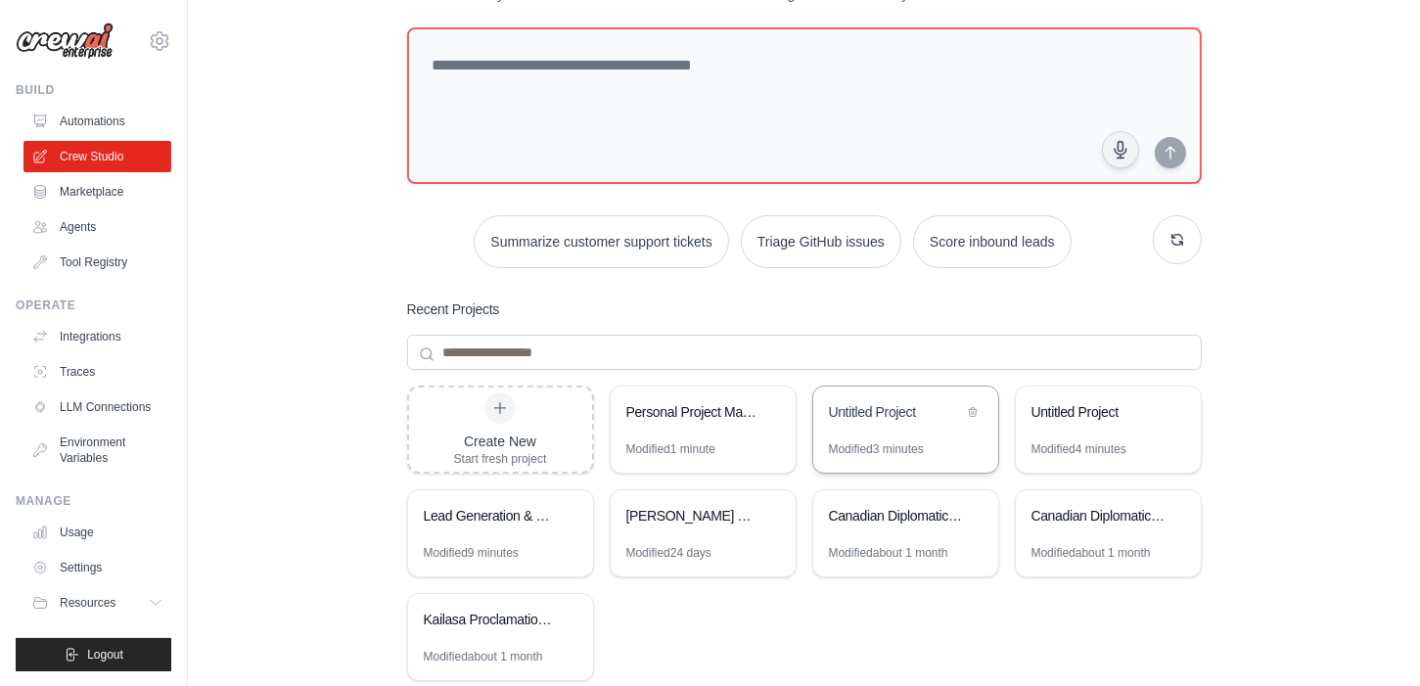
click at [911, 407] on div "Untitled Project" at bounding box center [896, 412] width 134 height 20
click at [1070, 410] on div "Untitled Project" at bounding box center [1099, 412] width 134 height 20
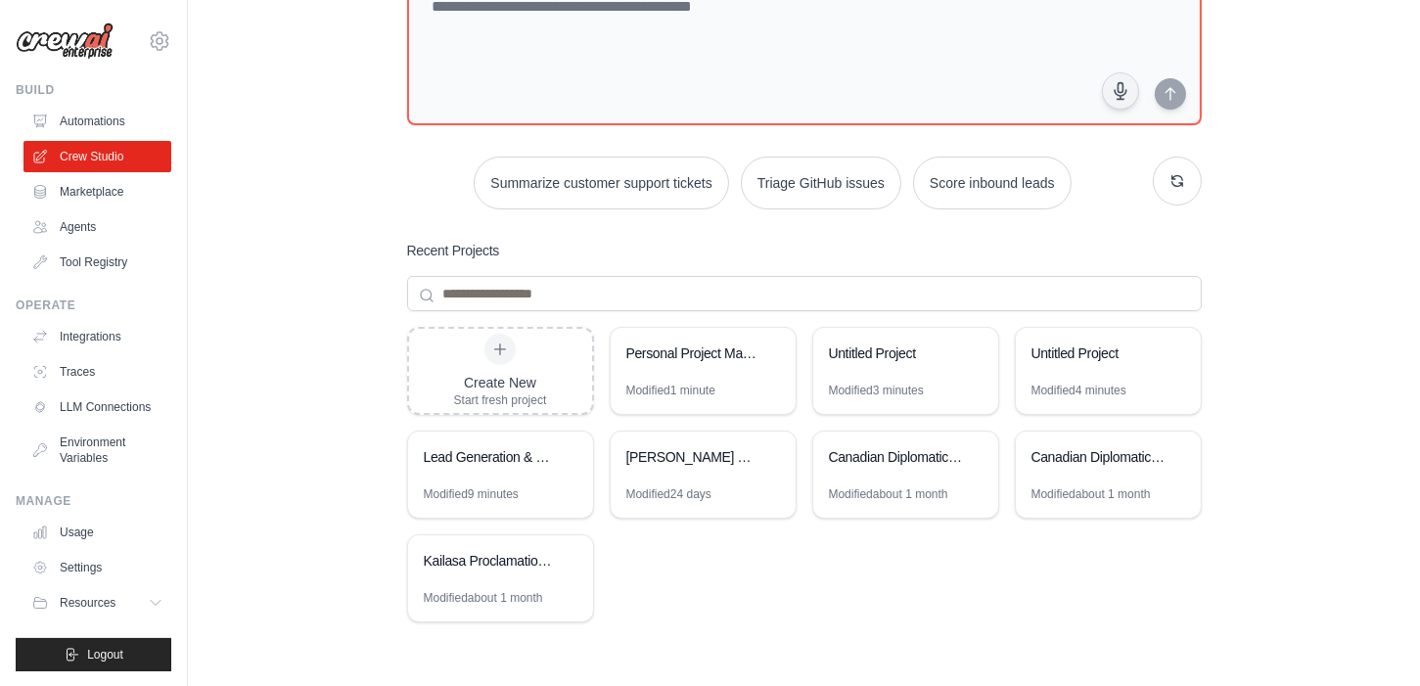
scroll to position [160, 0]
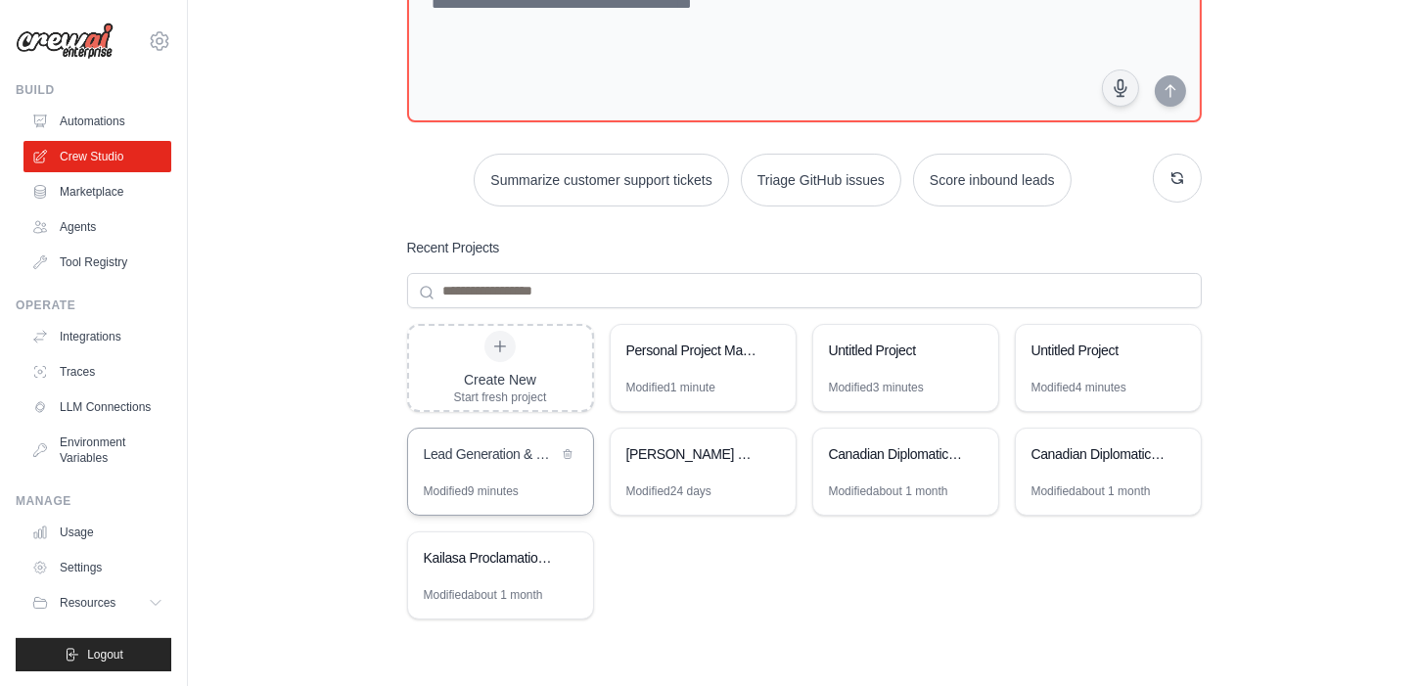
click at [521, 448] on div "Lead Generation & Outreach Pipeline" at bounding box center [491, 454] width 134 height 20
click at [525, 355] on div "Create New Start fresh project" at bounding box center [500, 368] width 93 height 74
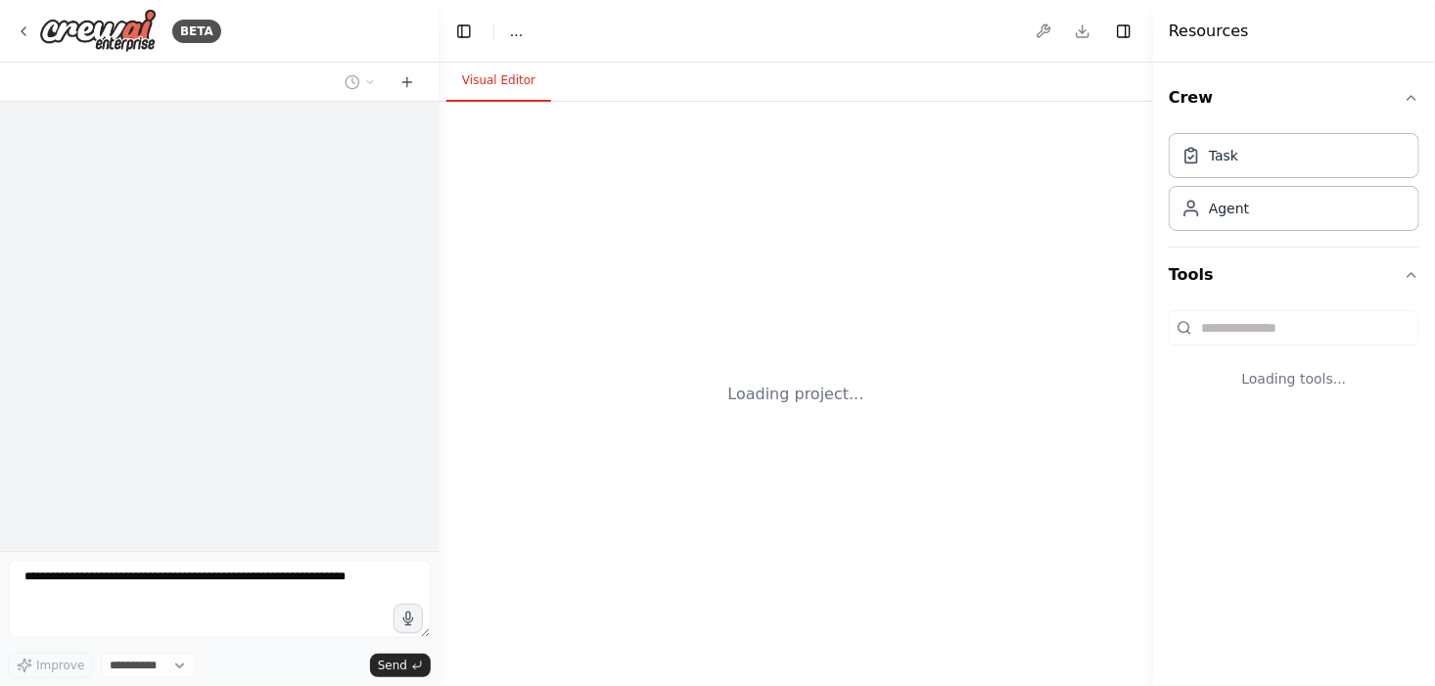
select select "****"
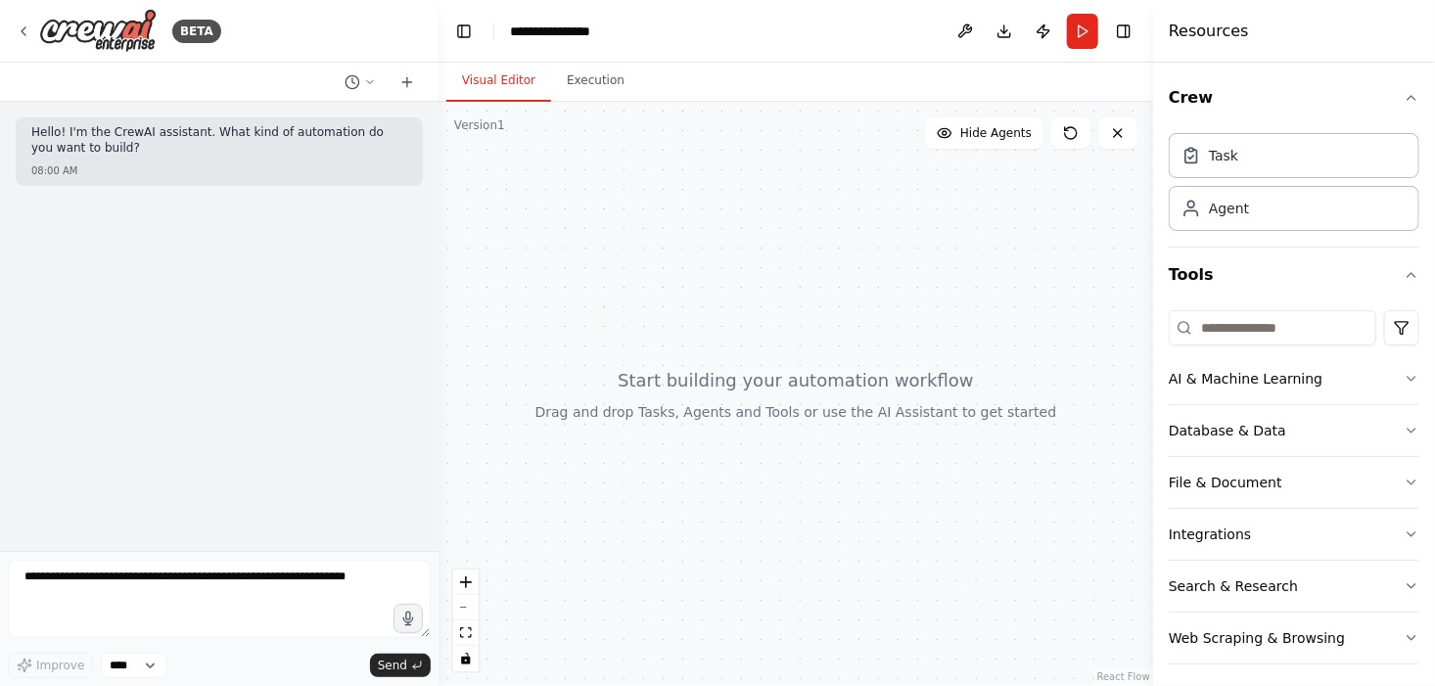
click at [617, 312] on div at bounding box center [795, 394] width 715 height 584
click at [543, 25] on div "**********" at bounding box center [559, 32] width 98 height 20
click at [721, 292] on div at bounding box center [795, 394] width 715 height 584
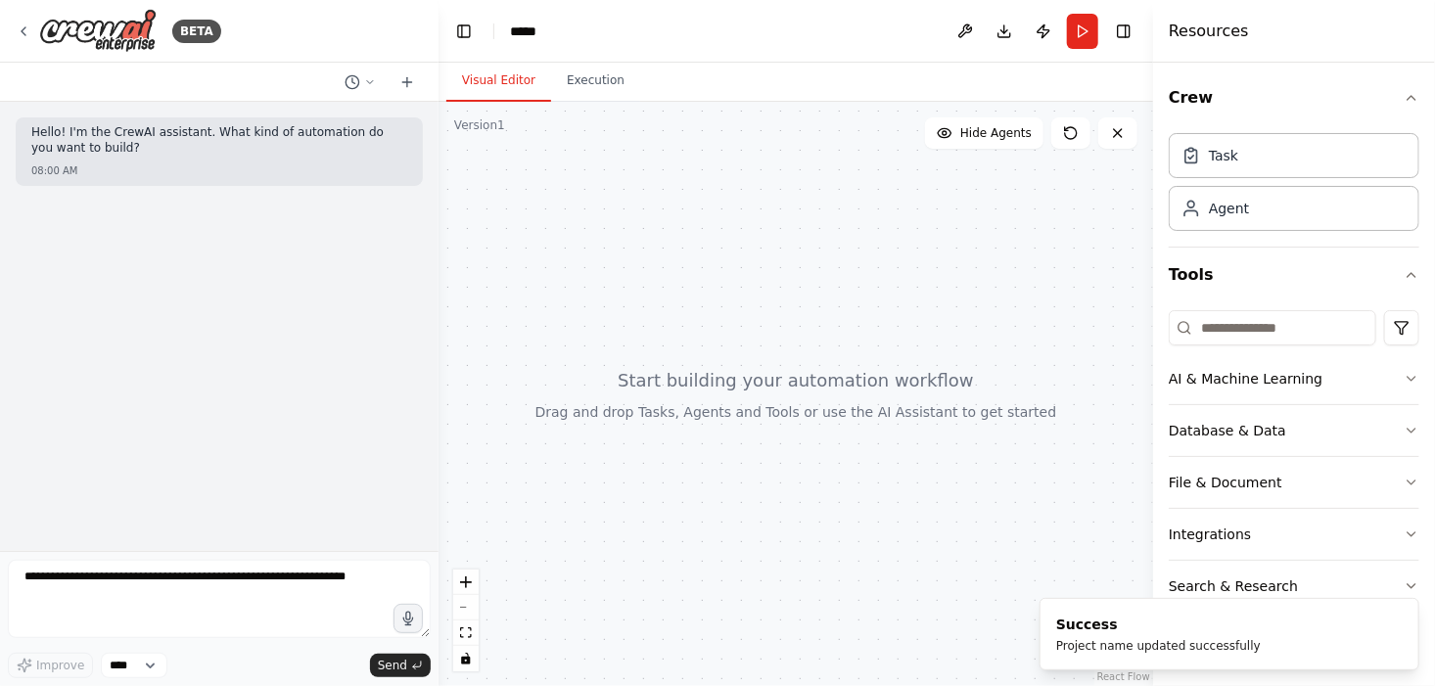
click at [14, 31] on div "BETA" at bounding box center [219, 31] width 438 height 63
click at [23, 34] on icon at bounding box center [24, 31] width 16 height 16
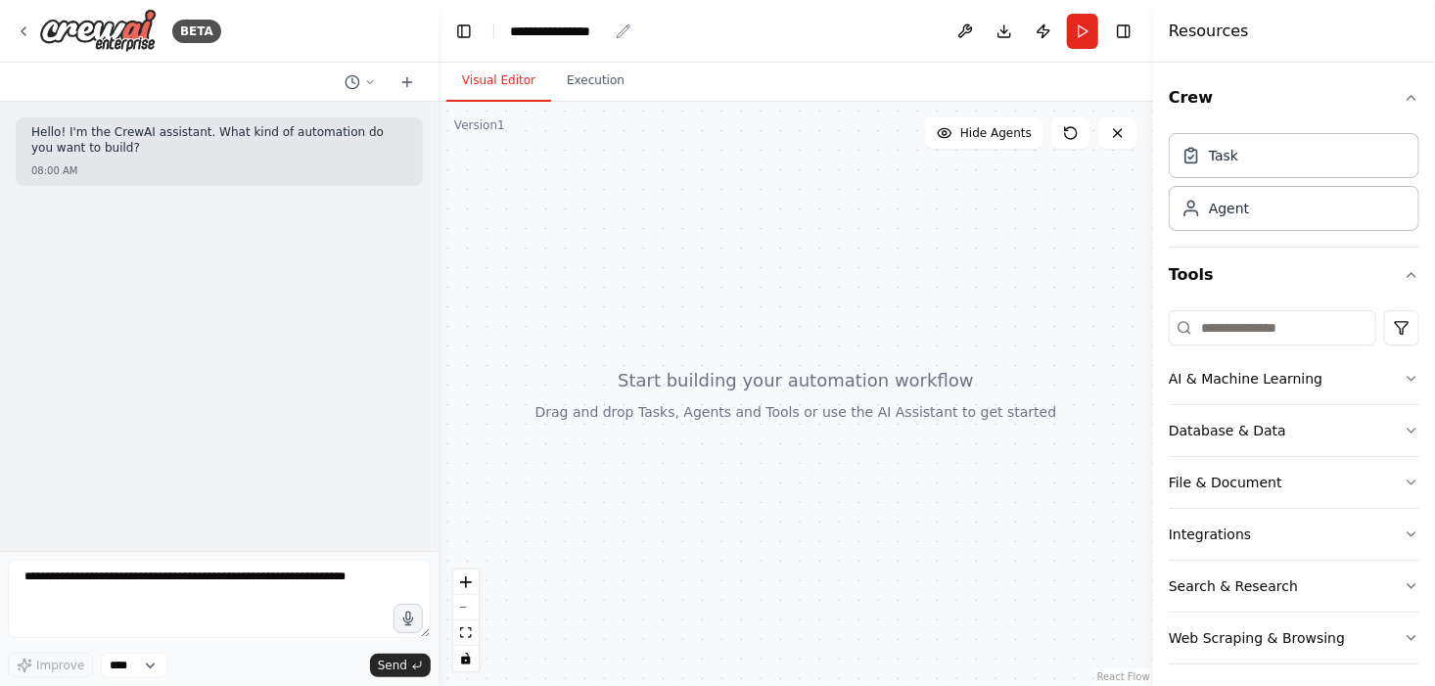
click at [516, 36] on div "**********" at bounding box center [559, 32] width 98 height 20
click at [638, 261] on div at bounding box center [795, 394] width 715 height 584
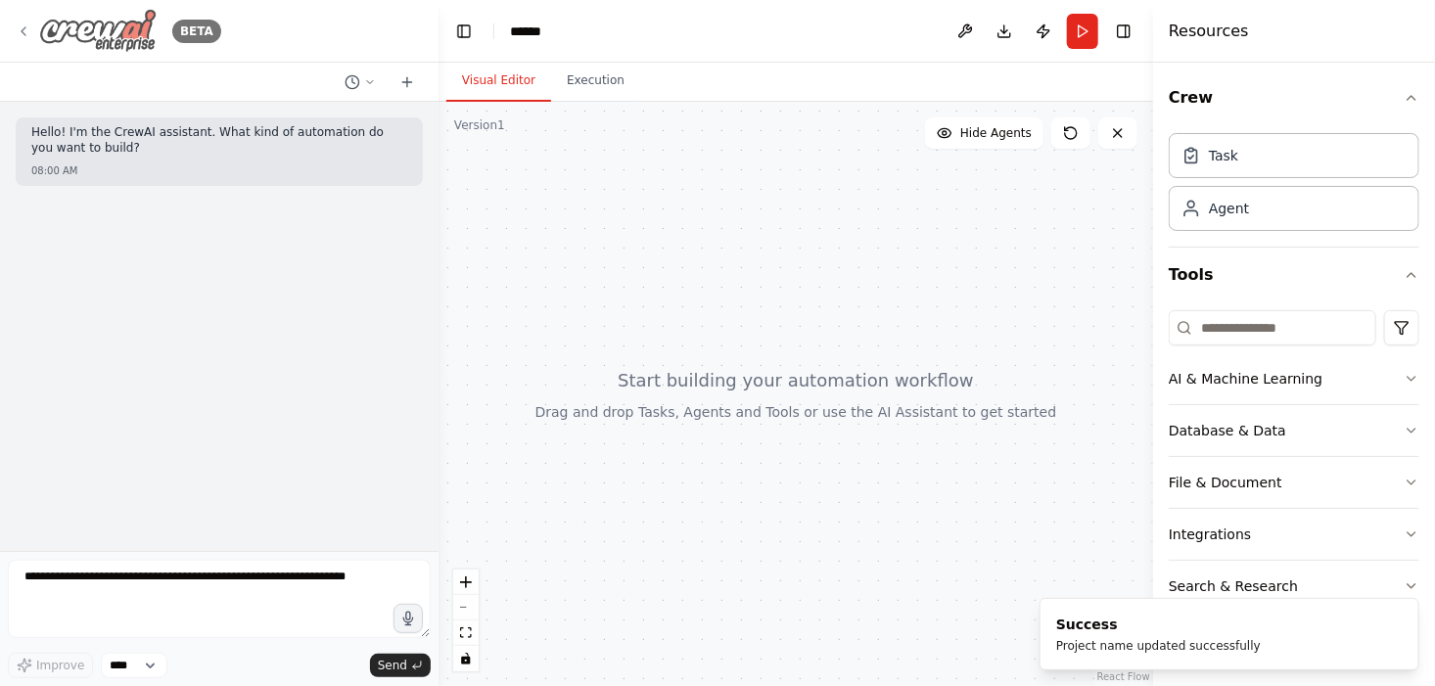
click at [28, 28] on icon at bounding box center [24, 31] width 16 height 16
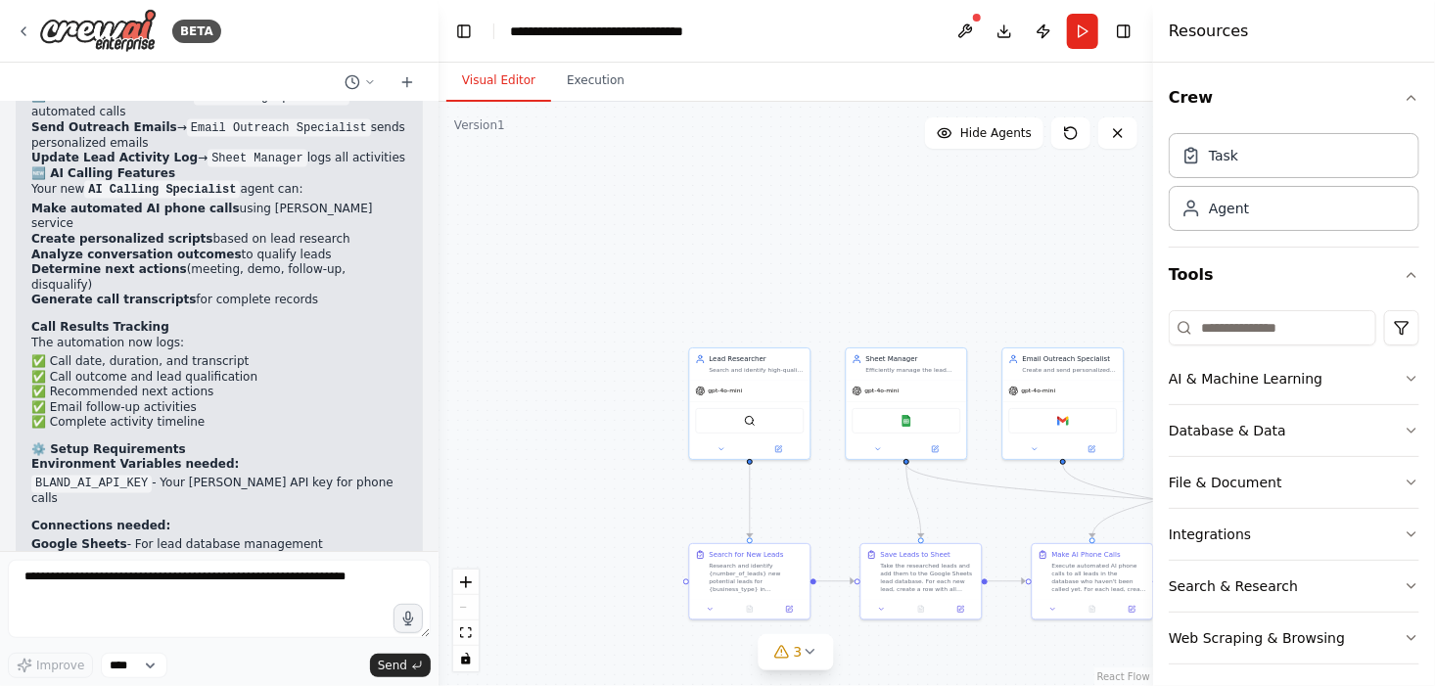
scroll to position [4885, 0]
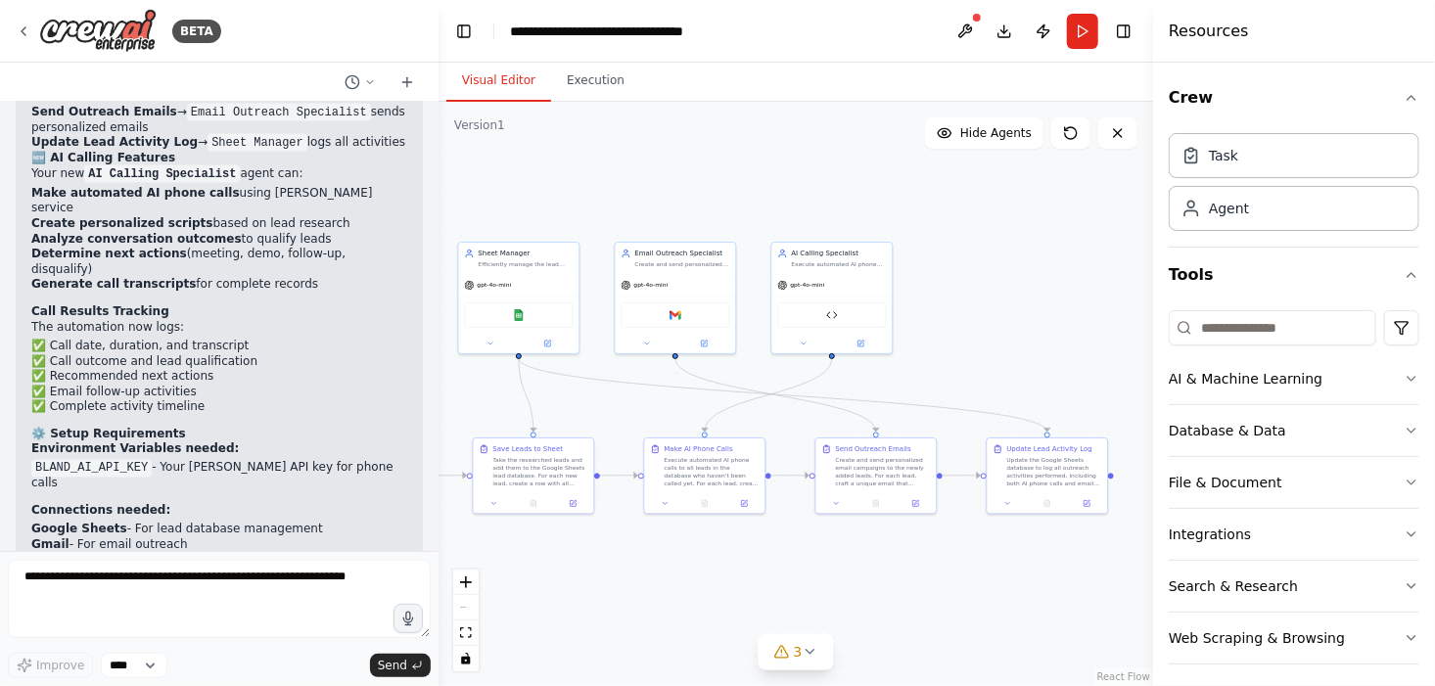
drag, startPoint x: 897, startPoint y: 325, endPoint x: 508, endPoint y: 218, distance: 403.0
click at [508, 218] on div ".deletable-edge-delete-btn { width: 20px; height: 20px; border: 0px solid #ffff…" at bounding box center [795, 394] width 715 height 584
click at [623, 37] on div "**********" at bounding box center [620, 32] width 220 height 20
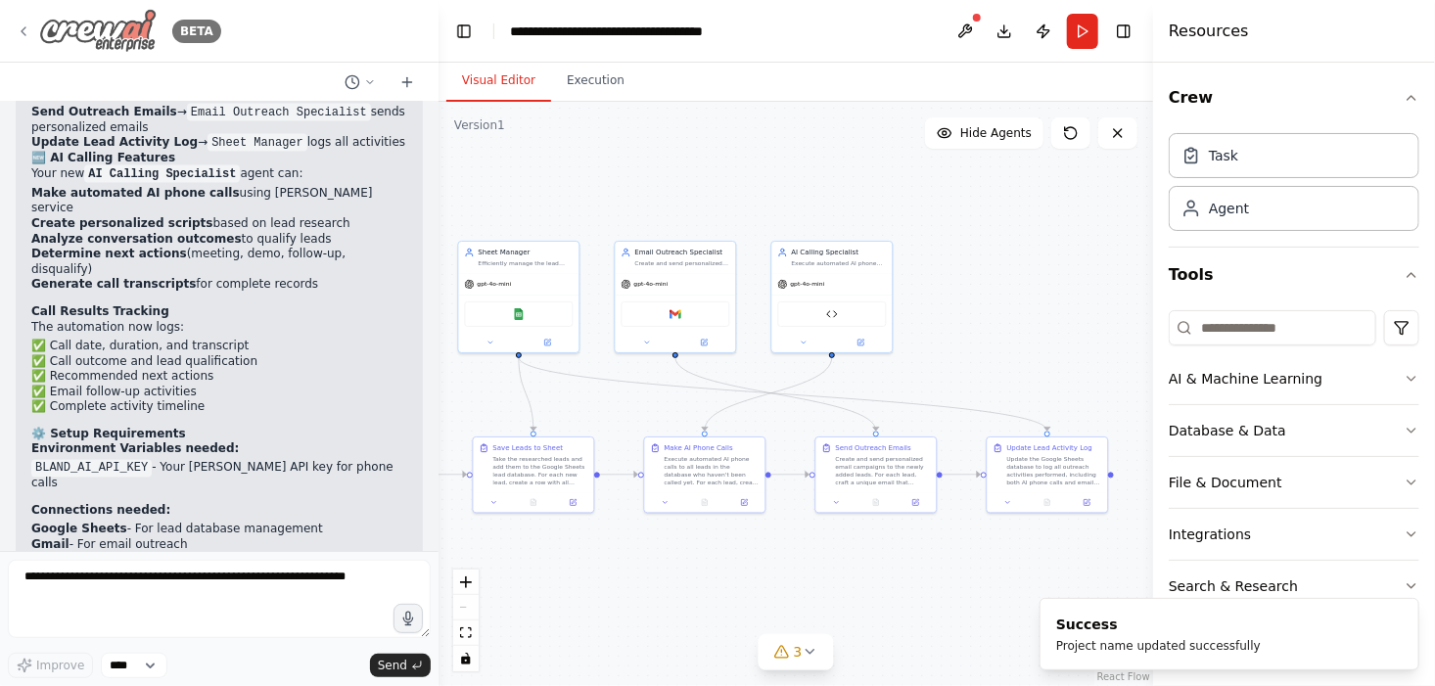
click at [24, 27] on icon at bounding box center [24, 31] width 4 height 8
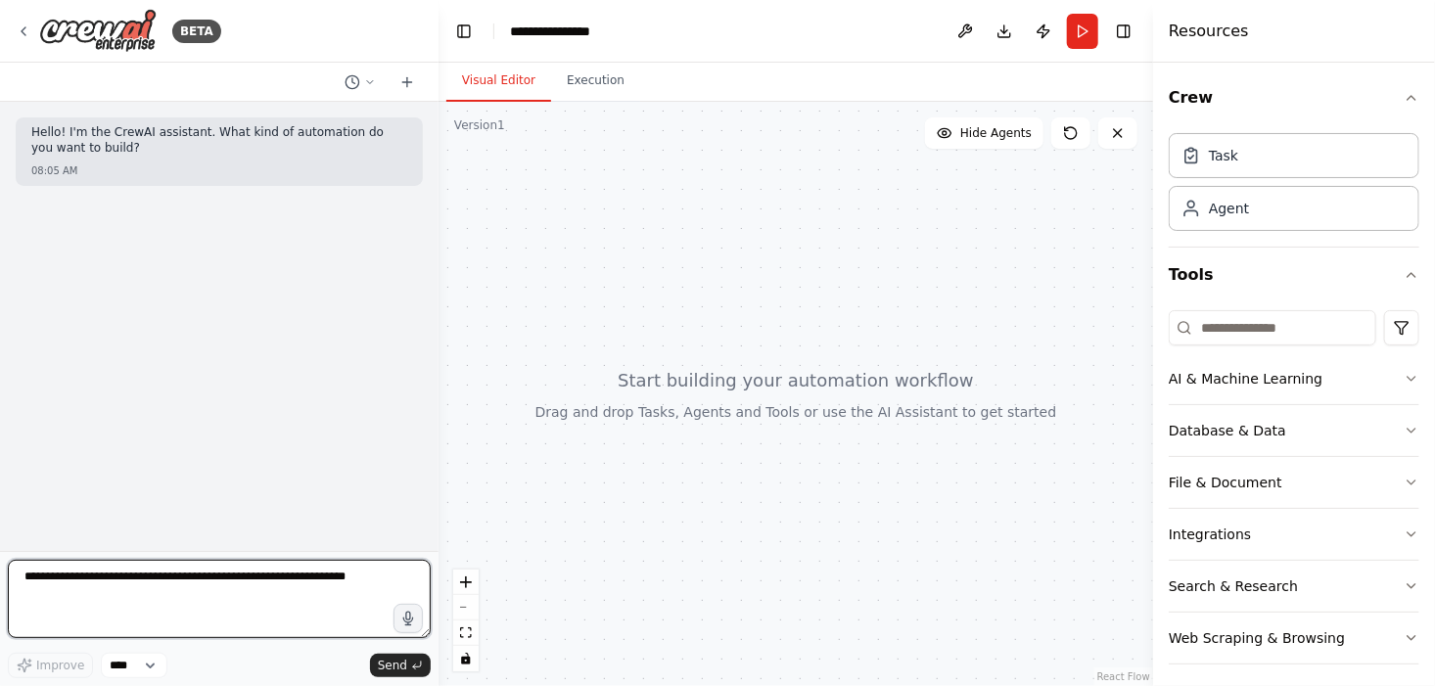
click at [227, 570] on textarea at bounding box center [219, 599] width 423 height 78
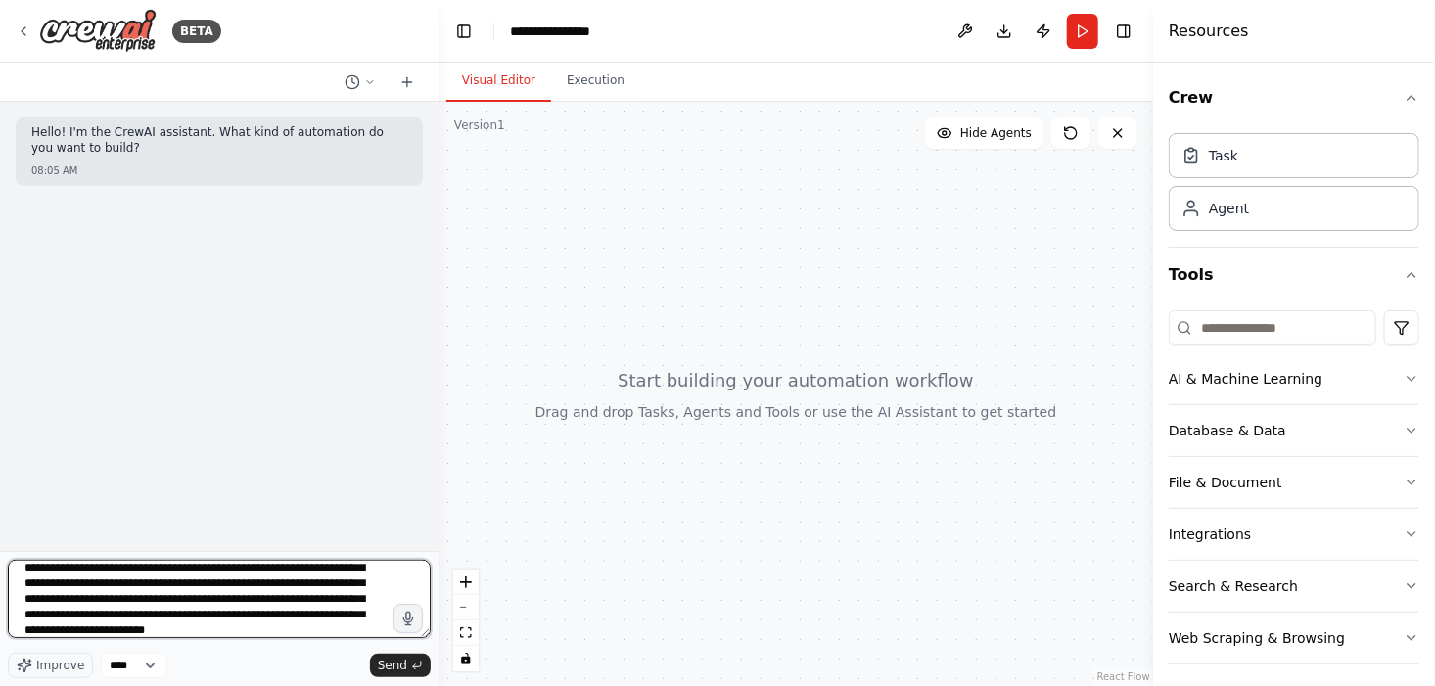
scroll to position [56, 0]
type textarea "**********"
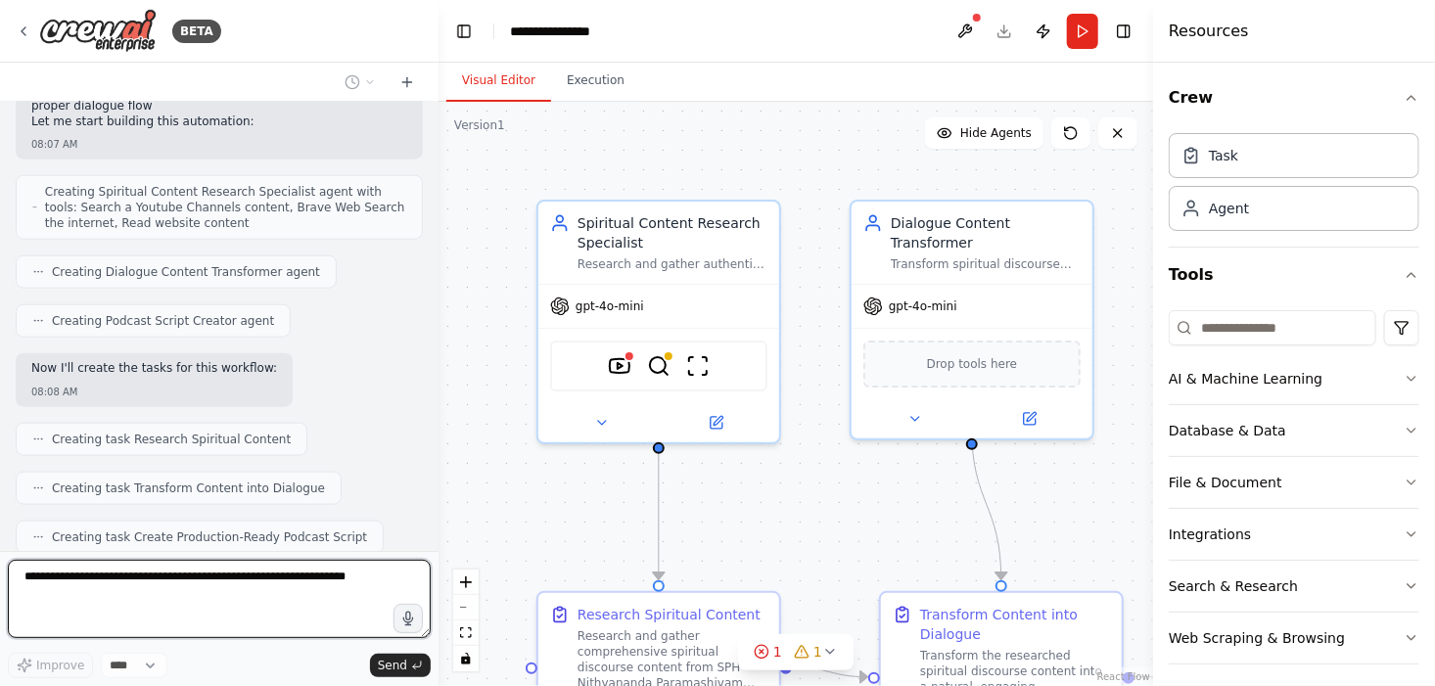
scroll to position [1094, 0]
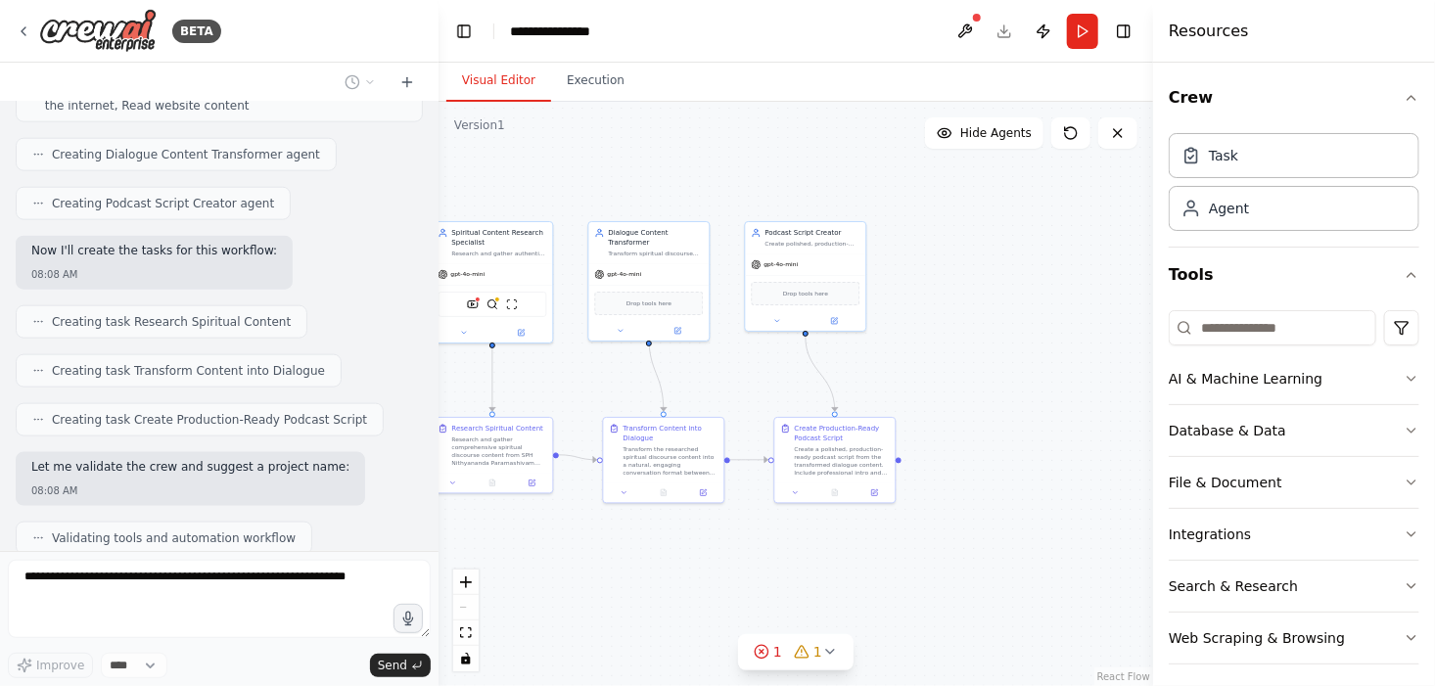
drag, startPoint x: 927, startPoint y: 233, endPoint x: 675, endPoint y: 176, distance: 257.9
click at [675, 176] on div ".deletable-edge-delete-btn { width: 20px; height: 20px; border: 0px solid #ffff…" at bounding box center [795, 394] width 715 height 584
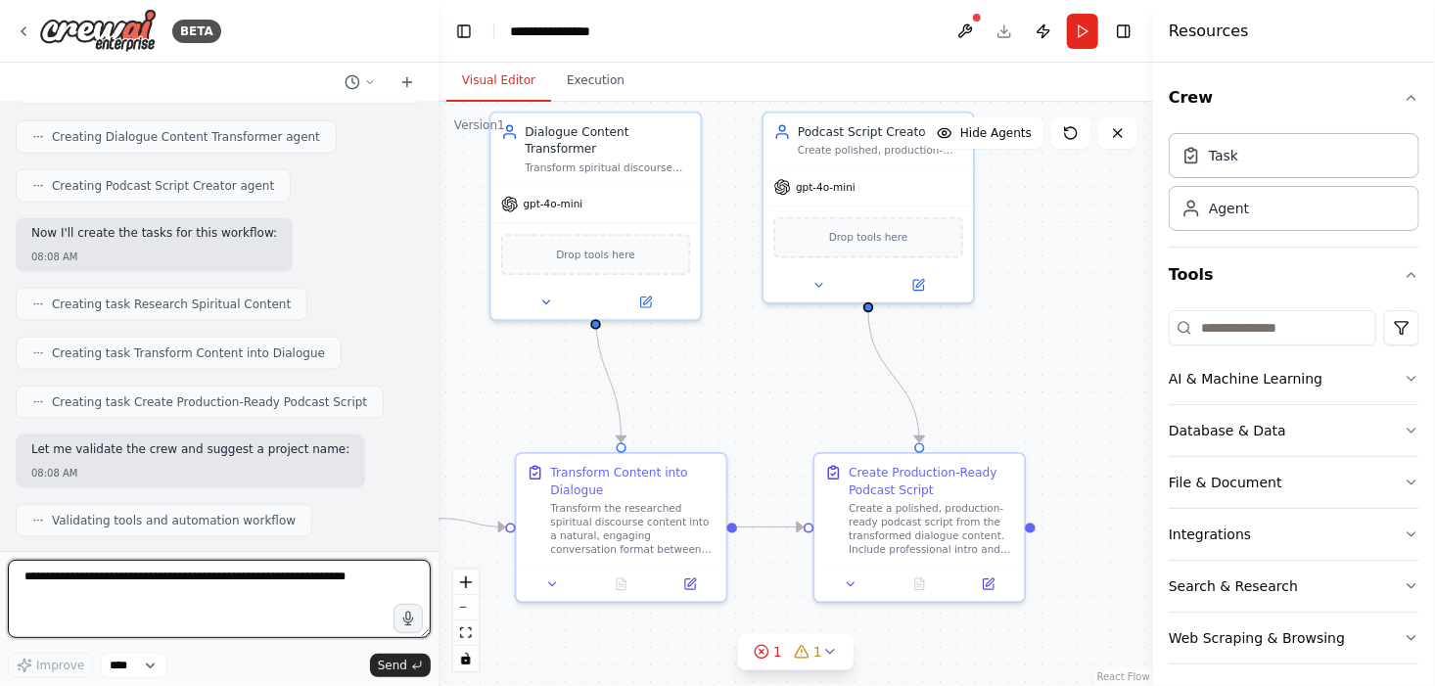
drag, startPoint x: 763, startPoint y: 492, endPoint x: 761, endPoint y: 416, distance: 76.4
click at [761, 416] on div ".deletable-edge-delete-btn { width: 20px; height: 20px; border: 0px solid #ffff…" at bounding box center [795, 394] width 715 height 584
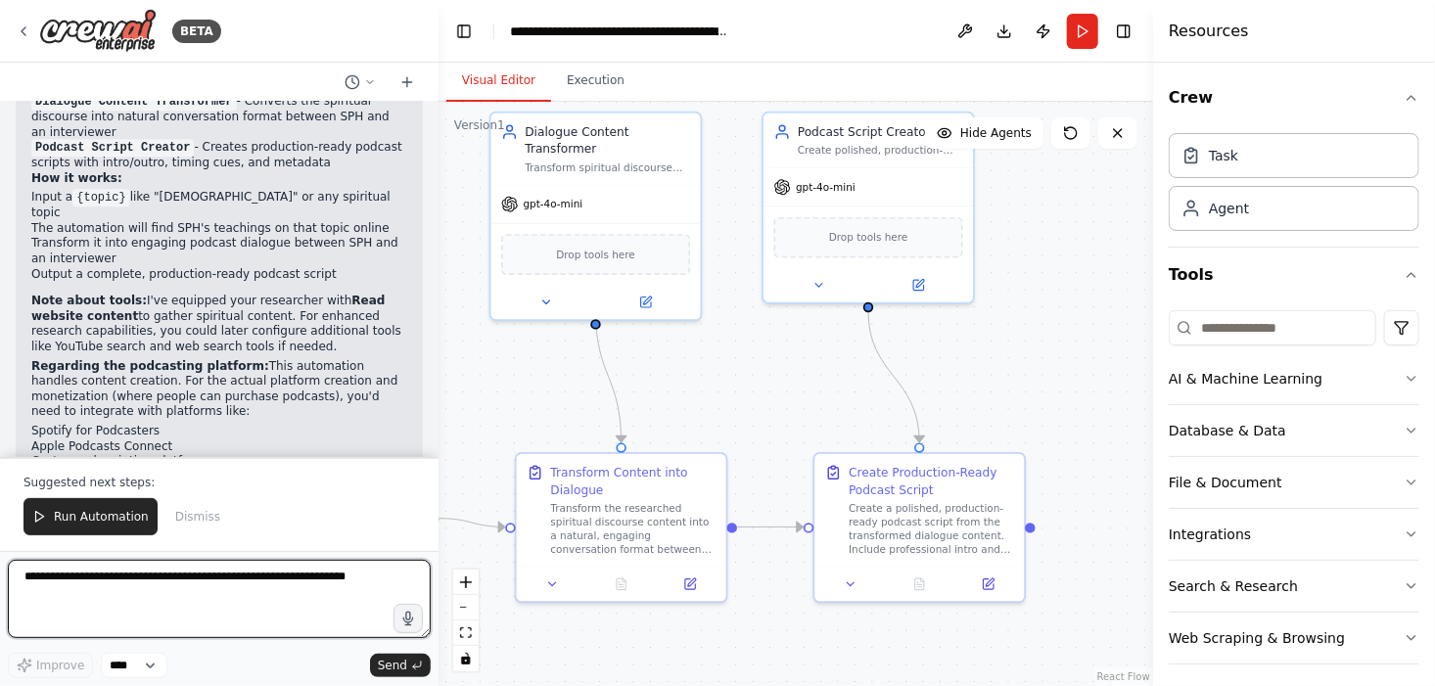
scroll to position [2360, 0]
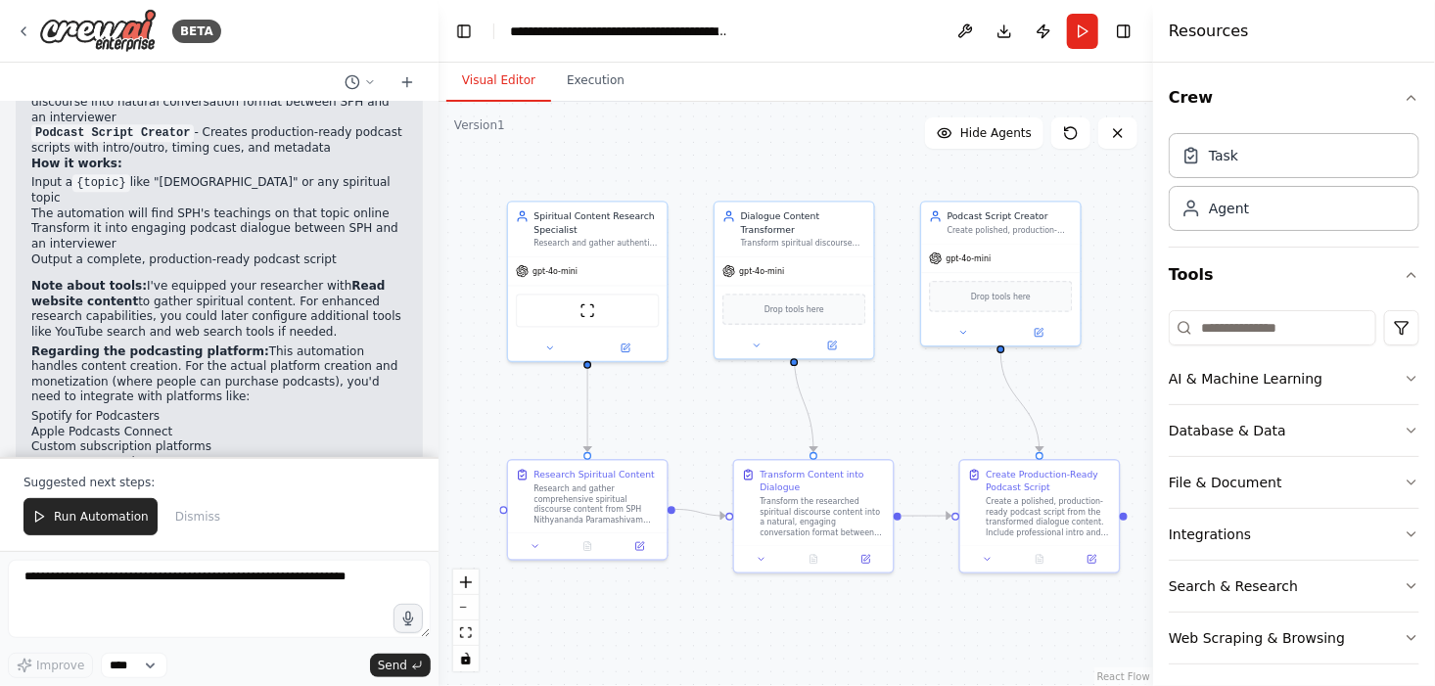
drag, startPoint x: 745, startPoint y: 364, endPoint x: 891, endPoint y: 392, distance: 148.4
click at [891, 392] on div ".deletable-edge-delete-btn { width: 20px; height: 20px; border: 0px solid #ffff…" at bounding box center [795, 394] width 715 height 584
click at [98, 524] on span "Run Automation" at bounding box center [101, 517] width 95 height 16
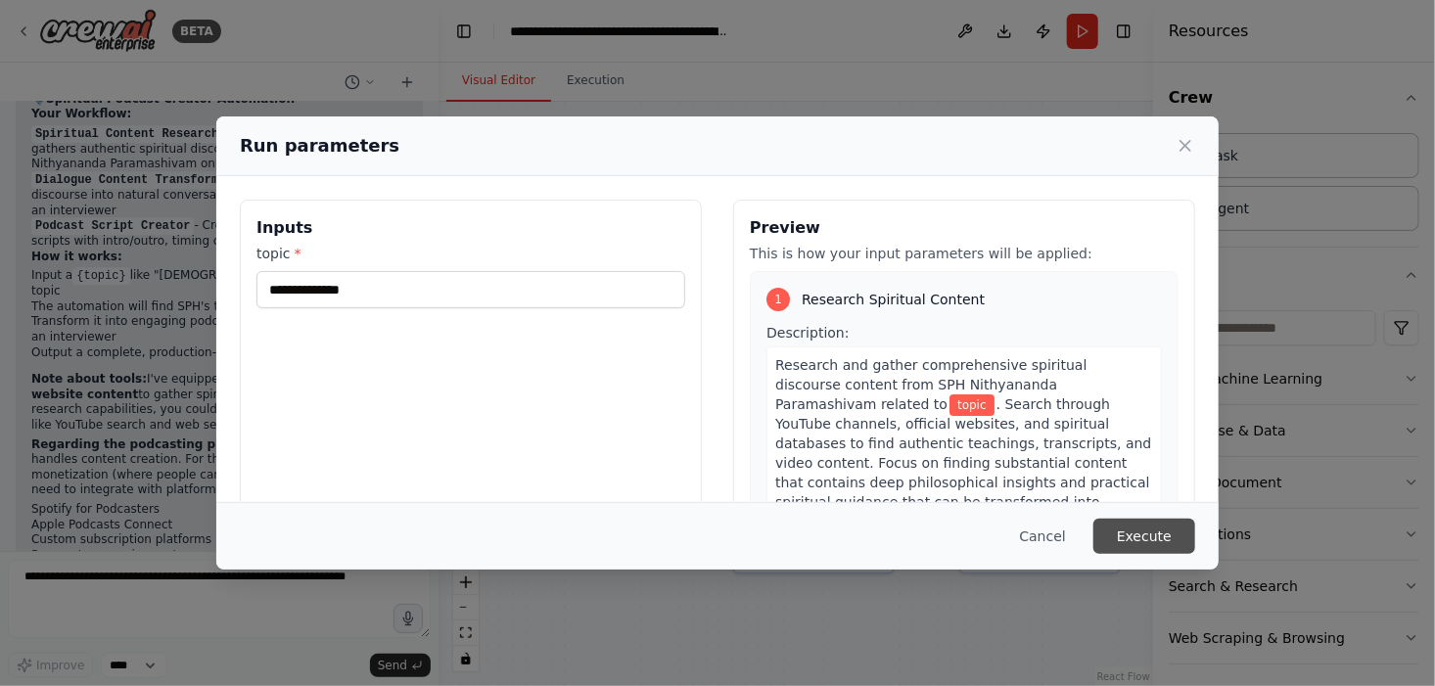
click at [1158, 536] on button "Execute" at bounding box center [1144, 536] width 102 height 35
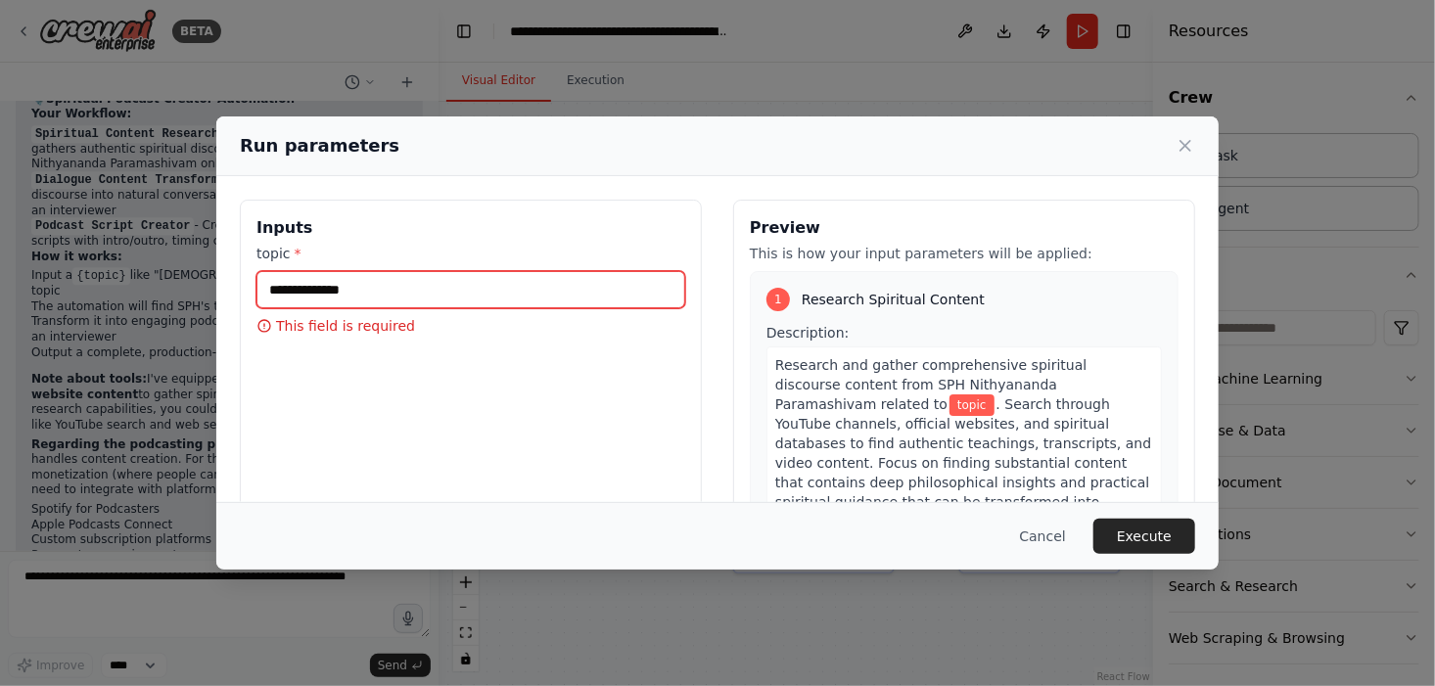
click at [420, 280] on input "topic *" at bounding box center [470, 289] width 429 height 37
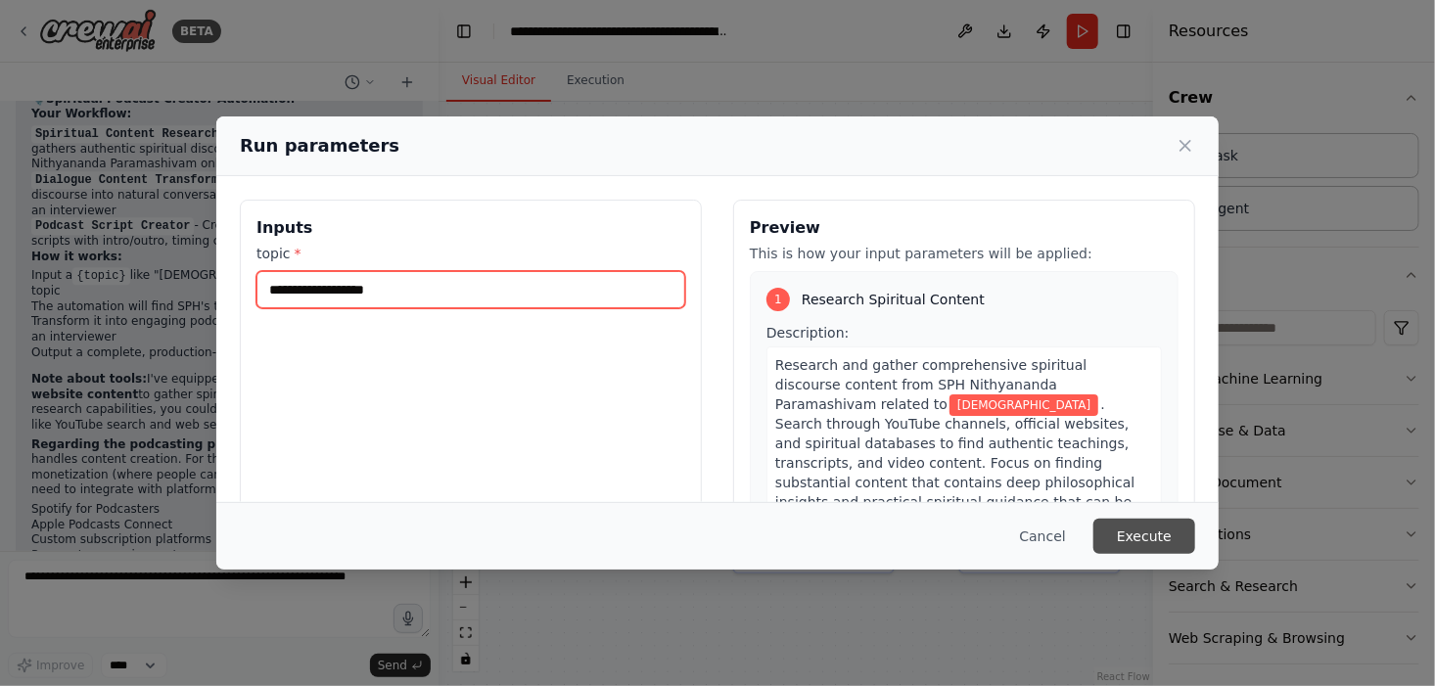
type input "**********"
click at [1130, 524] on button "Execute" at bounding box center [1144, 536] width 102 height 35
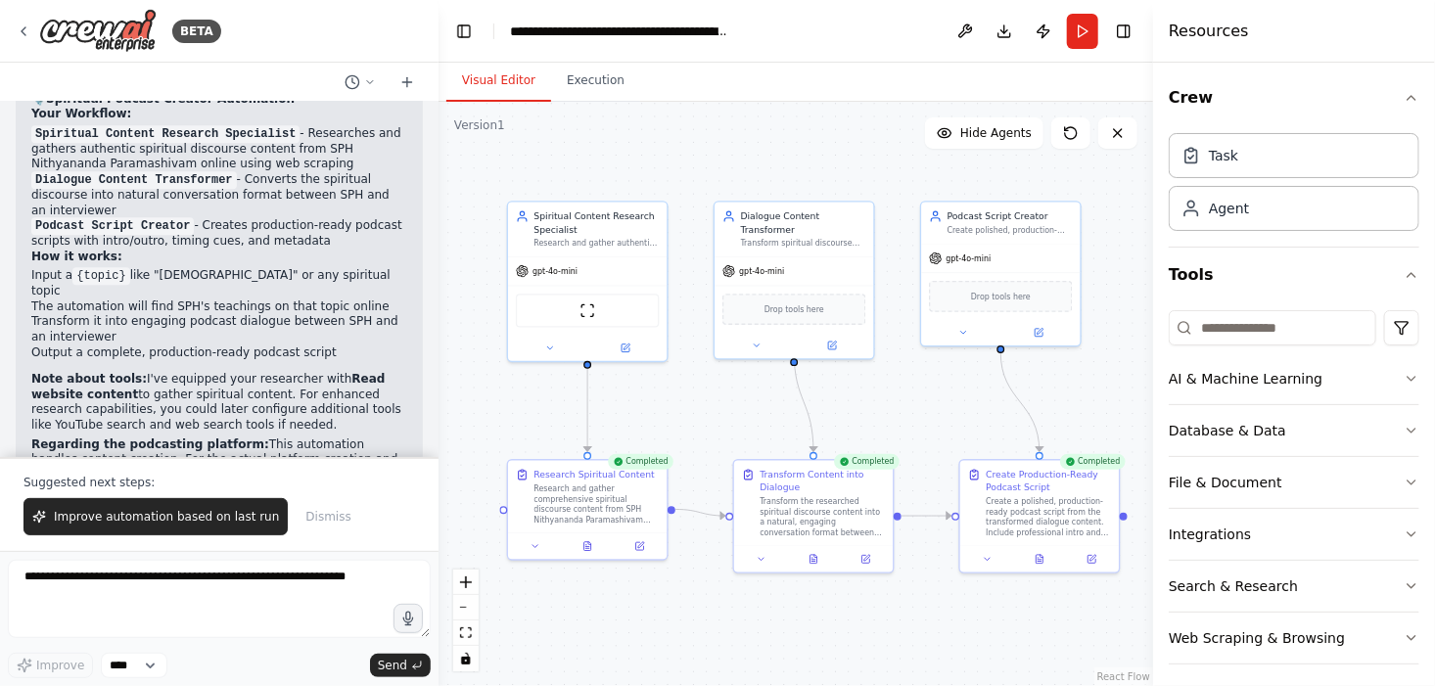
scroll to position [2360, 0]
